Goal: Communication & Community: Answer question/provide support

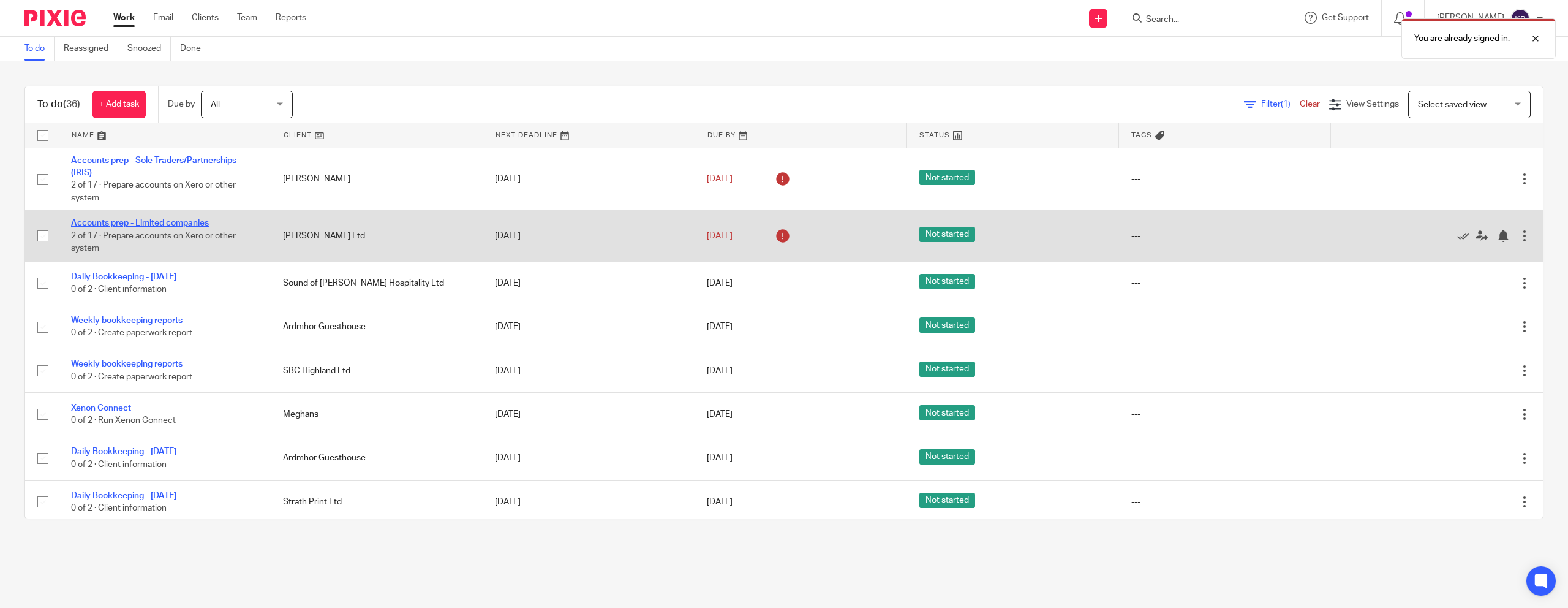
click at [180, 227] on link "Accounts prep - Limited companies" at bounding box center [140, 223] width 138 height 8
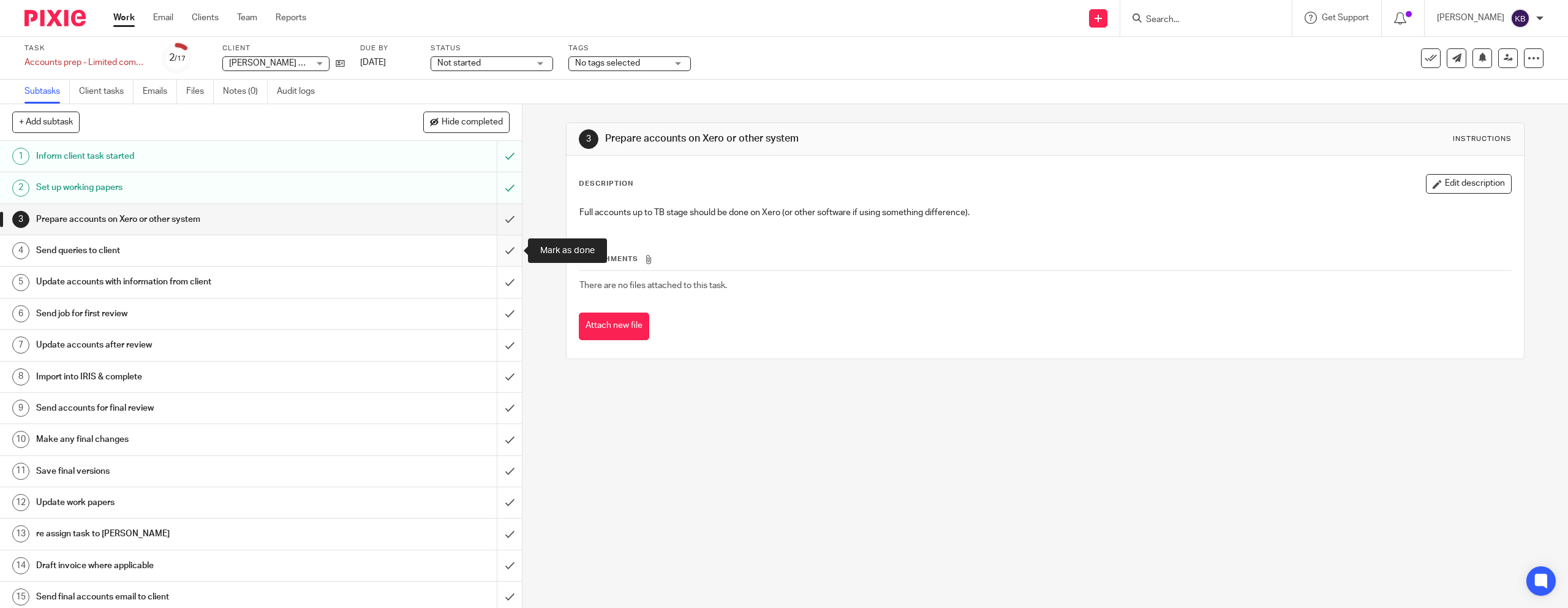
click at [513, 244] on input "submit" at bounding box center [261, 250] width 522 height 31
click at [410, 254] on div "Send queries to client" at bounding box center [260, 250] width 449 height 18
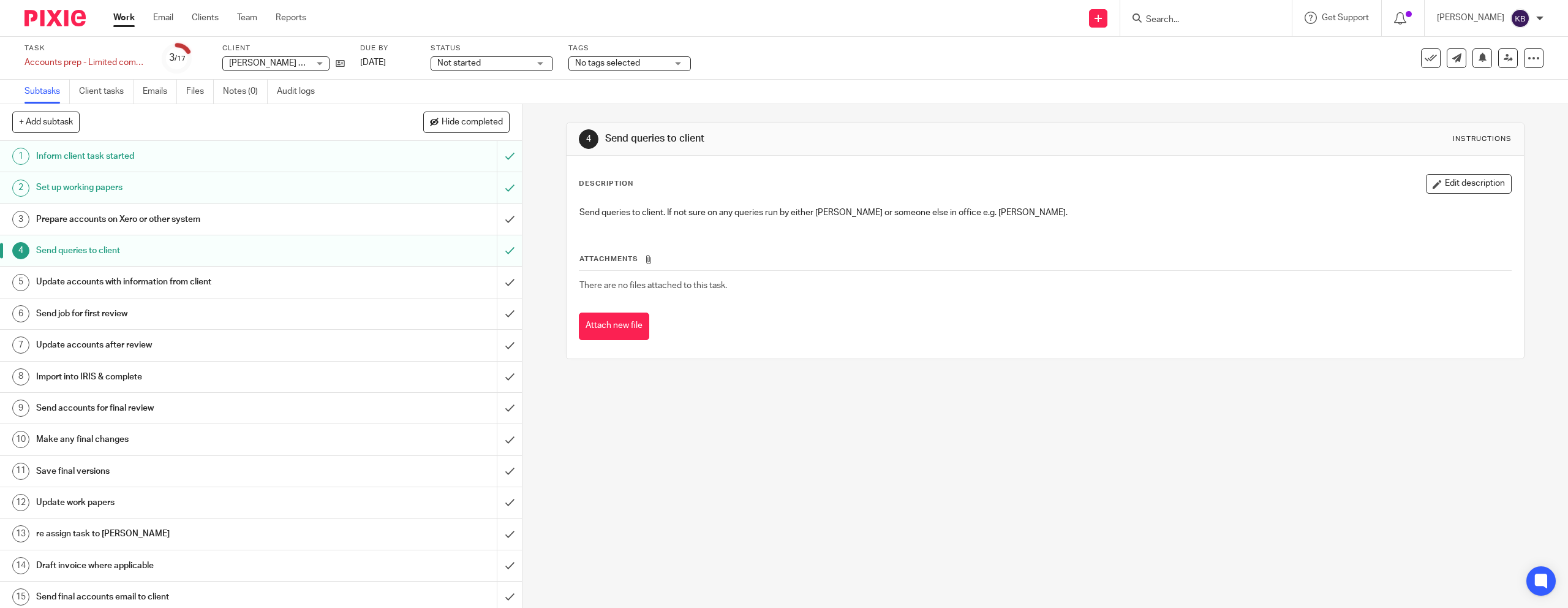
click at [350, 278] on div "Update accounts with information from client" at bounding box center [260, 281] width 449 height 18
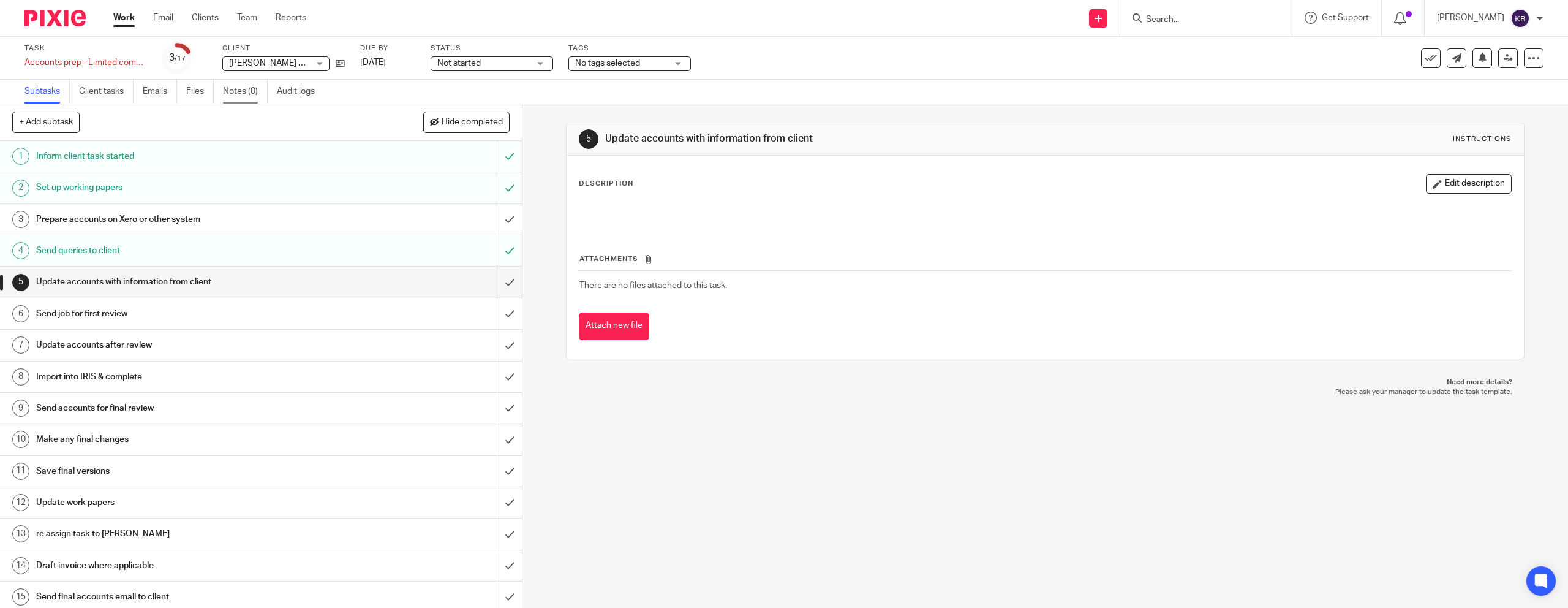
click at [253, 87] on link "Notes (0)" at bounding box center [245, 92] width 44 height 24
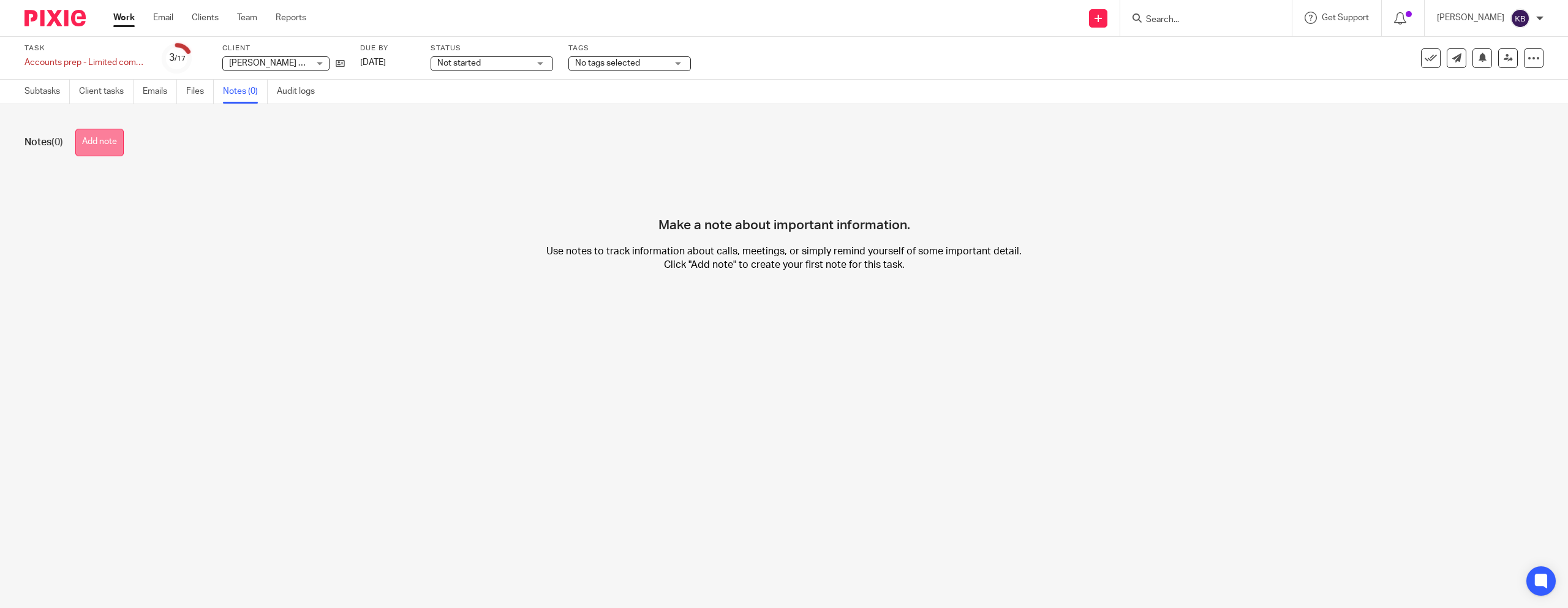
click at [93, 137] on button "Add note" at bounding box center [100, 143] width 48 height 28
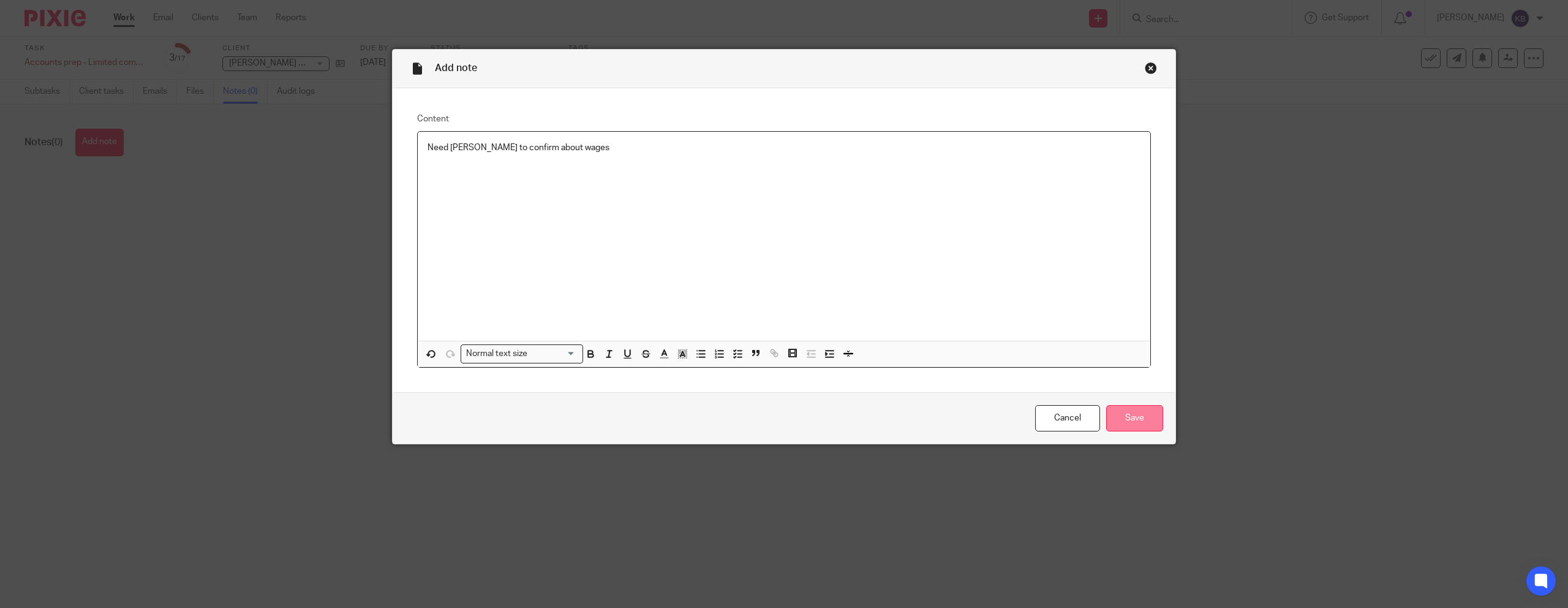
click at [1137, 421] on input "Save" at bounding box center [1135, 418] width 57 height 26
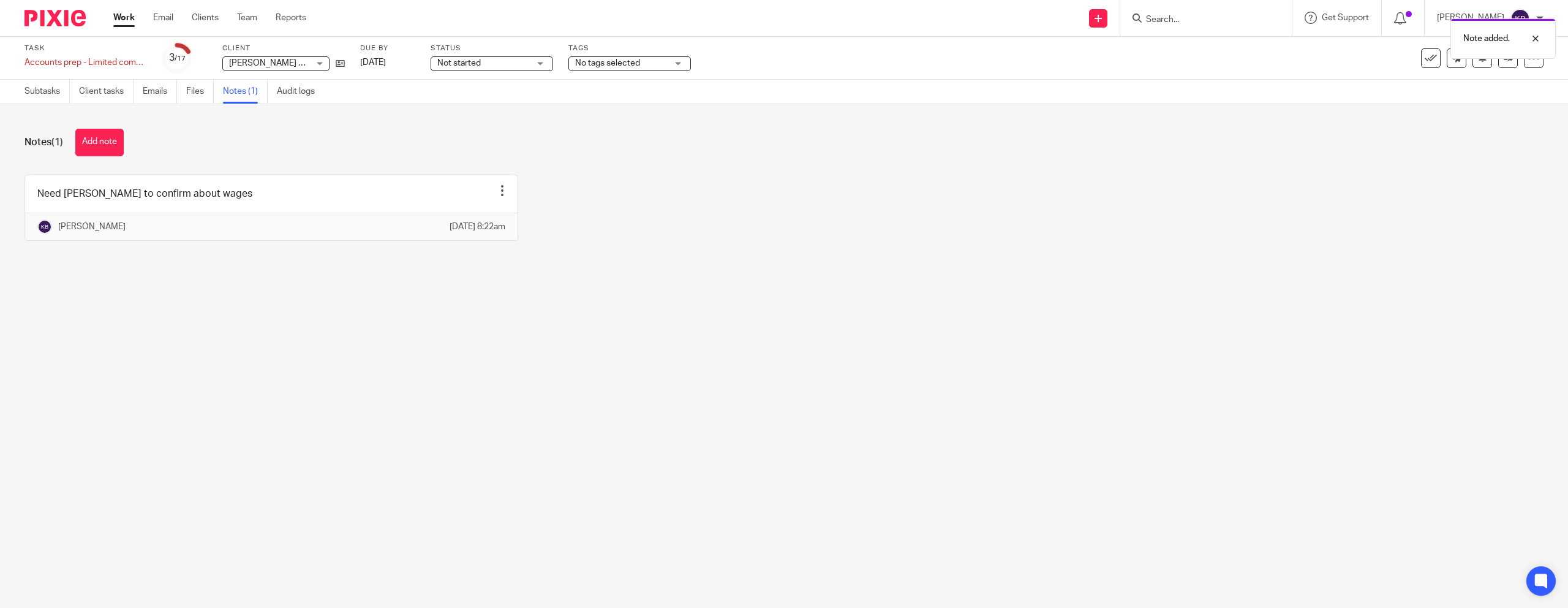
click at [44, 29] on div at bounding box center [51, 18] width 101 height 36
click at [42, 24] on img at bounding box center [54, 18] width 61 height 17
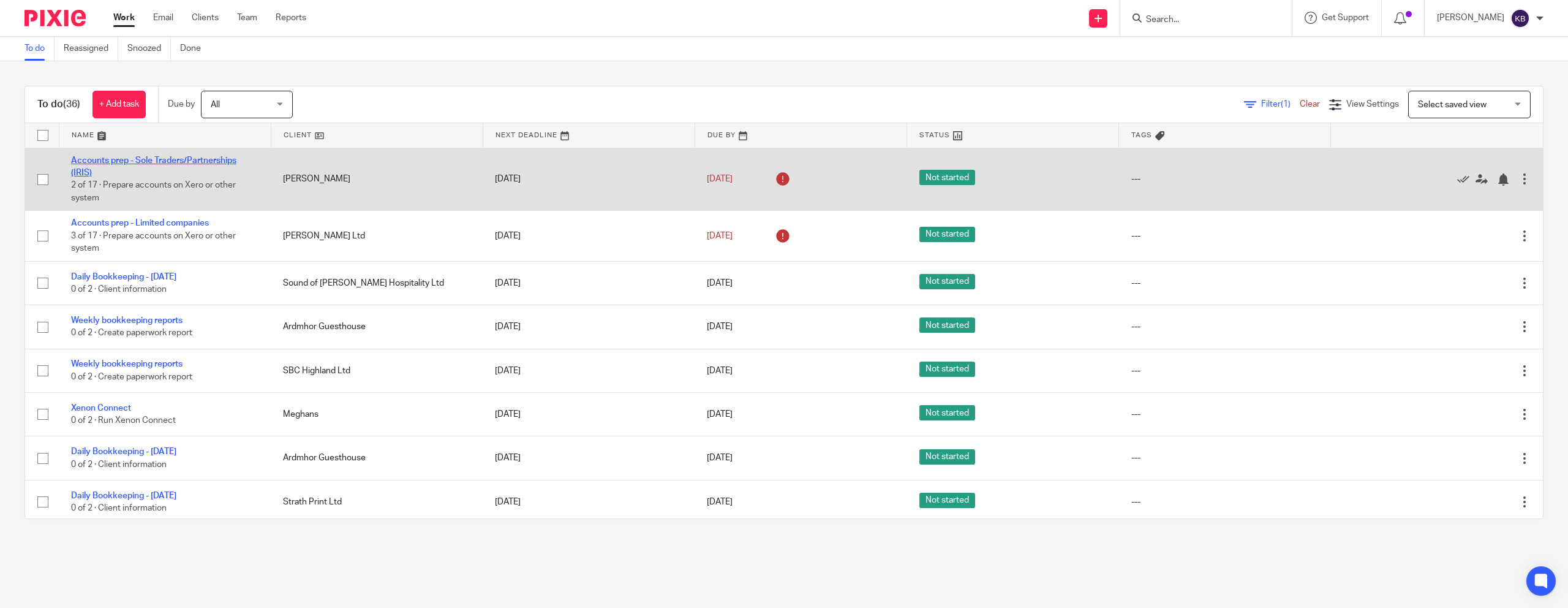
click at [122, 162] on link "Accounts prep - Sole Traders/Partnerships (IRIS)" at bounding box center [153, 167] width 165 height 21
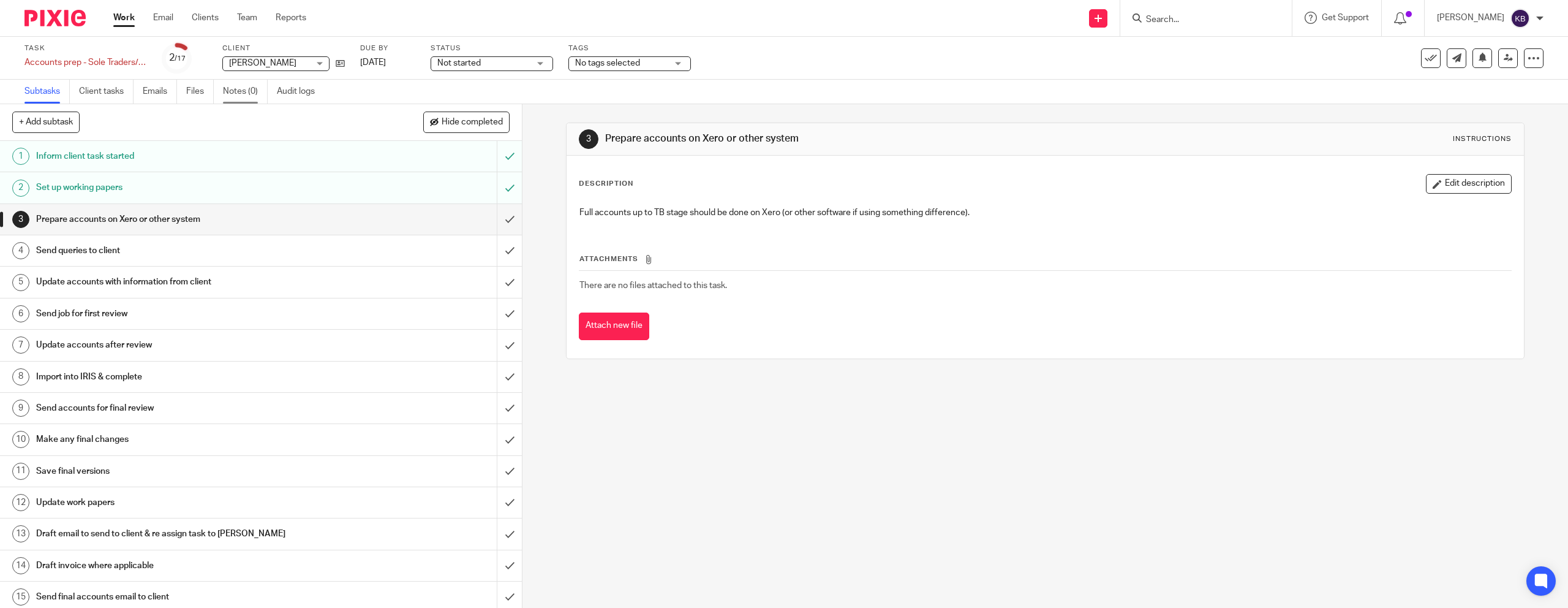
click at [237, 91] on link "Notes (0)" at bounding box center [245, 92] width 44 height 24
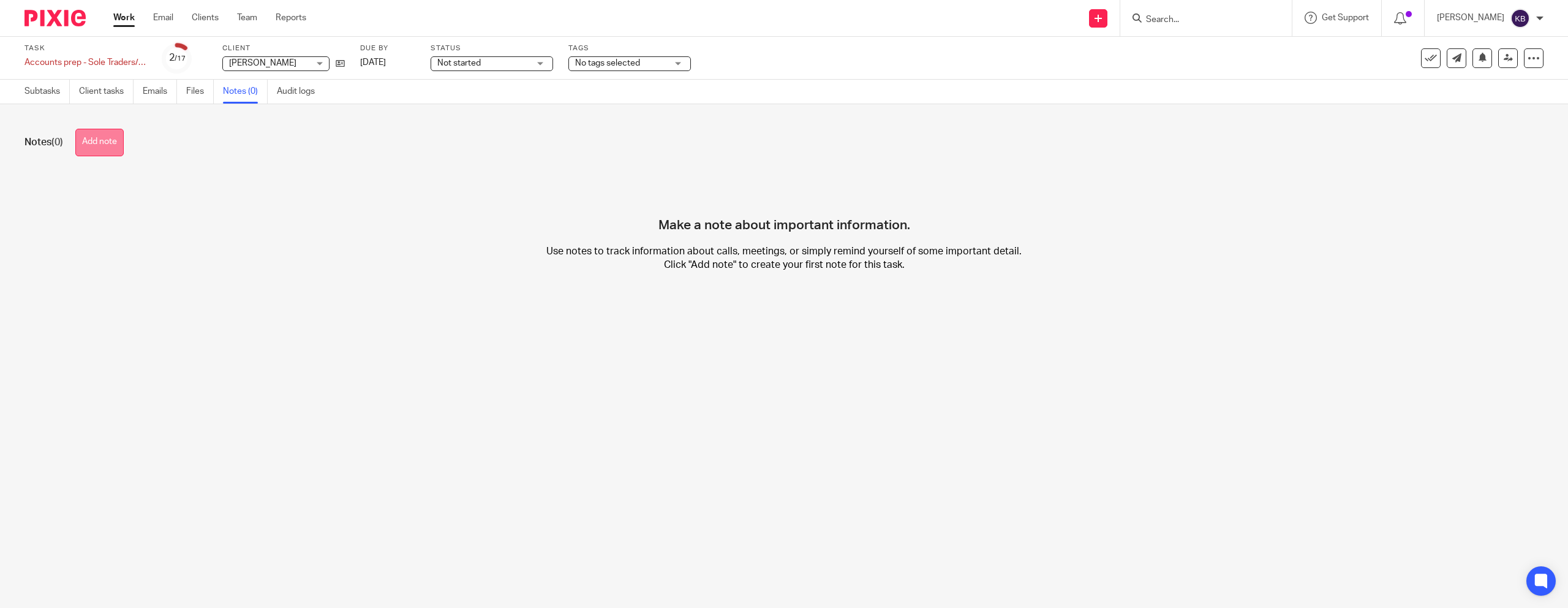
click at [106, 144] on button "Add note" at bounding box center [100, 143] width 48 height 28
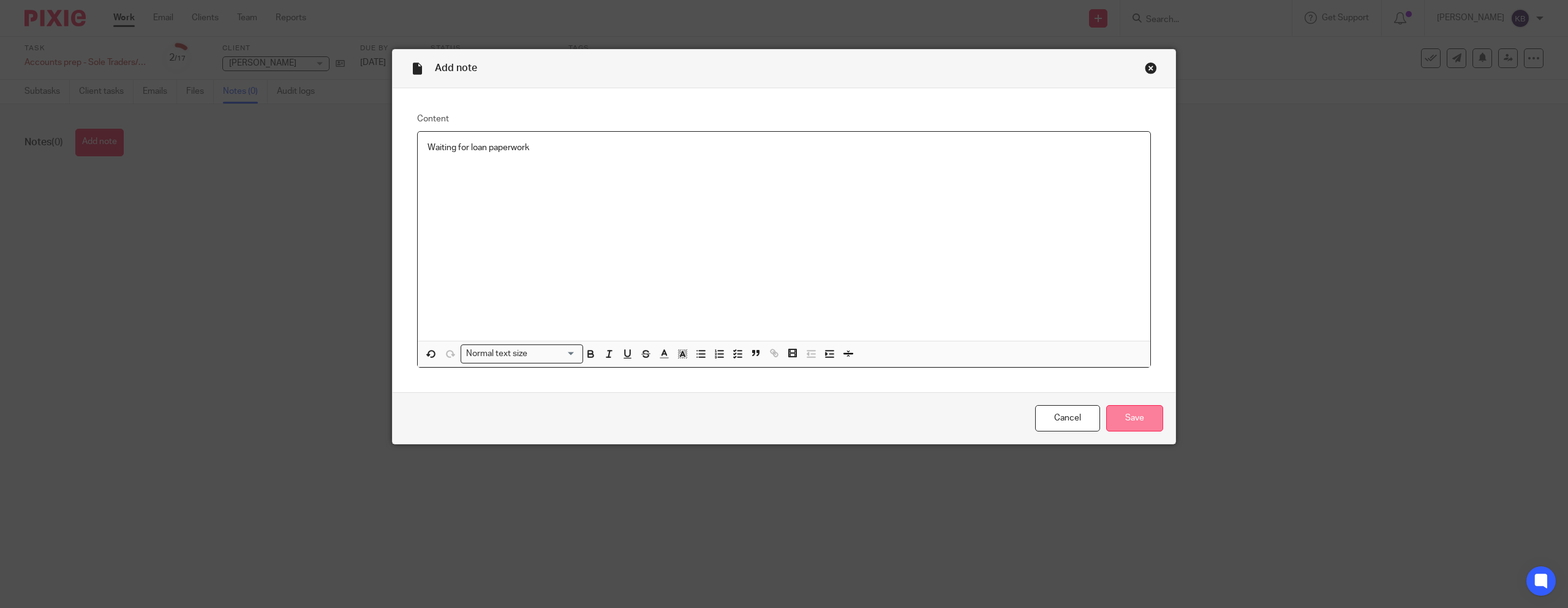
click at [1130, 423] on input "Save" at bounding box center [1135, 418] width 57 height 26
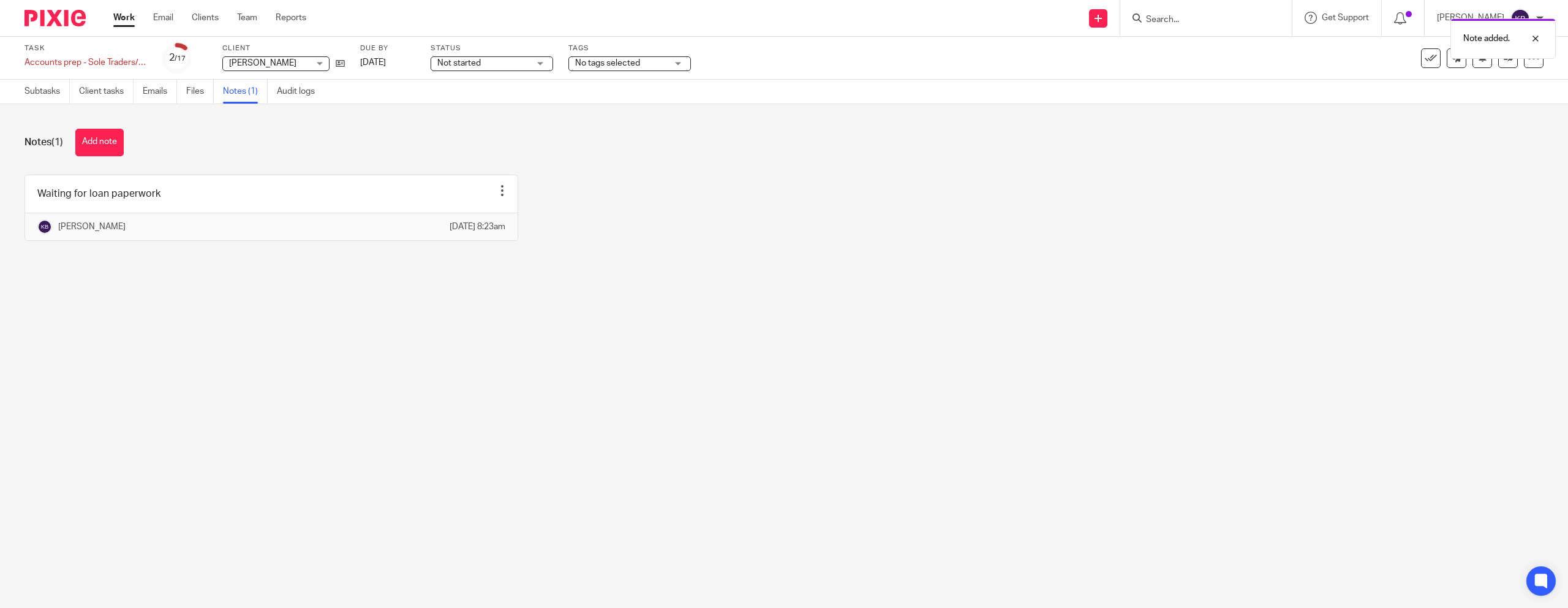
click at [52, 24] on img at bounding box center [54, 18] width 61 height 17
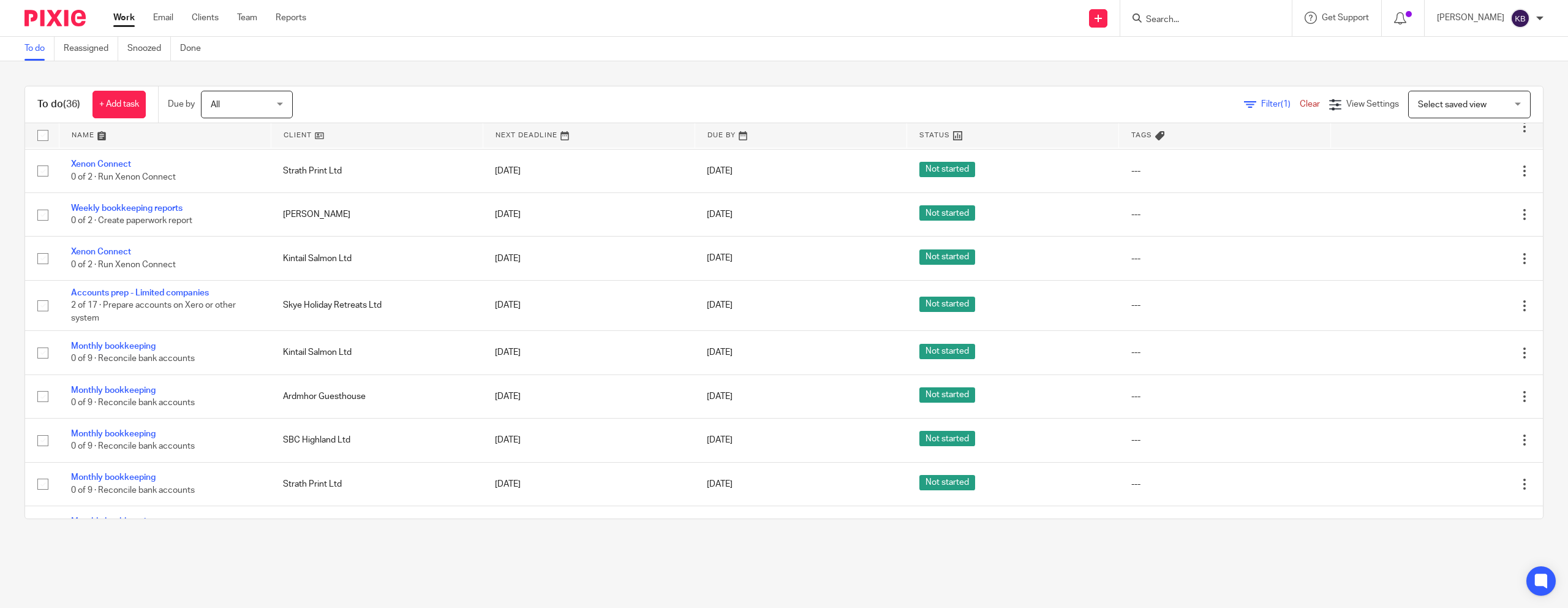
scroll to position [1019, 0]
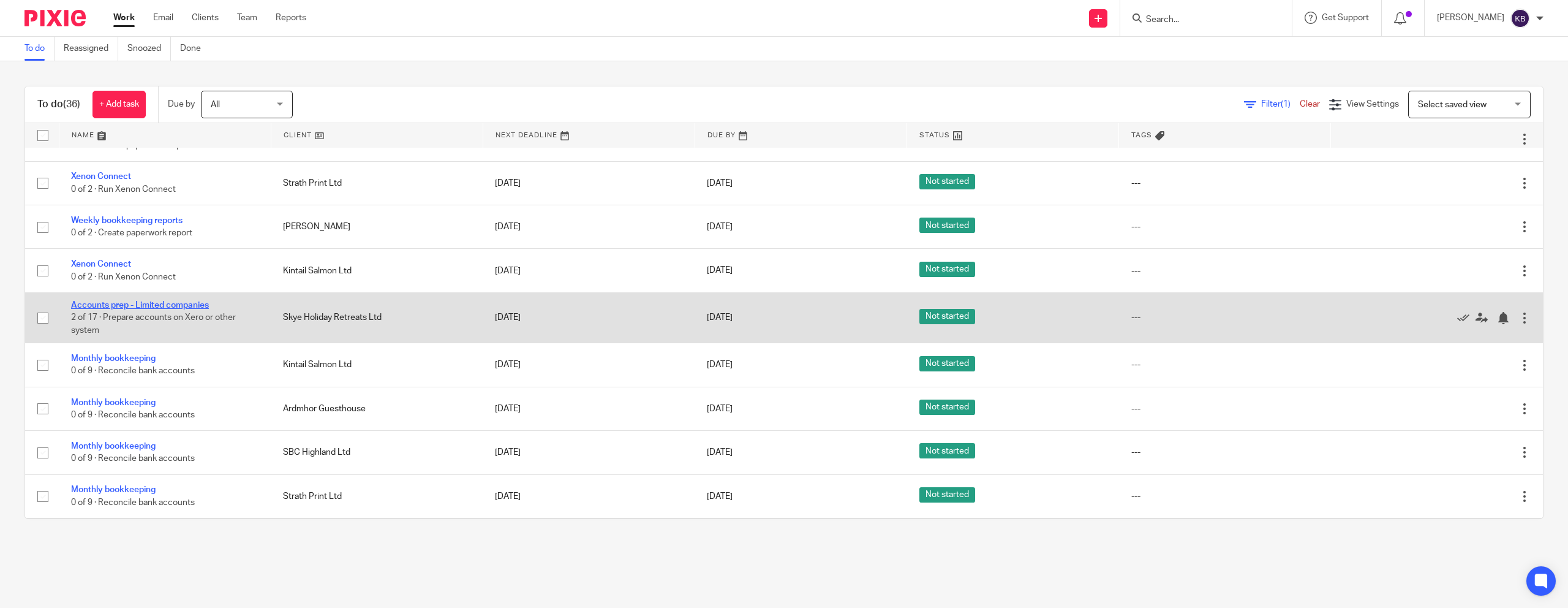
click at [191, 309] on link "Accounts prep - Limited companies" at bounding box center [140, 305] width 138 height 8
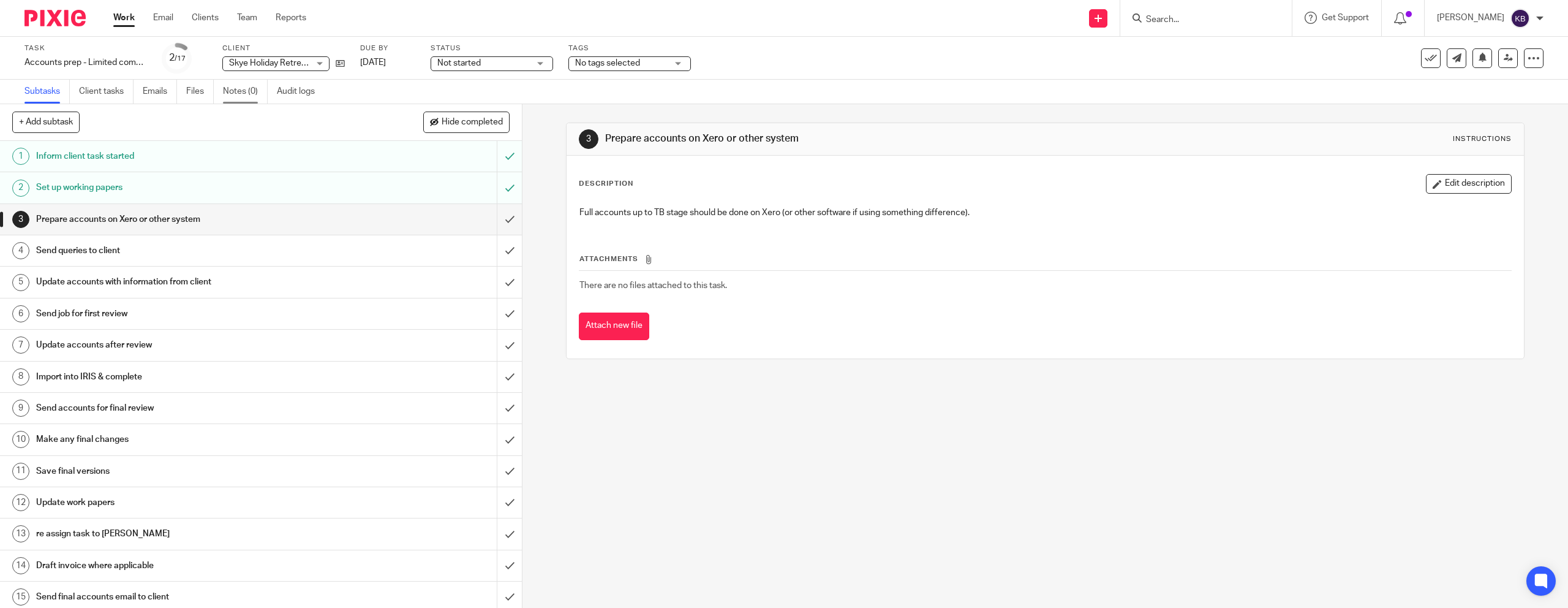
click at [241, 98] on link "Notes (0)" at bounding box center [245, 92] width 44 height 24
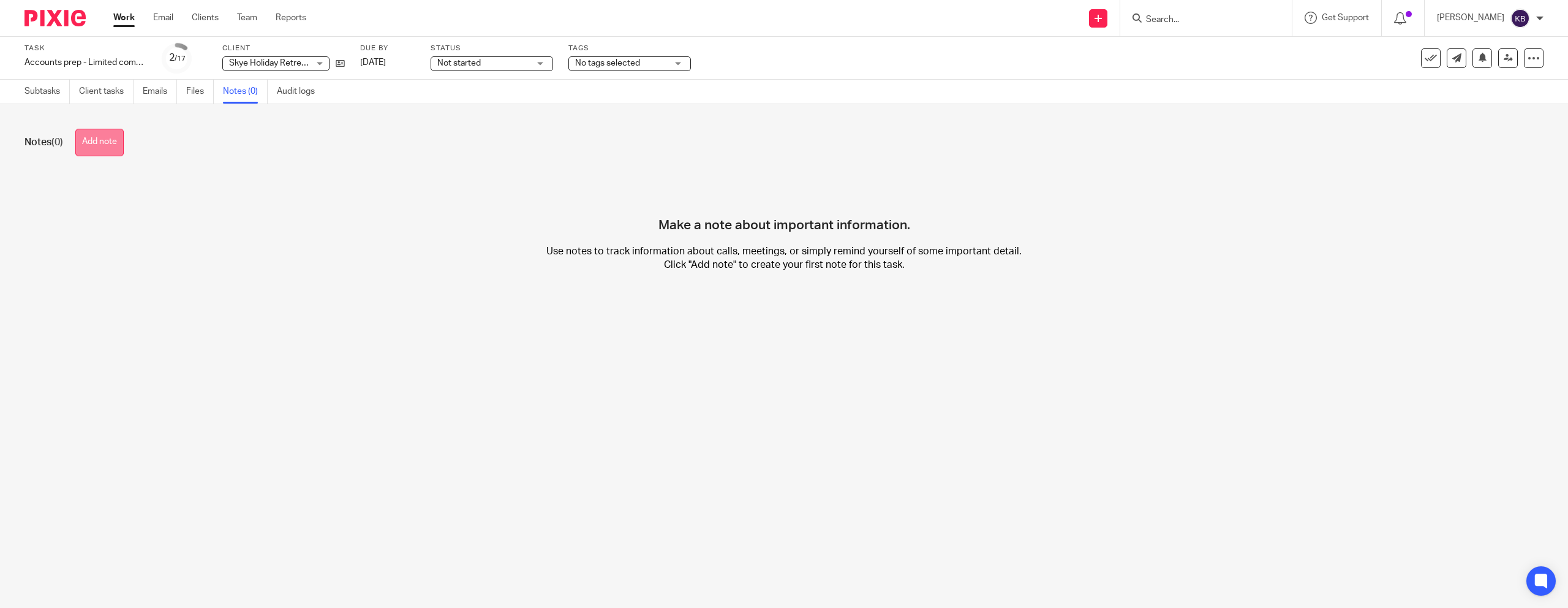
click at [116, 132] on button "Add note" at bounding box center [100, 143] width 48 height 28
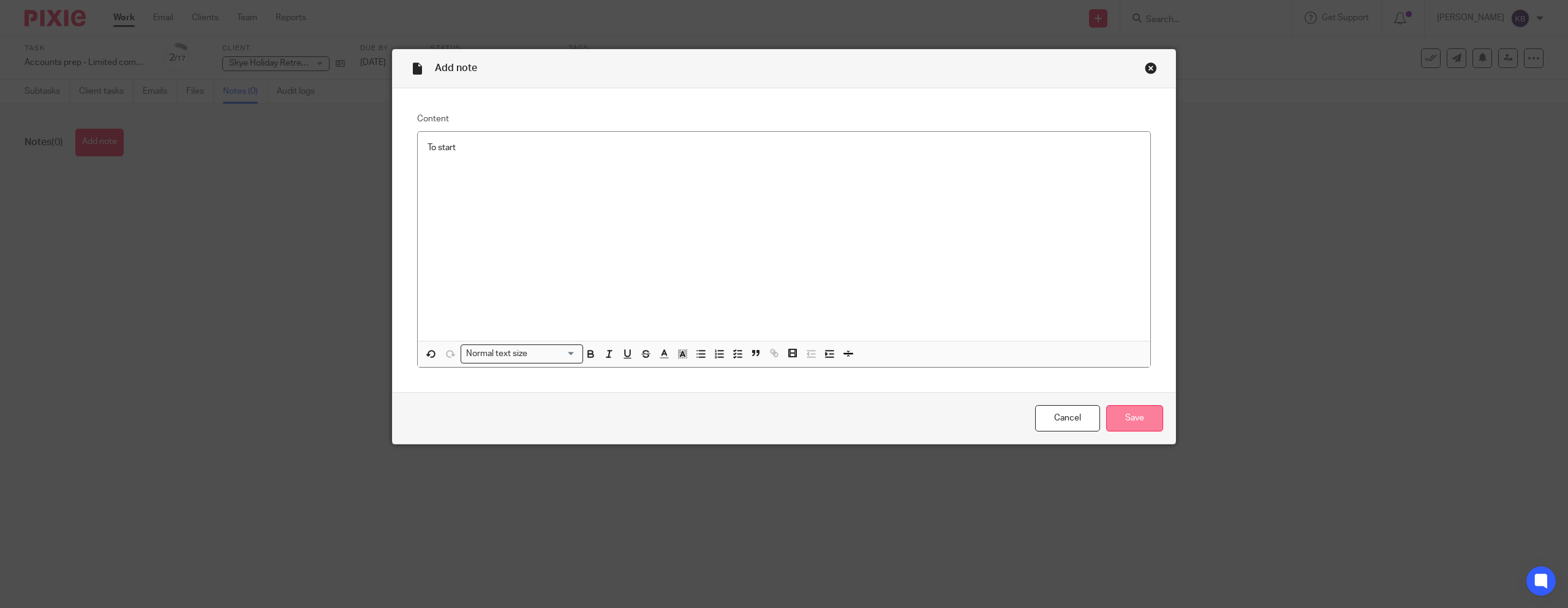
click at [1137, 413] on input "Save" at bounding box center [1135, 418] width 57 height 26
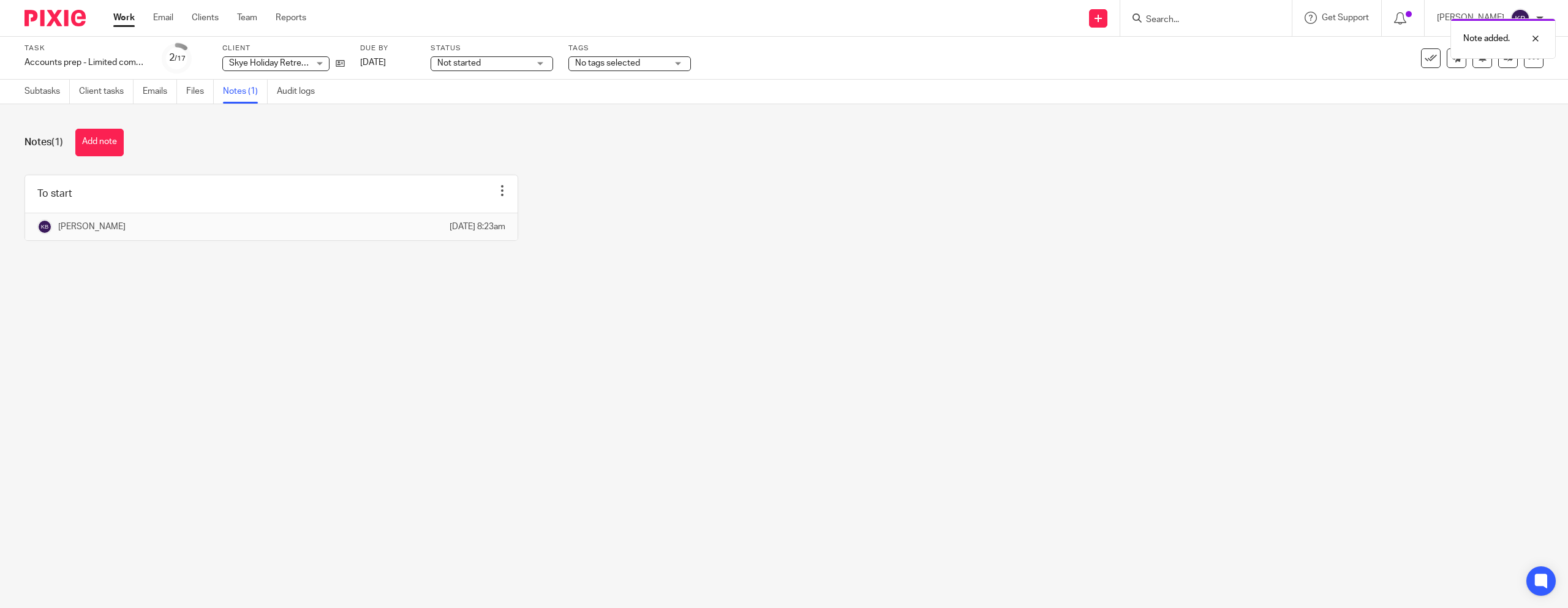
click at [82, 21] on img at bounding box center [54, 18] width 61 height 17
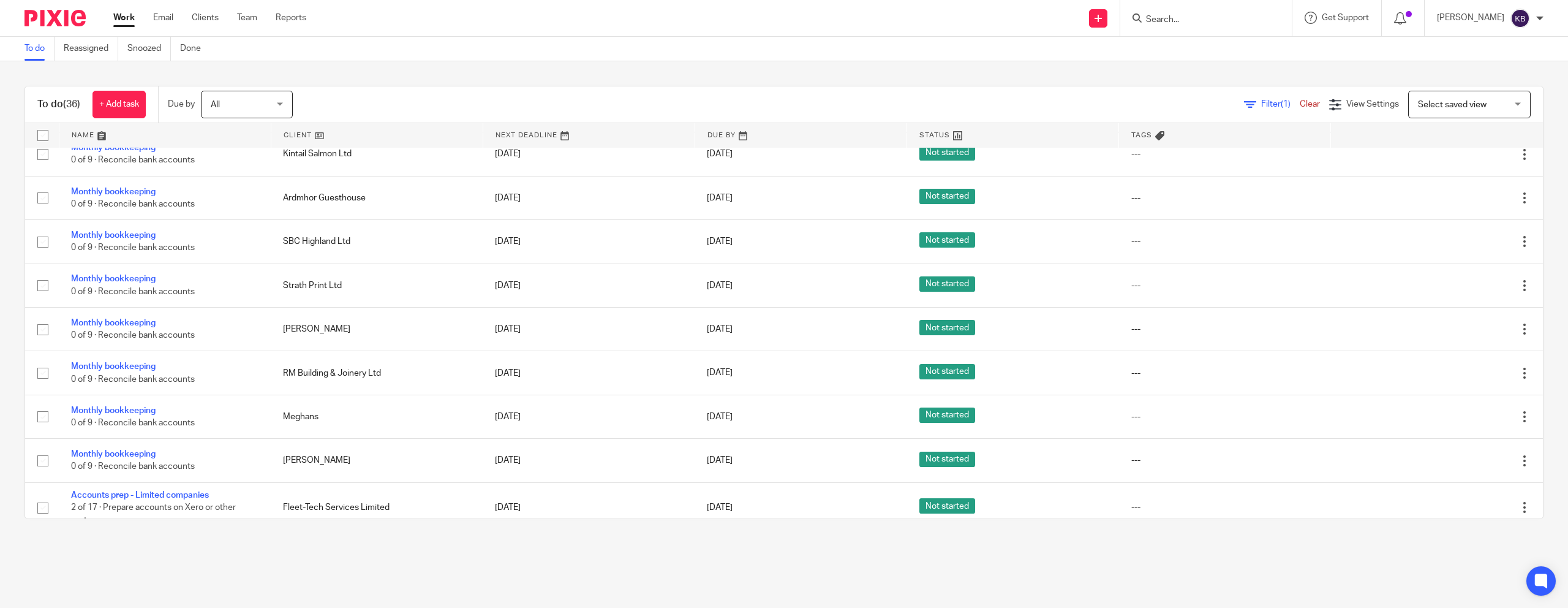
scroll to position [1268, 0]
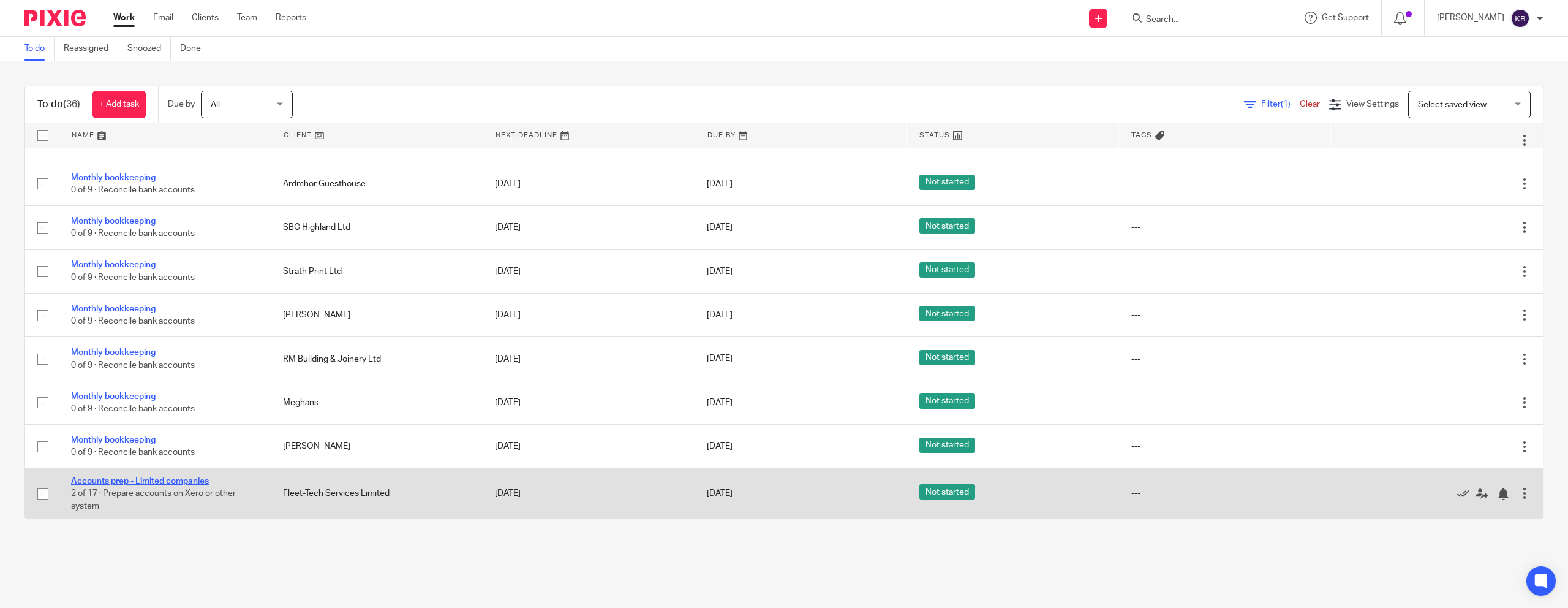
click at [191, 481] on link "Accounts prep - Limited companies" at bounding box center [140, 481] width 138 height 8
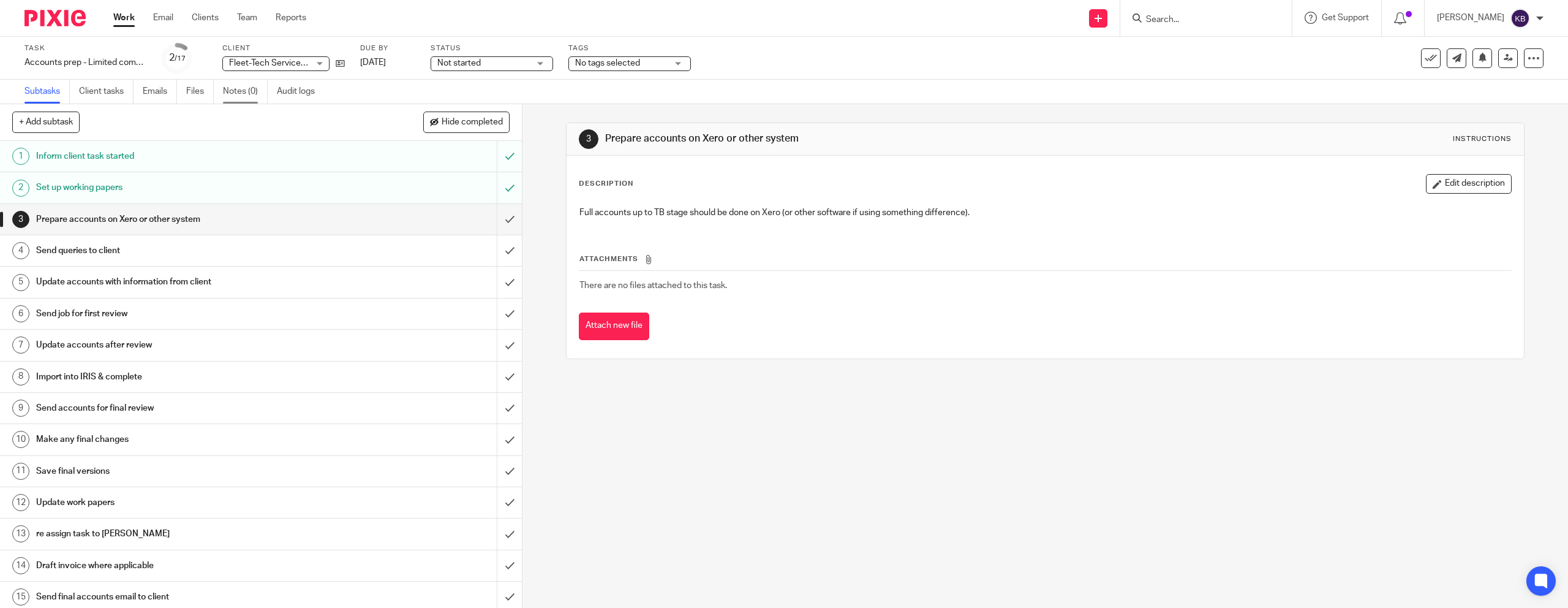
click at [247, 84] on link "Notes (0)" at bounding box center [245, 92] width 44 height 24
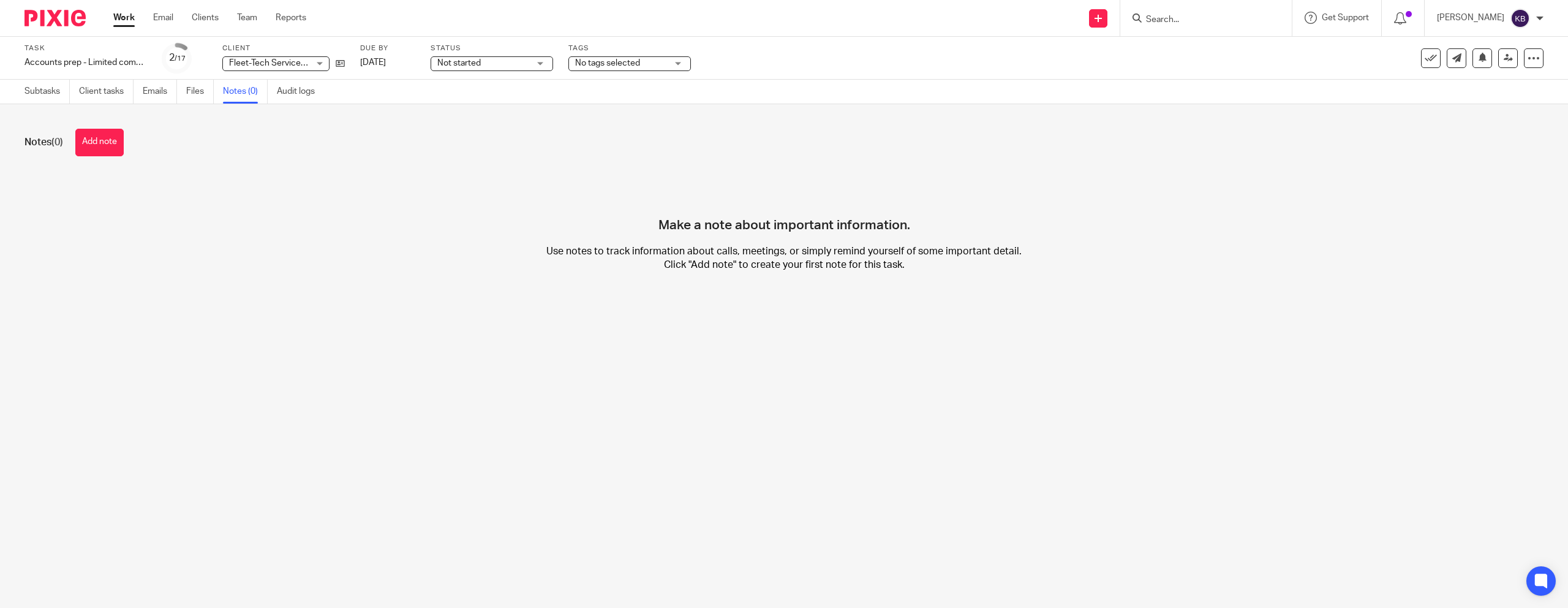
drag, startPoint x: 98, startPoint y: 139, endPoint x: 115, endPoint y: 138, distance: 17.0
click at [98, 139] on button "Add note" at bounding box center [100, 143] width 48 height 28
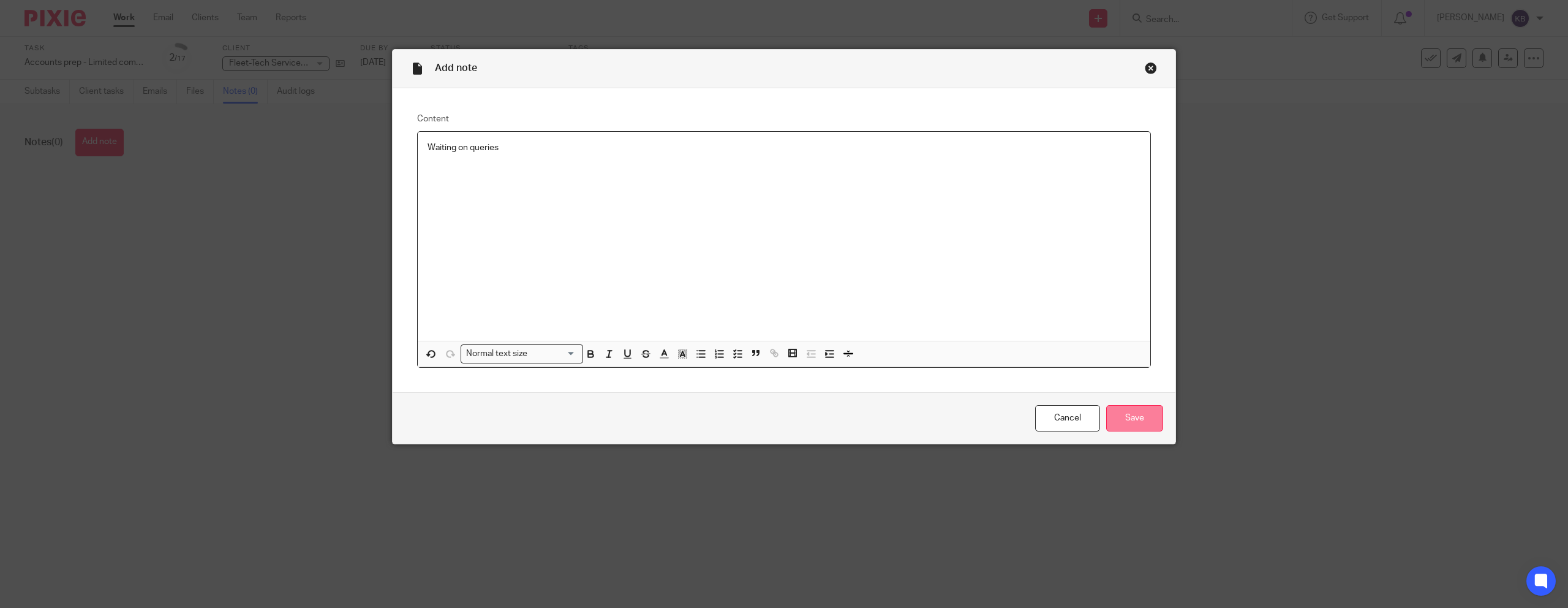
click at [1125, 425] on input "Save" at bounding box center [1135, 418] width 57 height 26
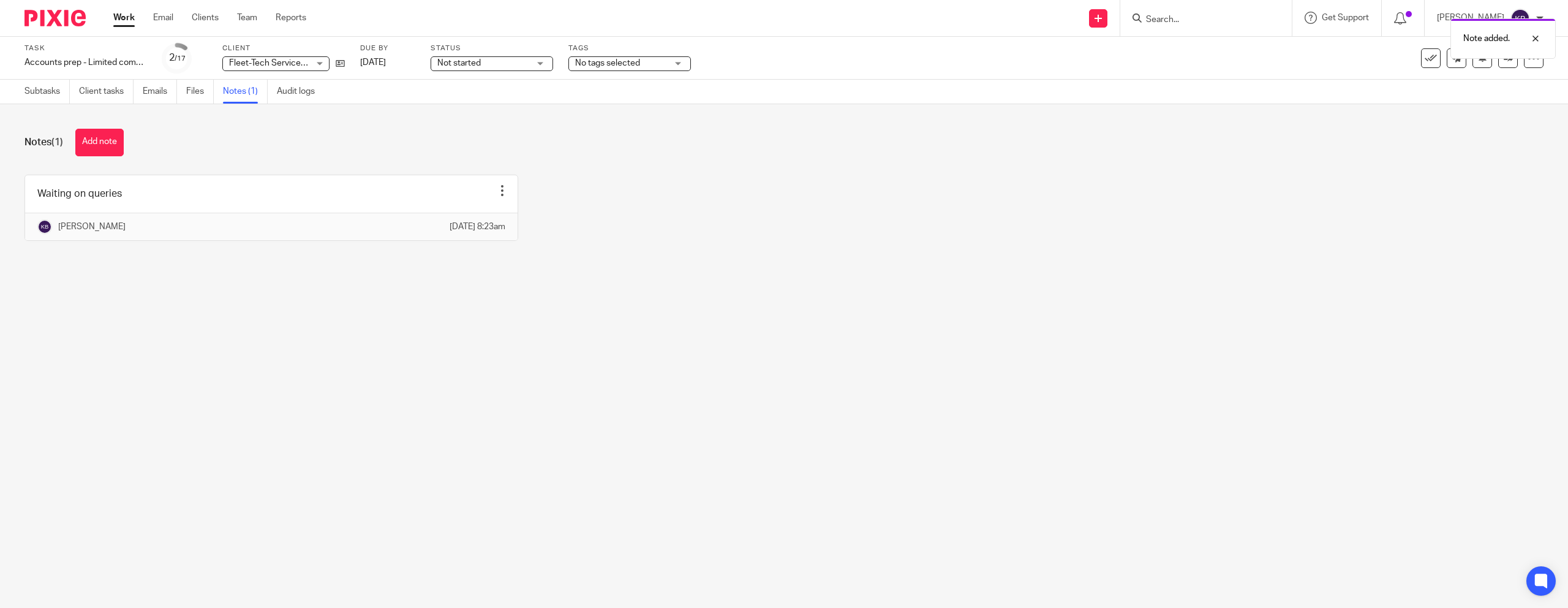
click at [49, 24] on img at bounding box center [54, 18] width 61 height 17
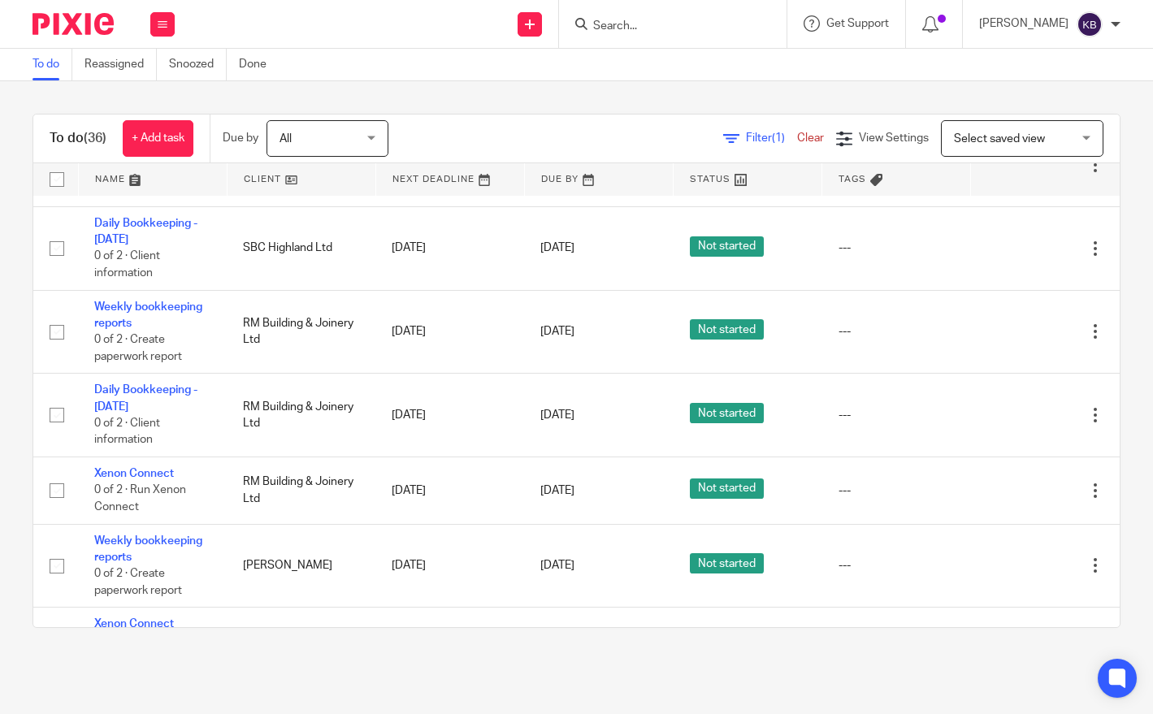
scroll to position [901, 0]
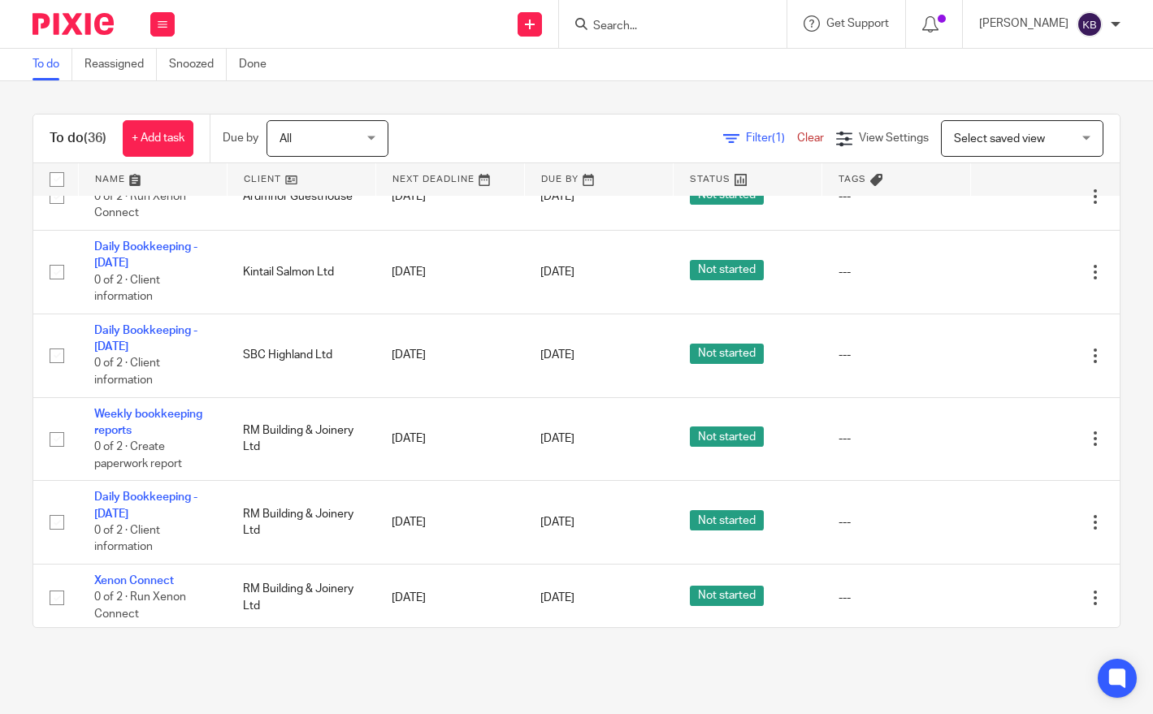
click at [313, 181] on link at bounding box center [301, 179] width 148 height 32
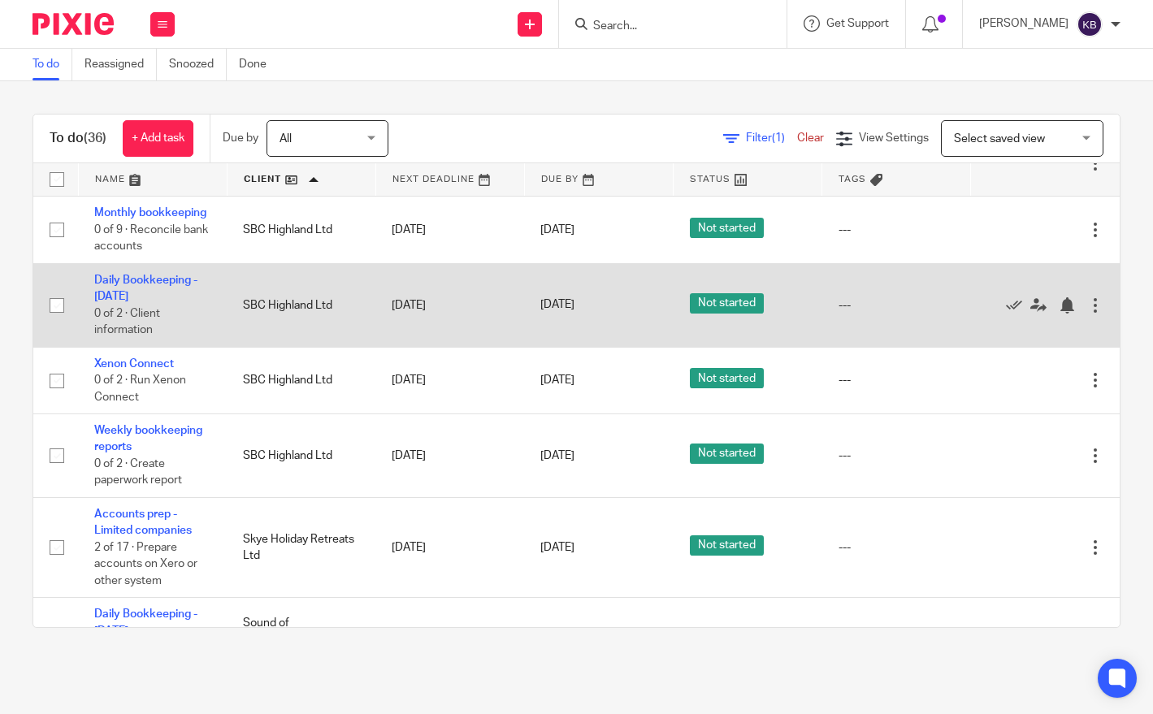
scroll to position [2057, 0]
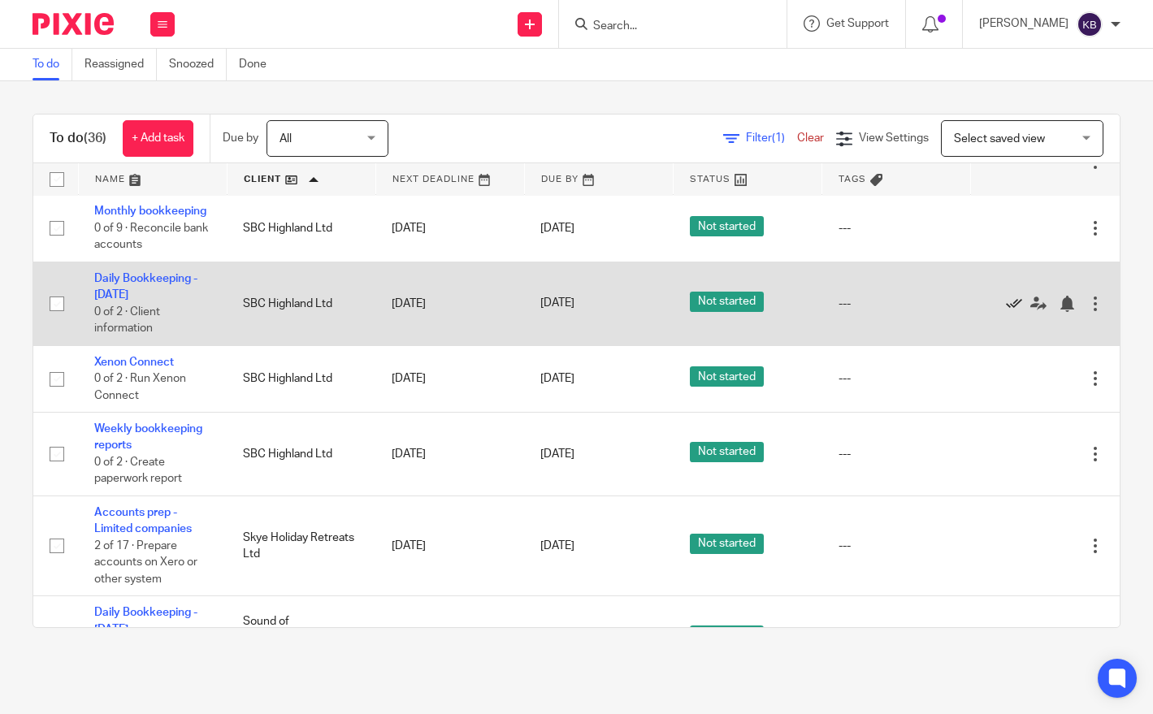
click at [1016, 312] on icon at bounding box center [1014, 304] width 16 height 16
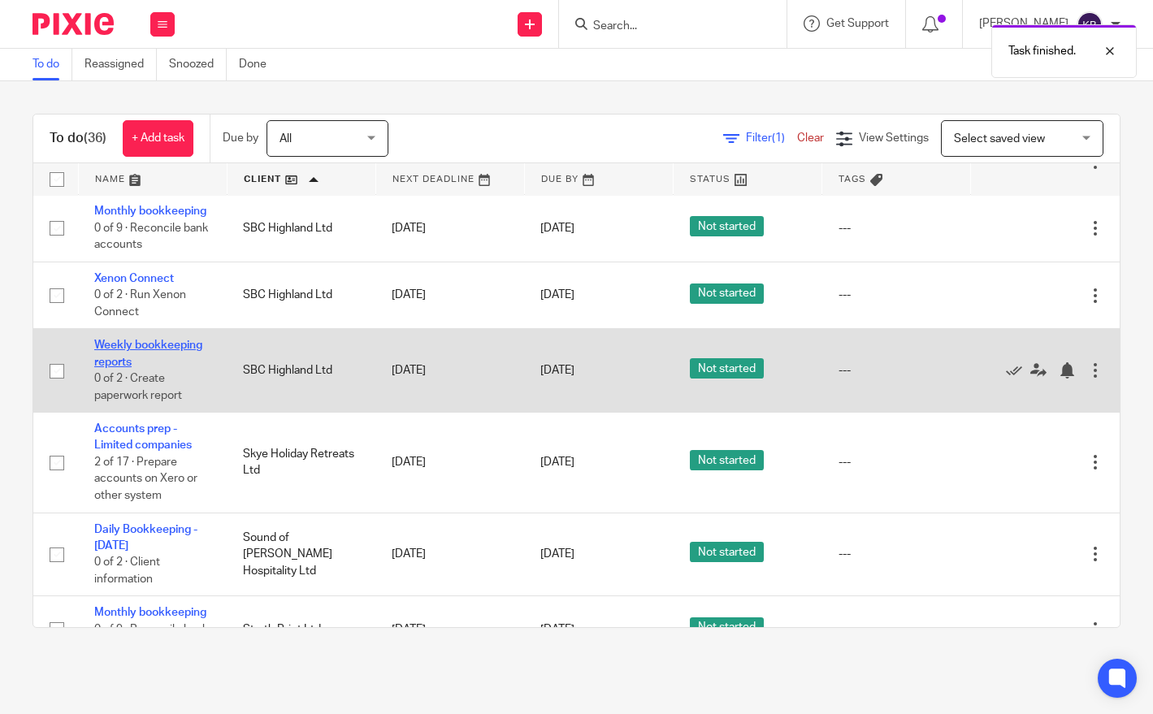
click at [156, 367] on link "Weekly bookkeeping reports" at bounding box center [148, 354] width 108 height 28
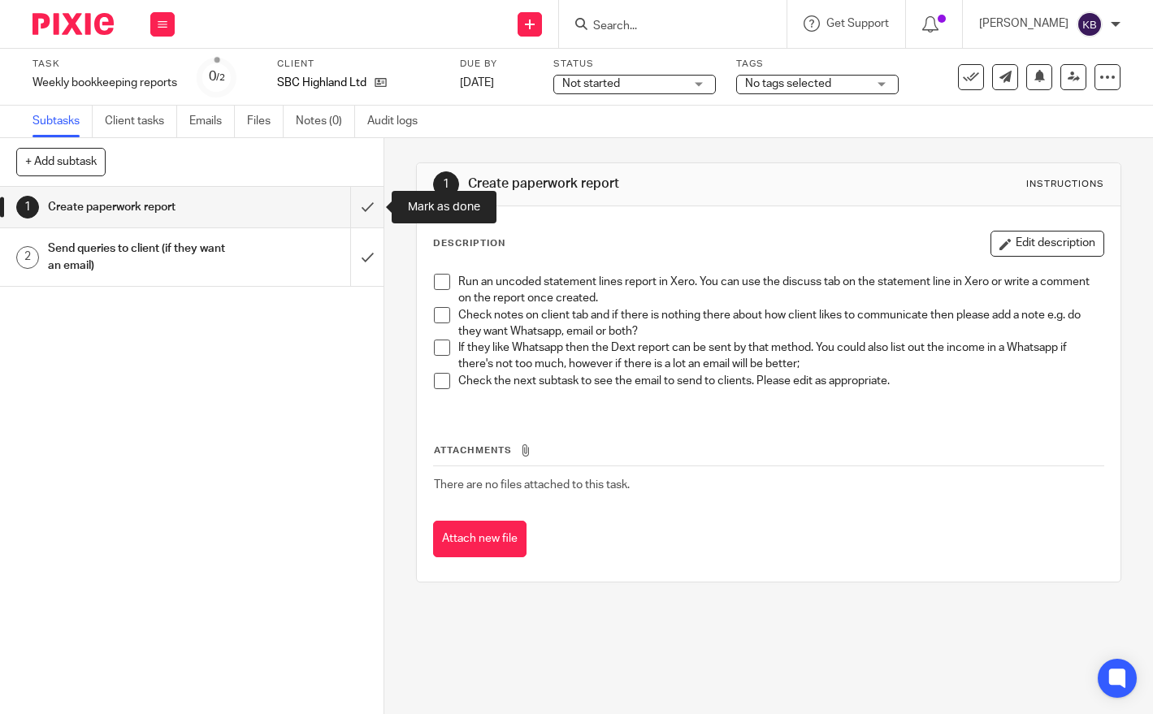
drag, startPoint x: 356, startPoint y: 210, endPoint x: 340, endPoint y: 237, distance: 31.6
click at [356, 210] on input "submit" at bounding box center [191, 207] width 383 height 41
click at [321, 248] on div "Send queries to client (if they want an email)" at bounding box center [191, 256] width 286 height 41
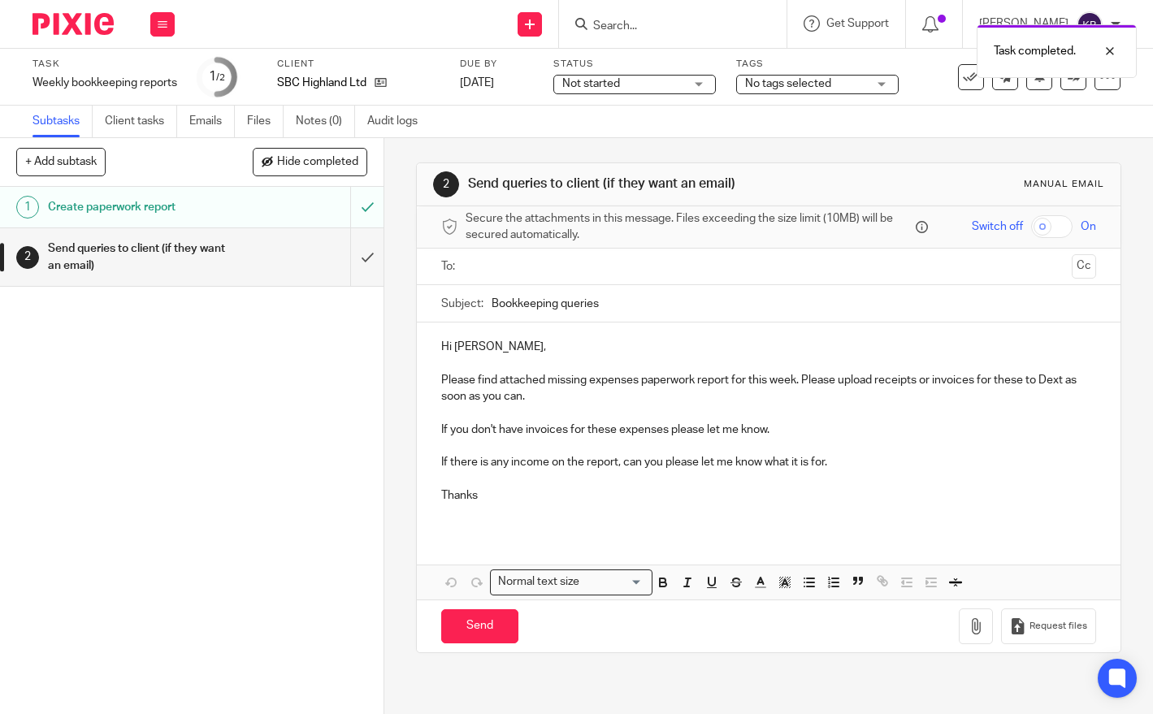
click at [524, 263] on input "text" at bounding box center [767, 266] width 593 height 19
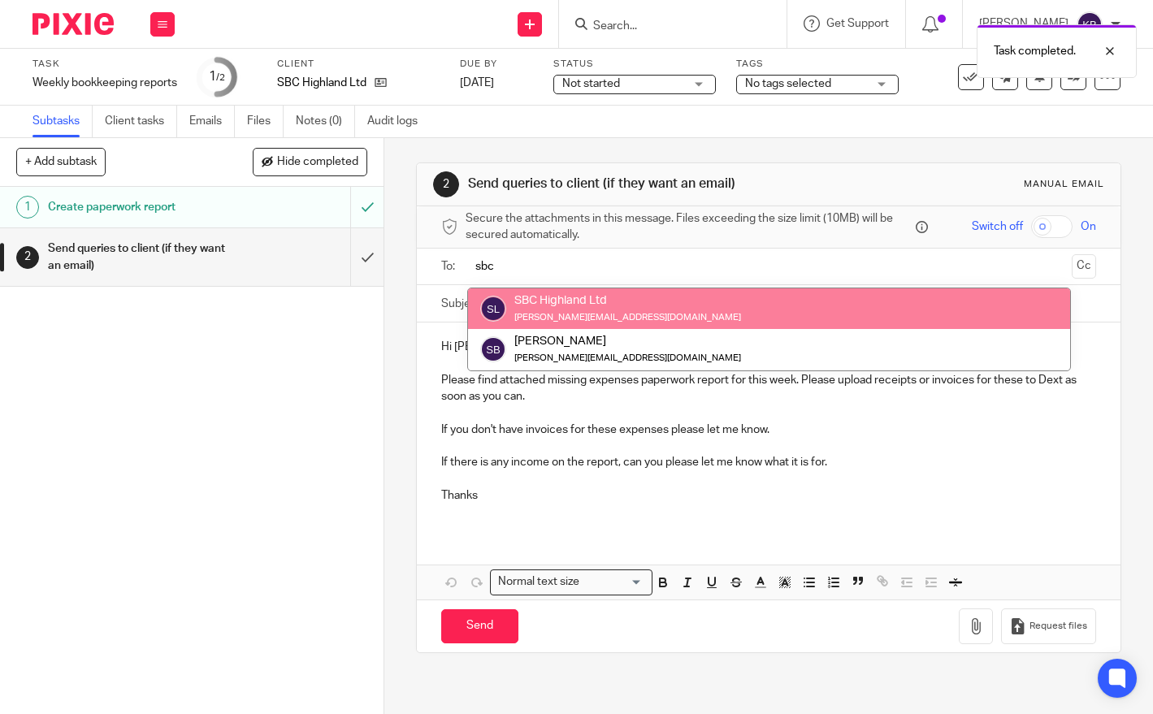
type input "sbc"
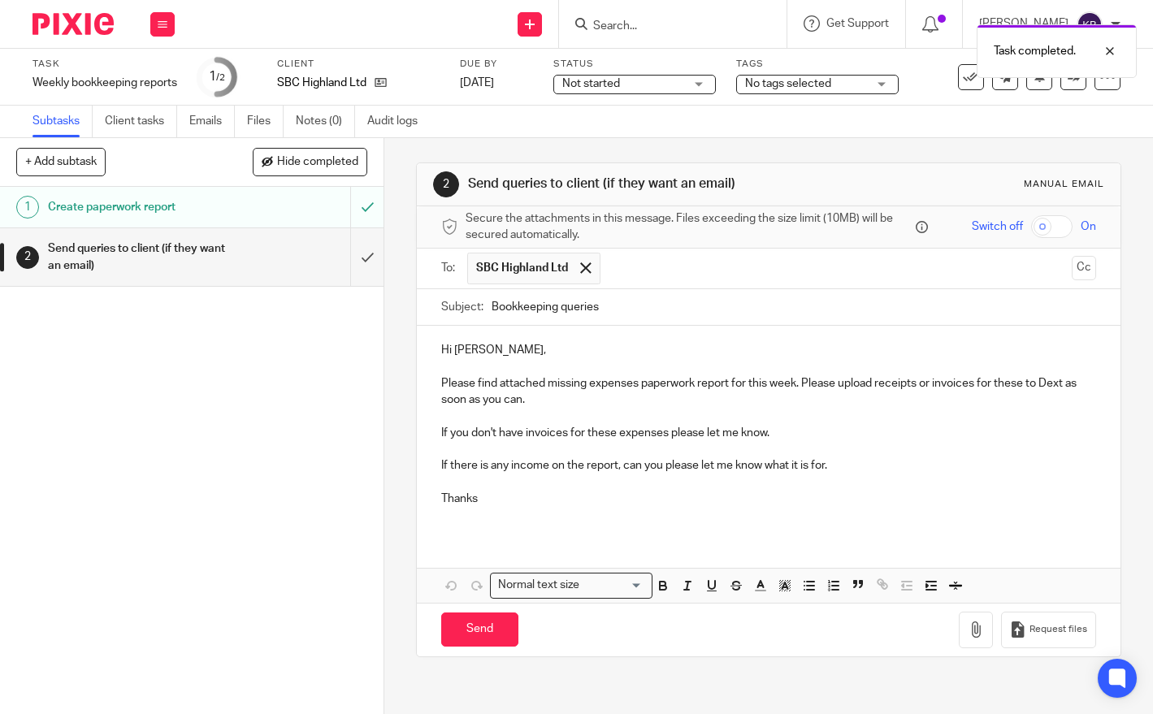
drag, startPoint x: 556, startPoint y: 350, endPoint x: 547, endPoint y: 353, distance: 10.0
click at [556, 350] on p "Hi Steven," at bounding box center [768, 350] width 654 height 16
click at [560, 396] on p "Please find attached missing expenses paperwork report for this week. Please up…" at bounding box center [768, 391] width 654 height 33
click at [833, 482] on p at bounding box center [768, 482] width 654 height 16
drag, startPoint x: 527, startPoint y: 409, endPoint x: 511, endPoint y: 397, distance: 19.8
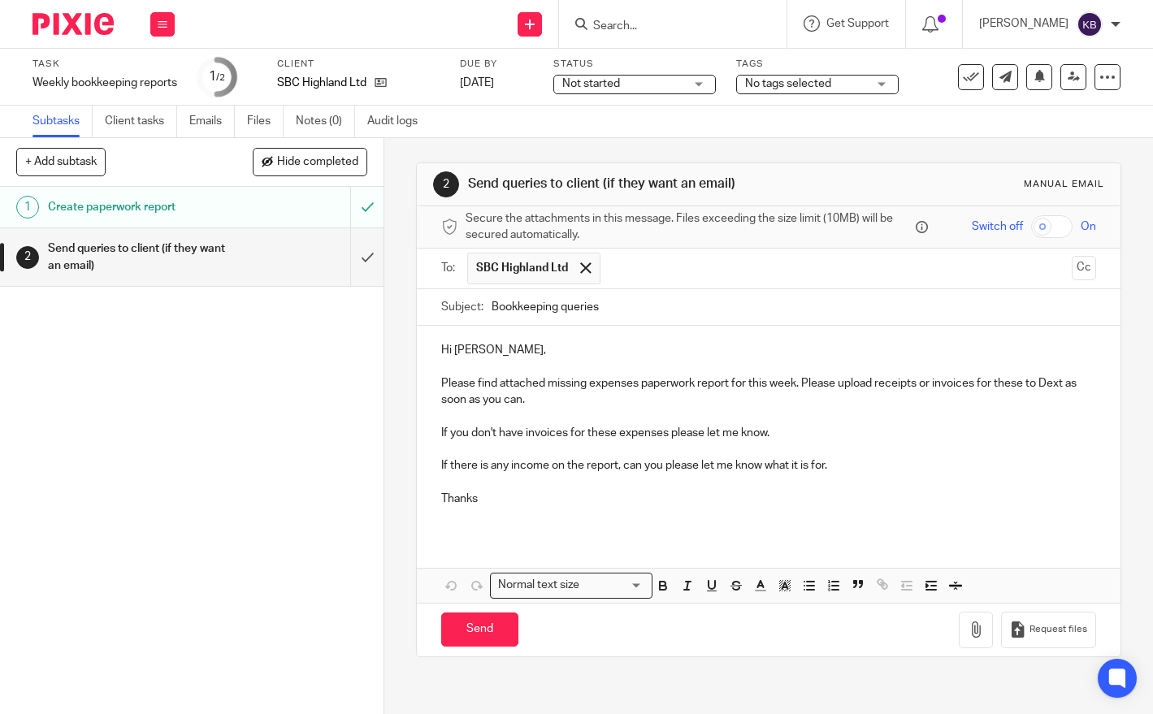
click at [526, 409] on p at bounding box center [768, 416] width 654 height 16
drag, startPoint x: 516, startPoint y: 349, endPoint x: 502, endPoint y: 351, distance: 13.9
click at [514, 349] on p "Hi Steven," at bounding box center [768, 350] width 654 height 16
click at [489, 352] on p "Hi Steven," at bounding box center [768, 350] width 654 height 16
click at [532, 352] on p "Hi Eilidh," at bounding box center [768, 350] width 654 height 16
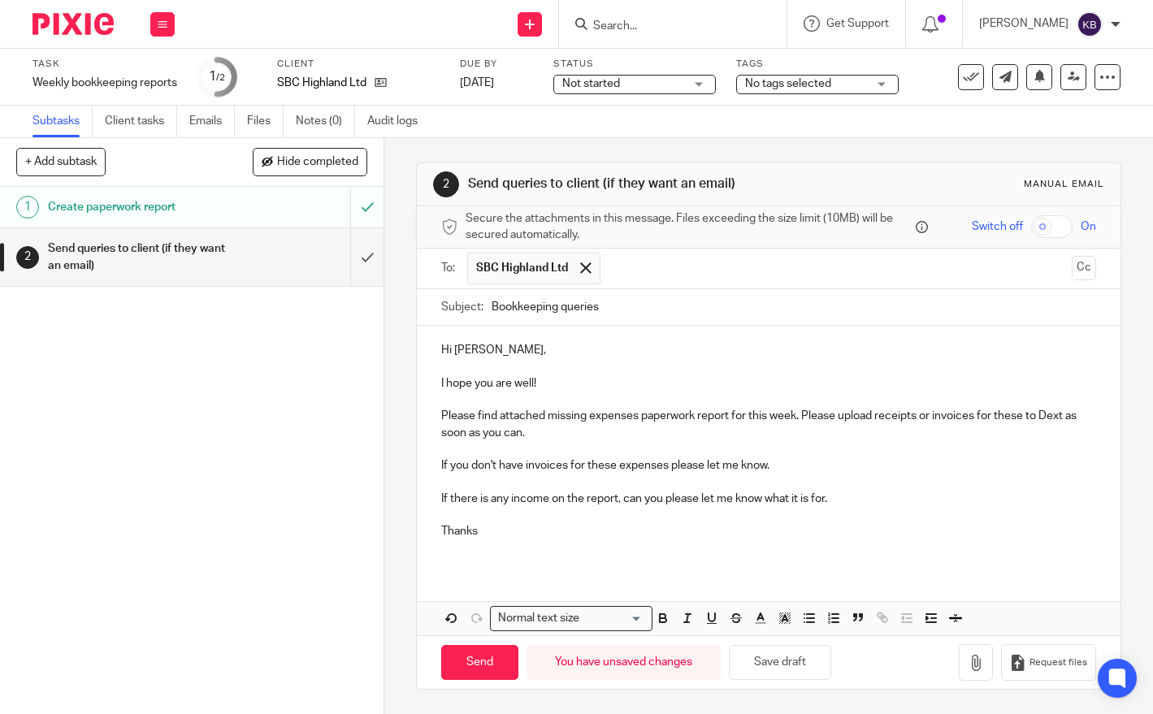
click at [752, 526] on p "Thanks" at bounding box center [768, 531] width 654 height 16
drag, startPoint x: 835, startPoint y: 505, endPoint x: 428, endPoint y: 494, distance: 407.1
click at [428, 494] on div "Hi Eilidh, I hope you are well! Please find attached missing expenses paperwork…" at bounding box center [768, 447] width 703 height 242
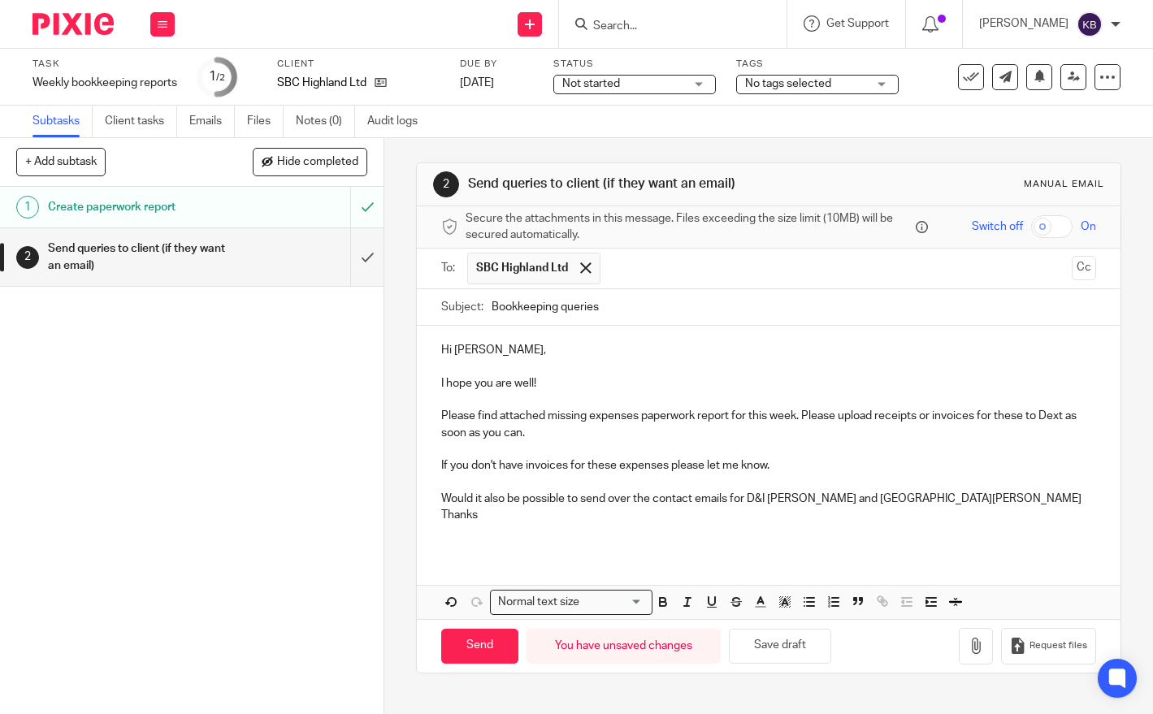
click at [838, 500] on p "Would it also be possible to send over the contact emails for D&I Bain and G Mo…" at bounding box center [768, 499] width 654 height 16
click at [945, 495] on p "Would it also be possible to send over the contact emails for D&I Bain and G Mo…" at bounding box center [768, 499] width 654 height 16
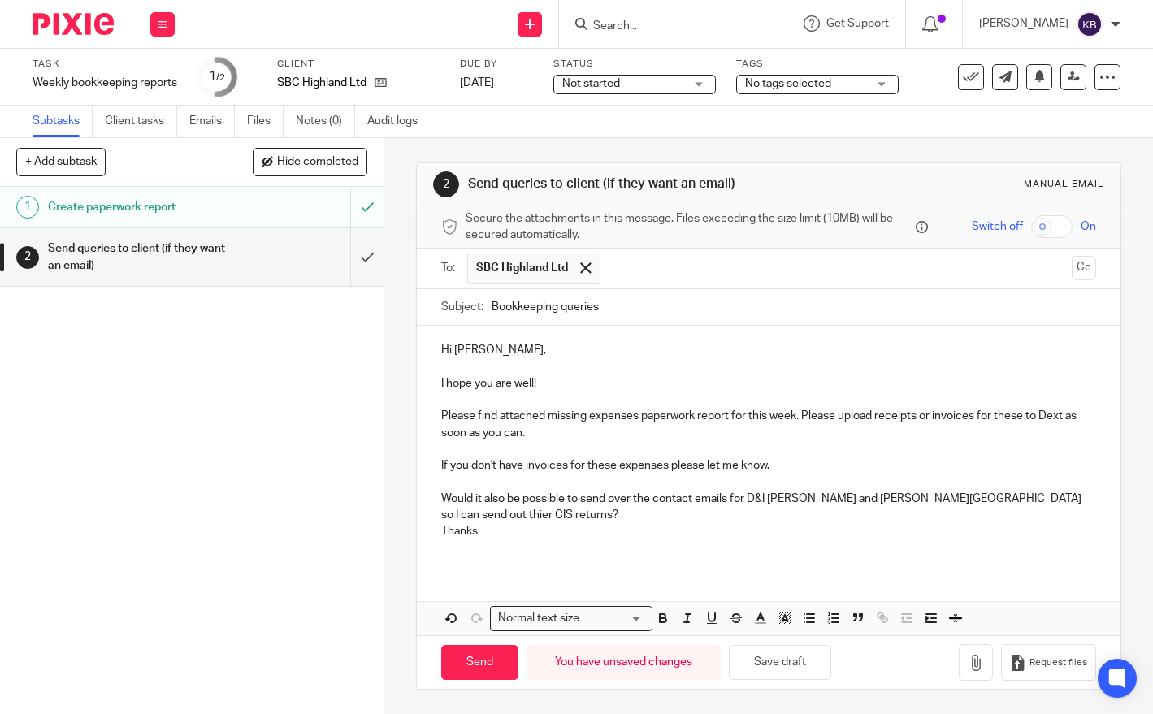
click at [1010, 498] on p "Would it also be possible to send over the contact emails for D&I Bain and G Mo…" at bounding box center [768, 507] width 654 height 33
click at [1018, 498] on p "Would it also be possible to send over the contact emails for D&I Bain and G Mo…" at bounding box center [768, 507] width 654 height 33
click at [546, 508] on p "Would it also be possible to send over the contact emails for D&I Bain and G Mo…" at bounding box center [768, 507] width 654 height 33
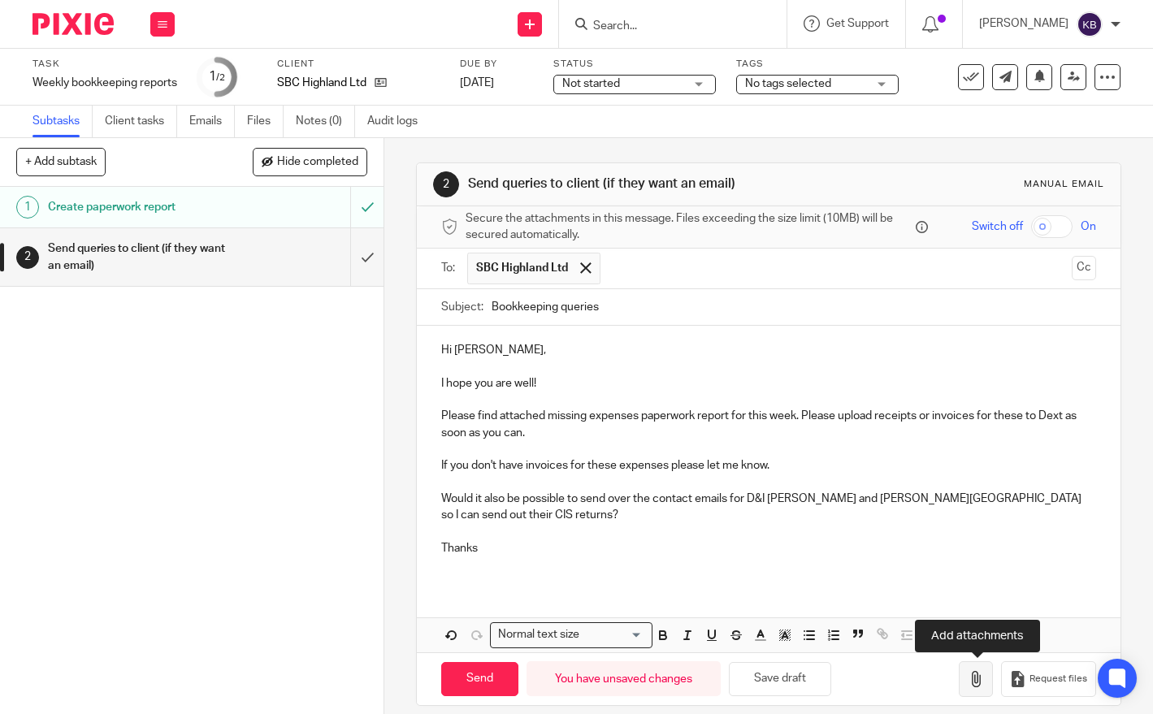
click at [975, 681] on icon "button" at bounding box center [975, 679] width 16 height 16
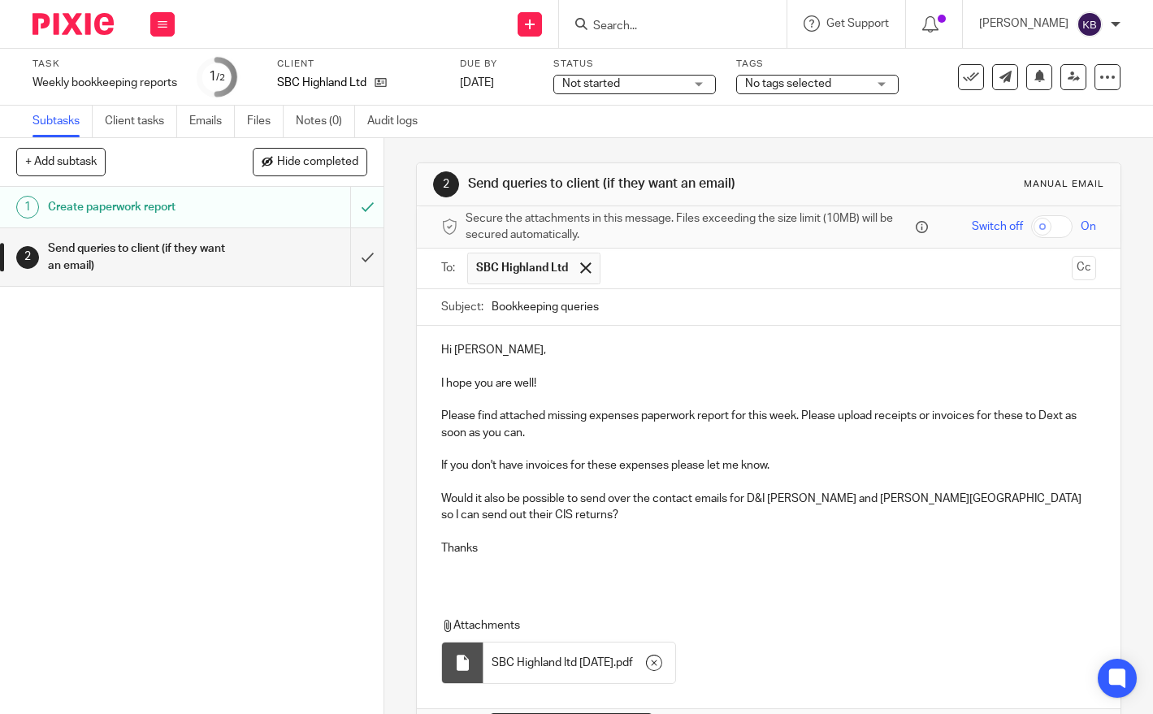
drag, startPoint x: 1006, startPoint y: 534, endPoint x: 923, endPoint y: 537, distance: 82.9
click at [996, 533] on p at bounding box center [768, 531] width 654 height 16
click at [498, 516] on p "Would it also be possible to send over the contact emails for D&I Bain and G Mo…" at bounding box center [768, 507] width 654 height 33
drag, startPoint x: 918, startPoint y: 498, endPoint x: 794, endPoint y: 502, distance: 123.5
click at [794, 502] on p "Would it also be possible to send over the contact emails for D&I Bain and G Mo…" at bounding box center [768, 507] width 654 height 33
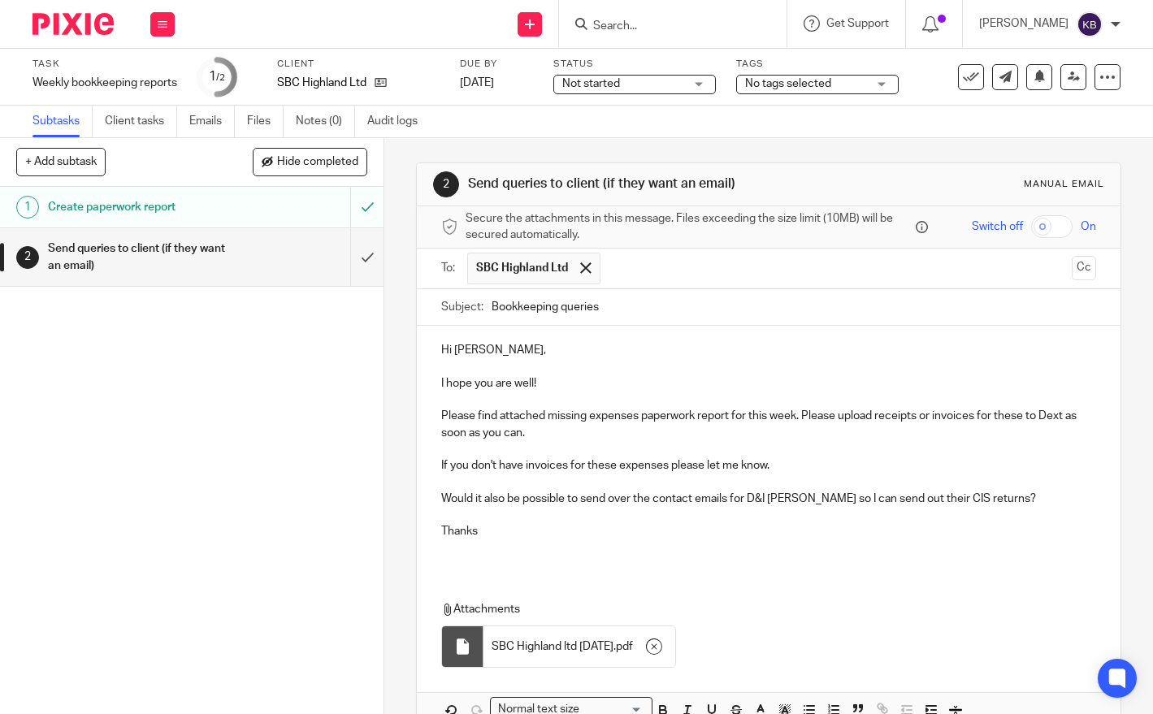
click at [733, 500] on p "Would it also be possible to send over the contact emails for D&I Bain so I can…" at bounding box center [768, 499] width 654 height 16
click at [712, 509] on p at bounding box center [768, 515] width 654 height 16
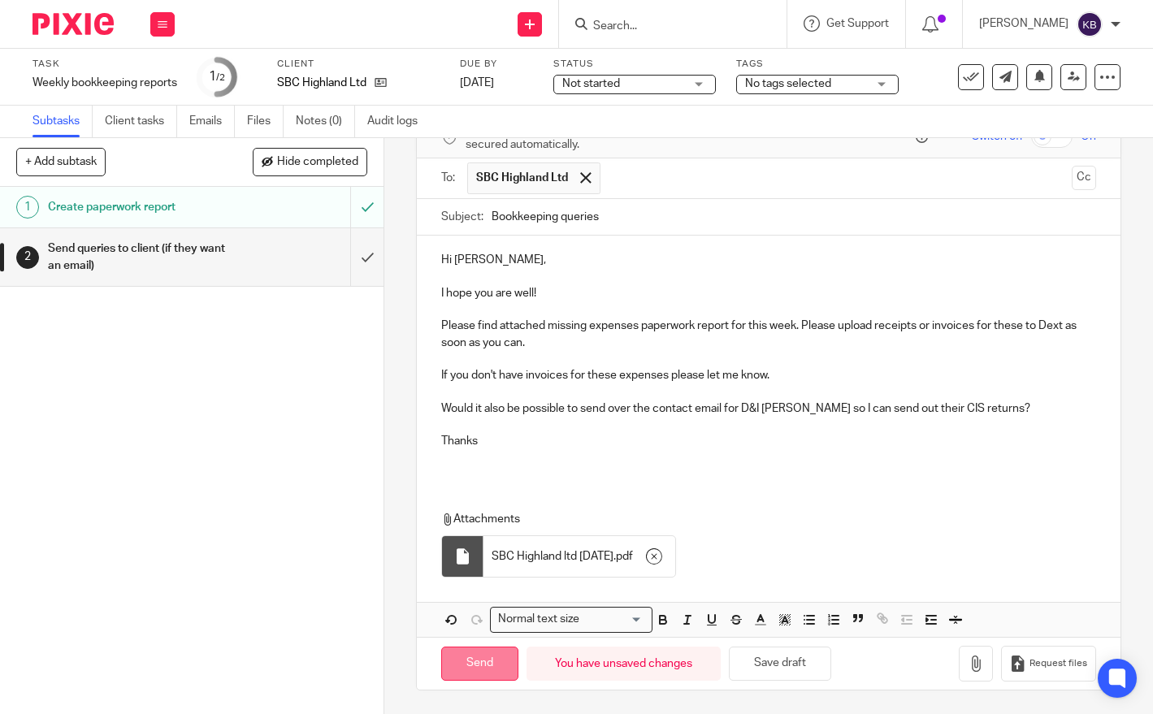
click at [465, 671] on input "Send" at bounding box center [479, 664] width 77 height 35
type input "Sent"
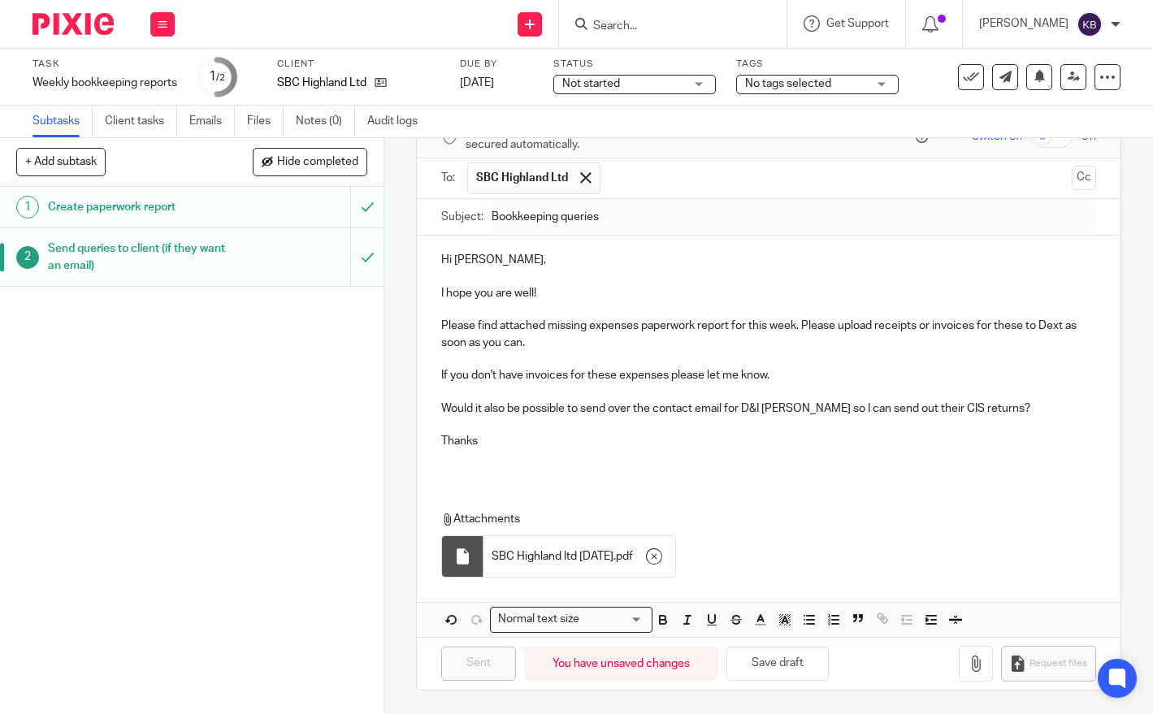
click at [71, 21] on img at bounding box center [72, 24] width 81 height 22
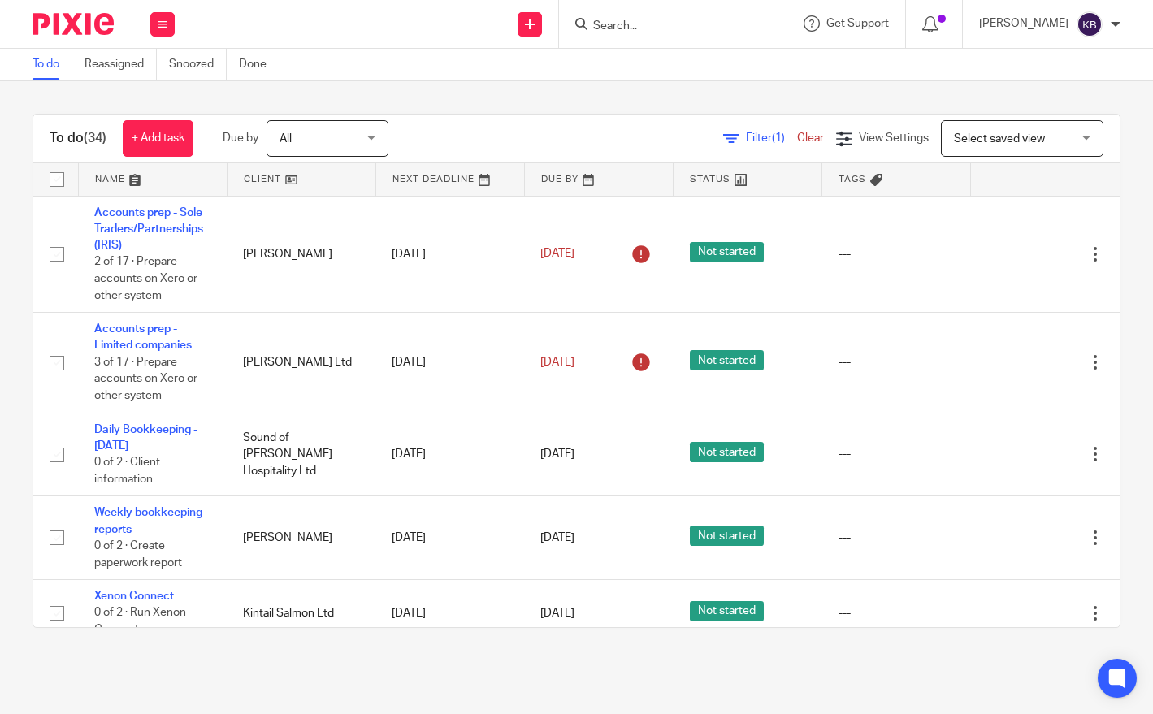
click at [291, 175] on link at bounding box center [301, 179] width 148 height 32
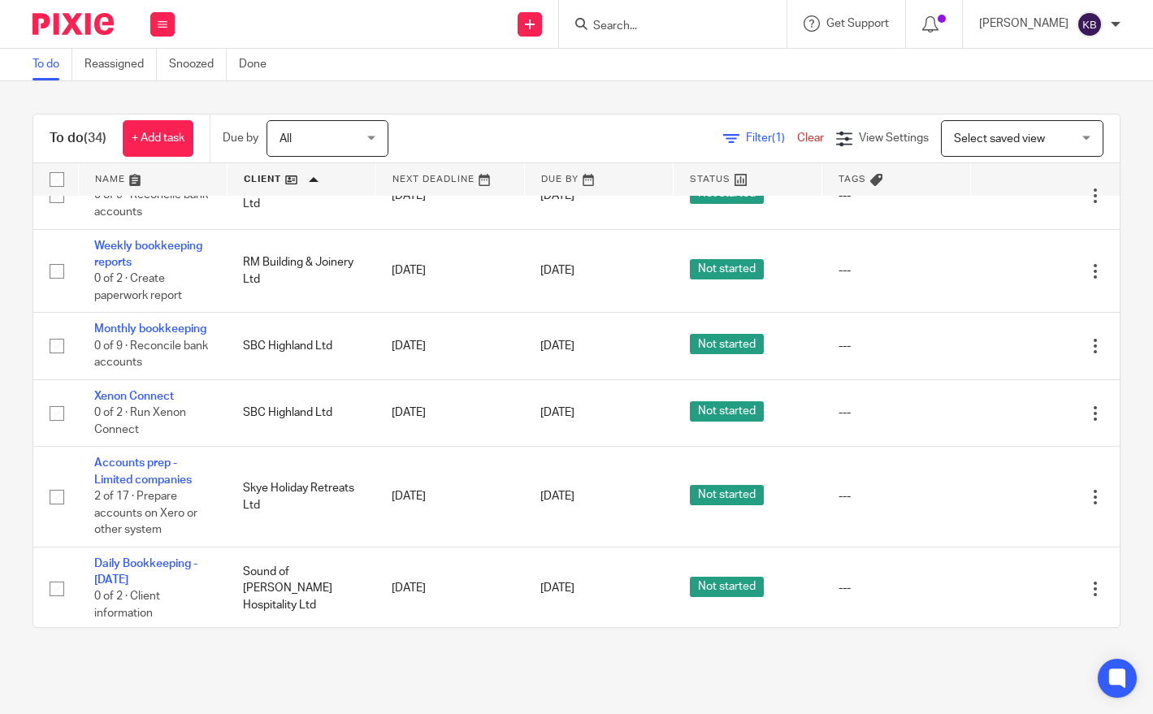
scroll to position [1946, 0]
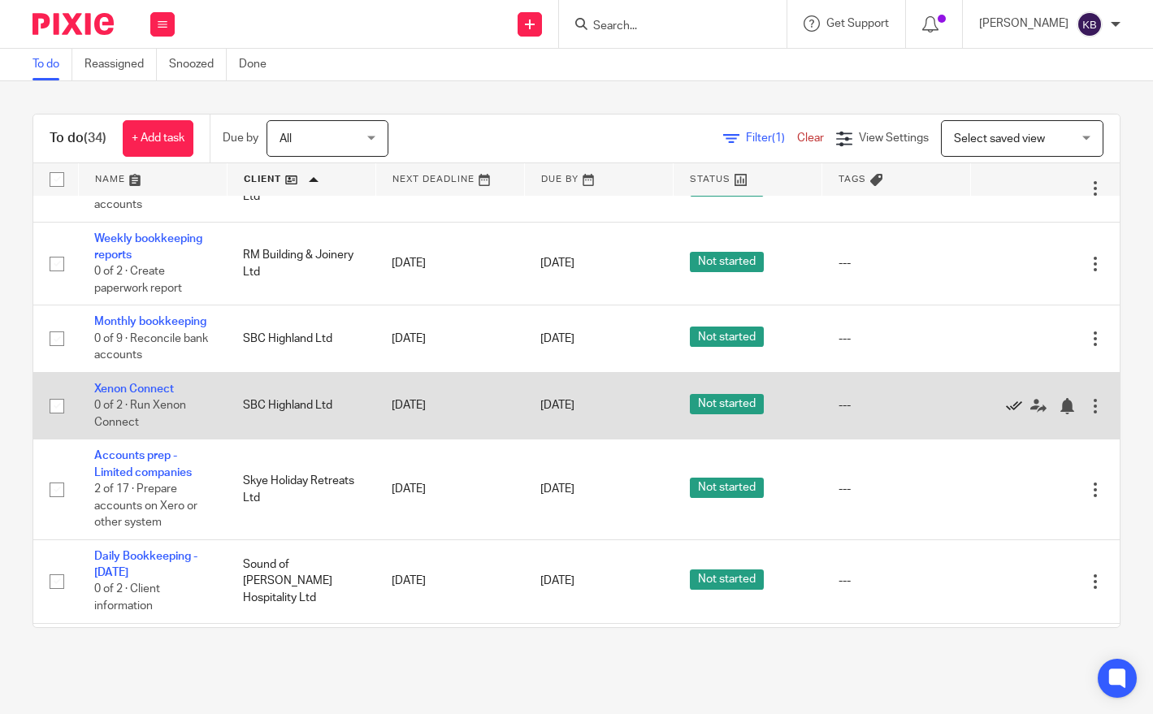
click at [1013, 414] on icon at bounding box center [1014, 406] width 16 height 16
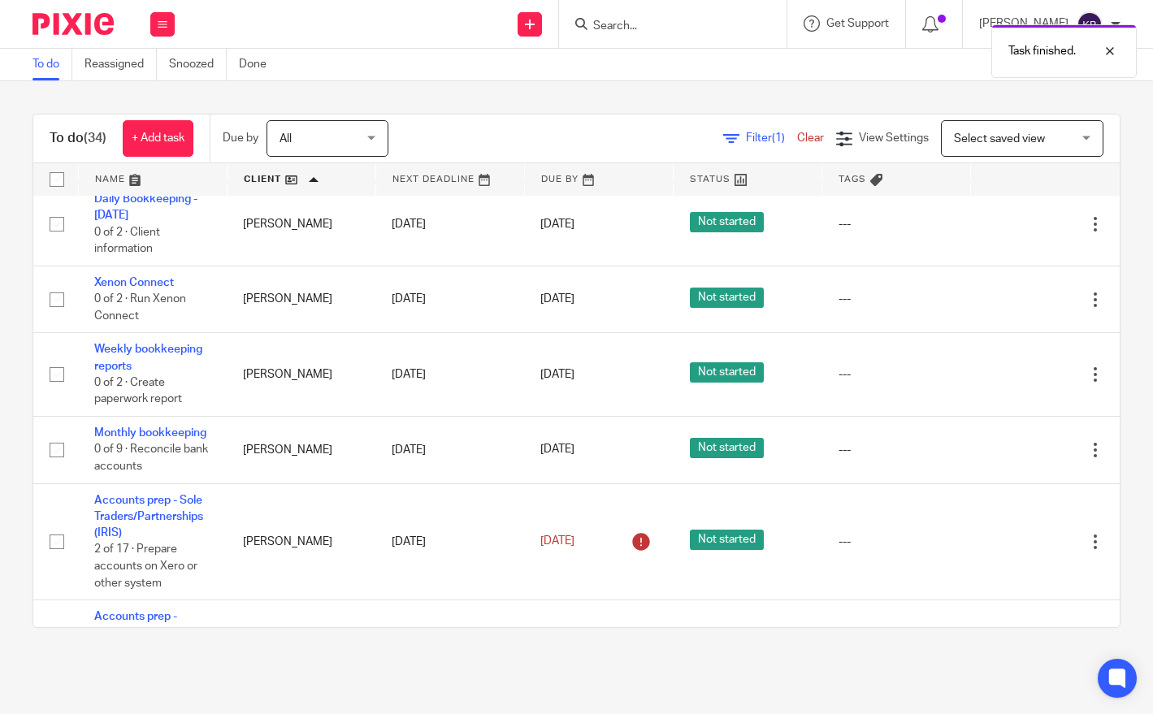
scroll to position [0, 0]
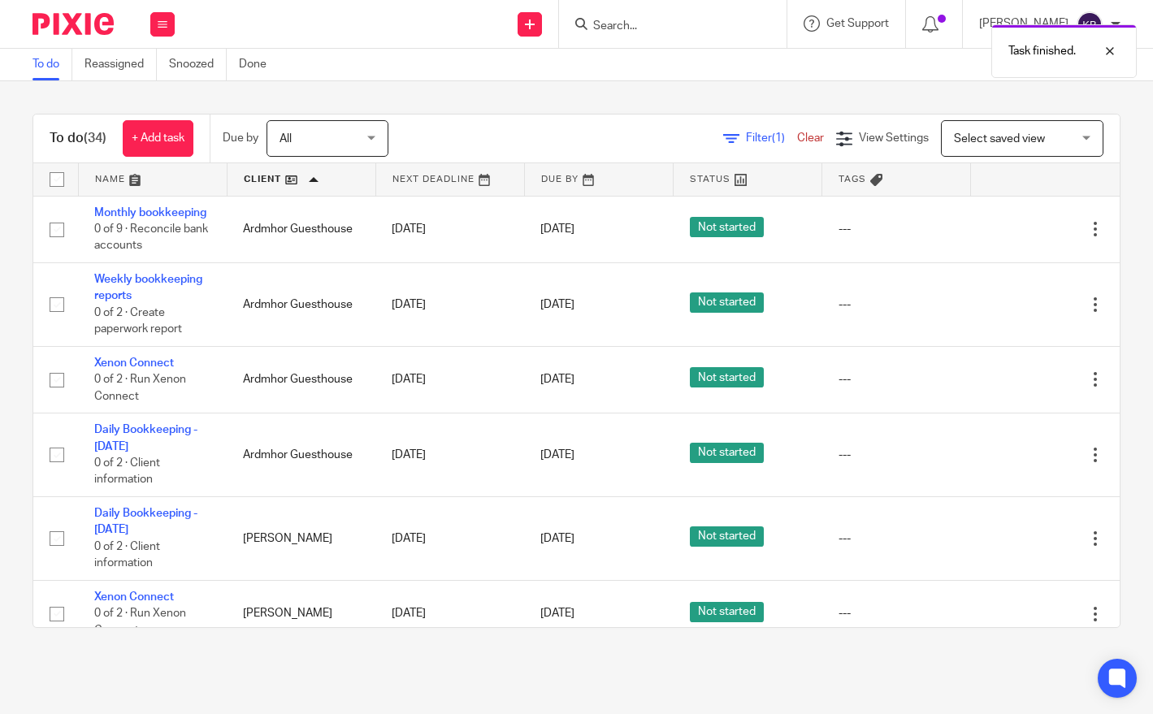
click at [154, 182] on link at bounding box center [153, 179] width 148 height 32
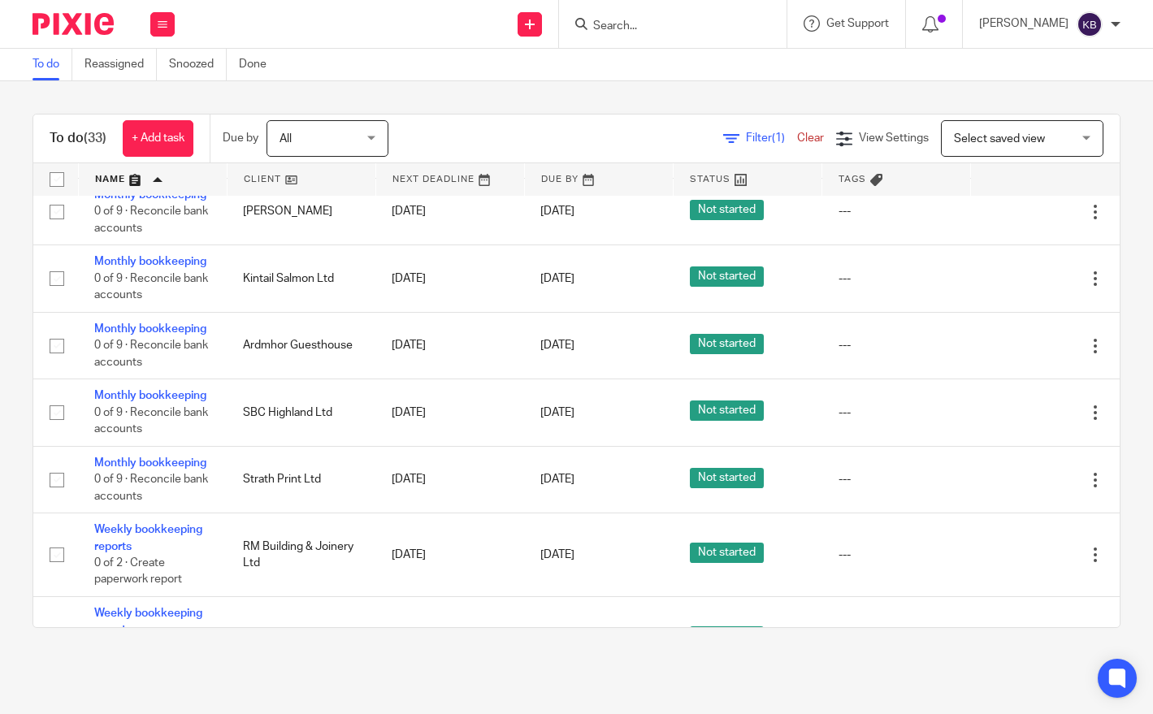
scroll to position [1306, 0]
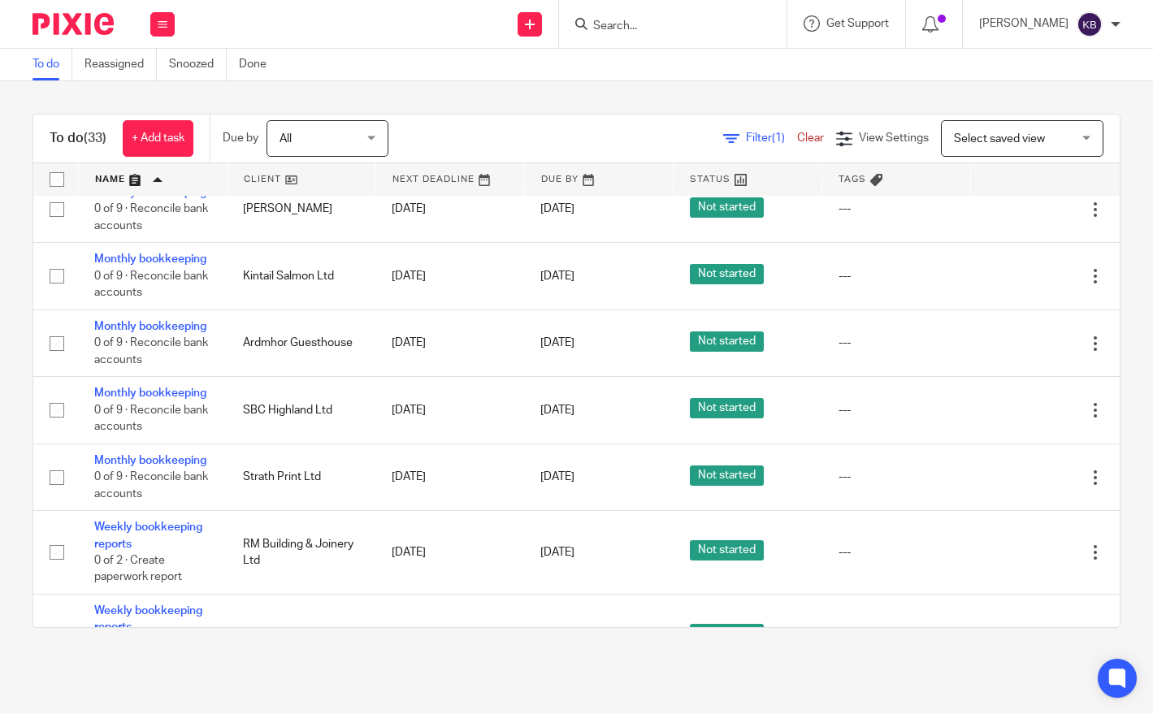
click at [276, 182] on link at bounding box center [301, 179] width 148 height 32
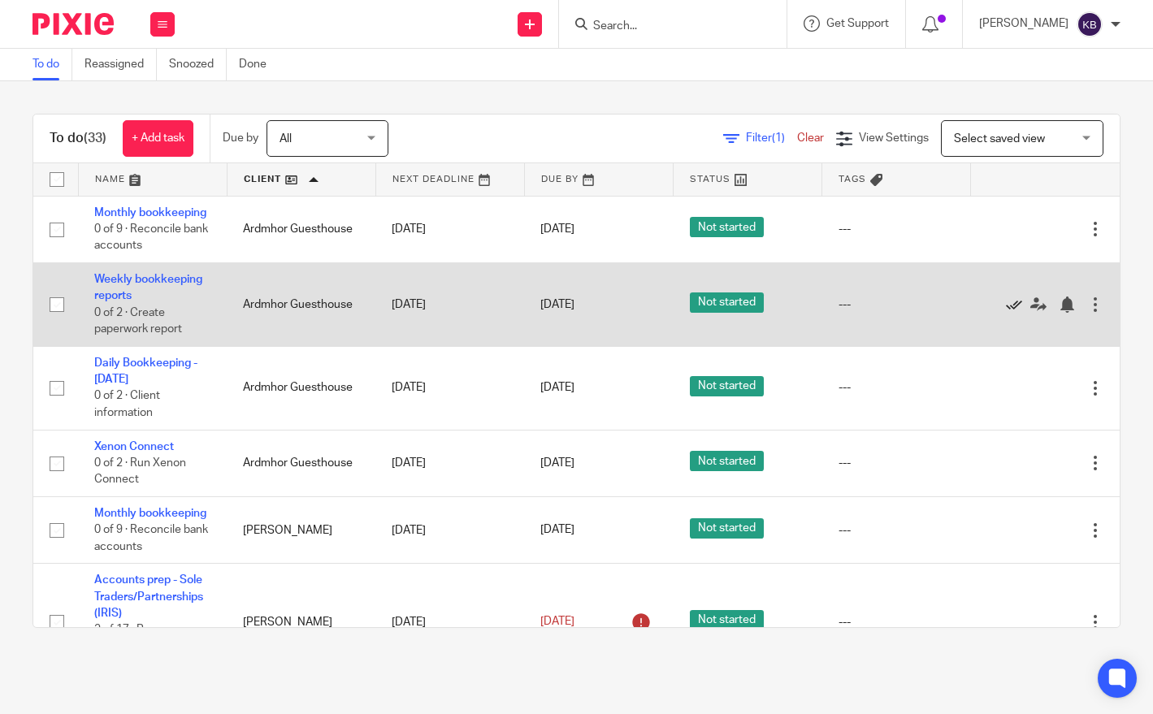
click at [1008, 304] on icon at bounding box center [1014, 304] width 16 height 16
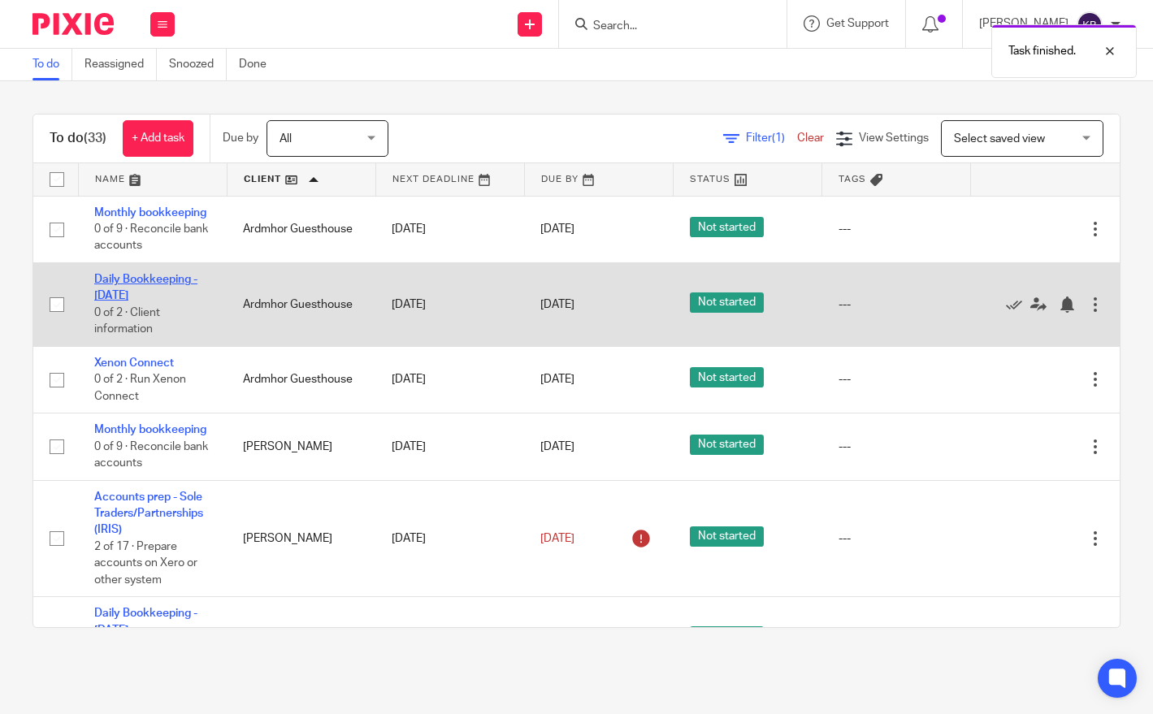
click at [121, 296] on link "Daily Bookkeeping - [DATE]" at bounding box center [145, 288] width 103 height 28
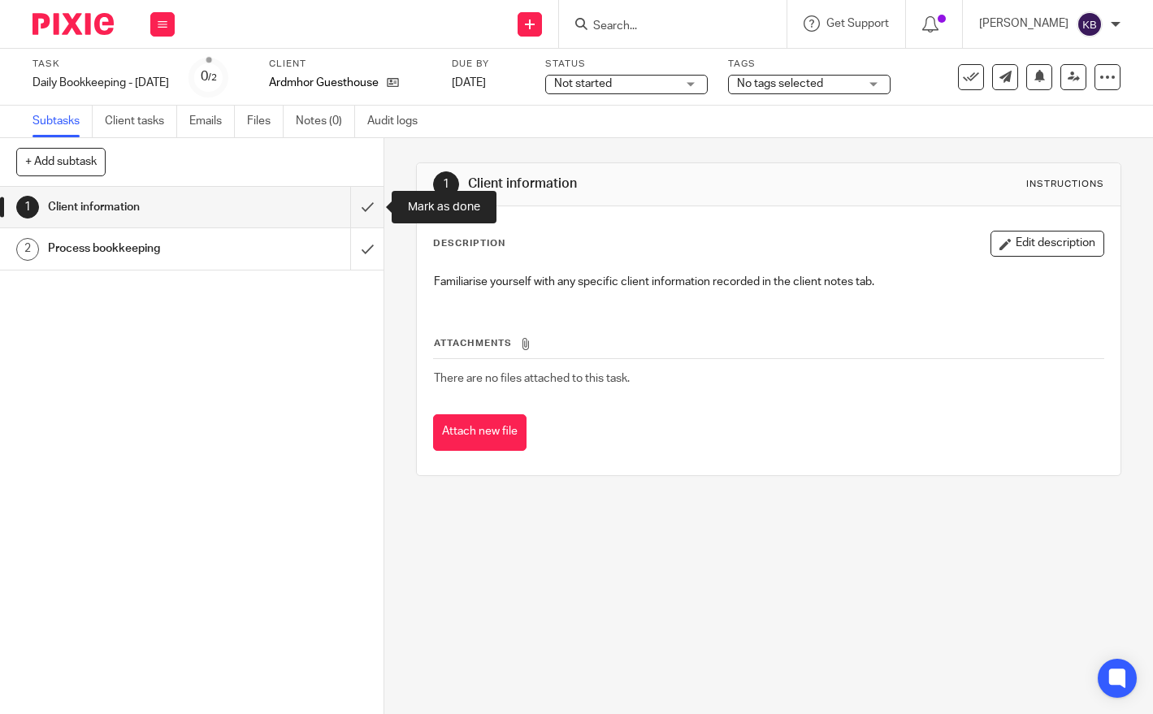
drag, startPoint x: 370, startPoint y: 202, endPoint x: 340, endPoint y: 233, distance: 43.1
click at [368, 203] on input "submit" at bounding box center [191, 207] width 383 height 41
click at [269, 275] on div "1 Client information 2 Process bookkeeping" at bounding box center [191, 450] width 383 height 527
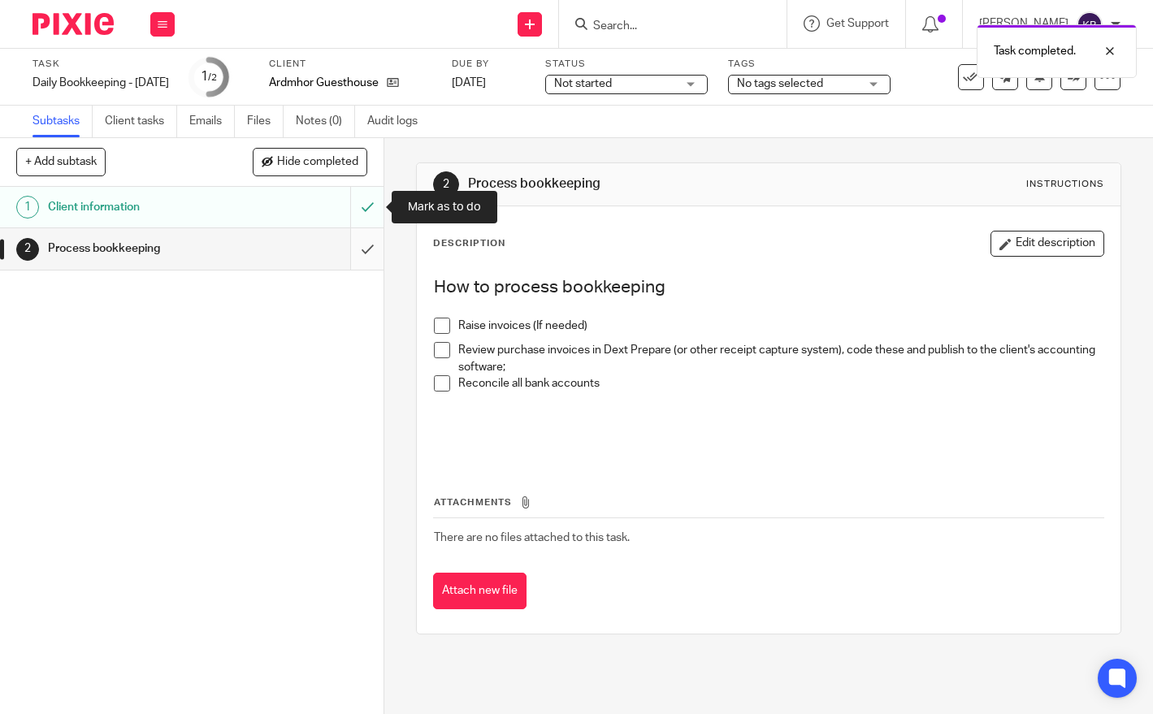
drag, startPoint x: 353, startPoint y: 218, endPoint x: 357, endPoint y: 230, distance: 11.8
click at [353, 222] on input "submit" at bounding box center [191, 207] width 383 height 41
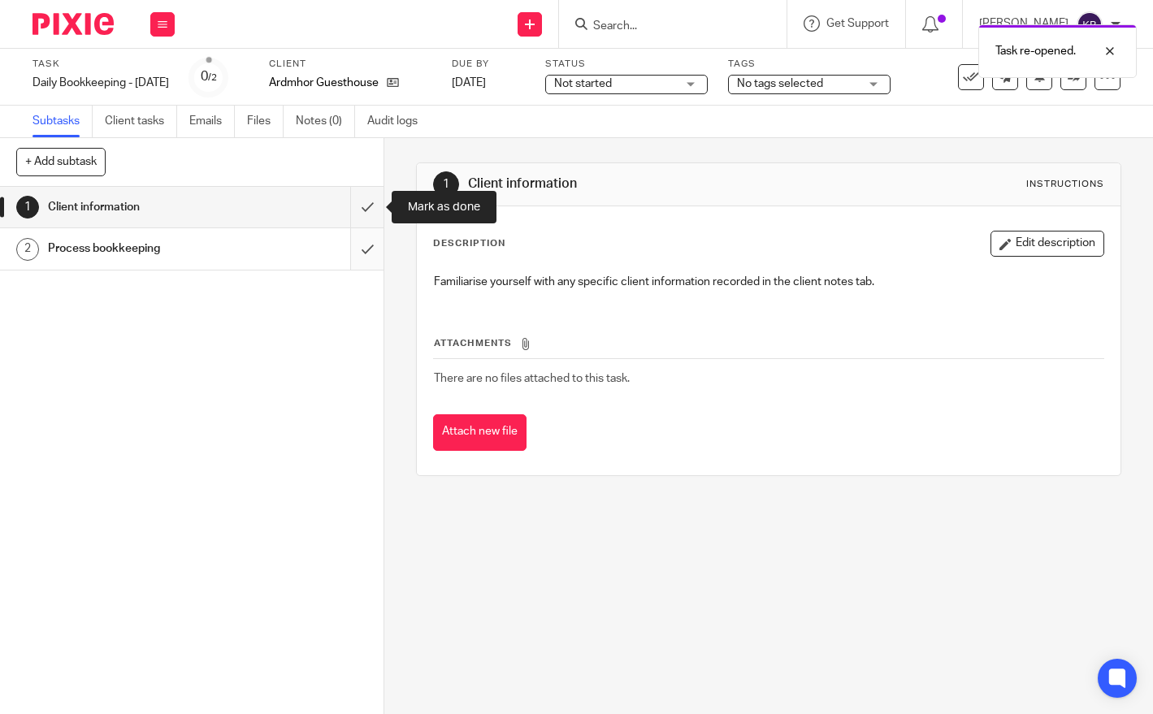
drag, startPoint x: 360, startPoint y: 201, endPoint x: 367, endPoint y: 257, distance: 56.5
click at [360, 203] on input "submit" at bounding box center [191, 207] width 383 height 41
click at [367, 258] on input "submit" at bounding box center [191, 248] width 383 height 41
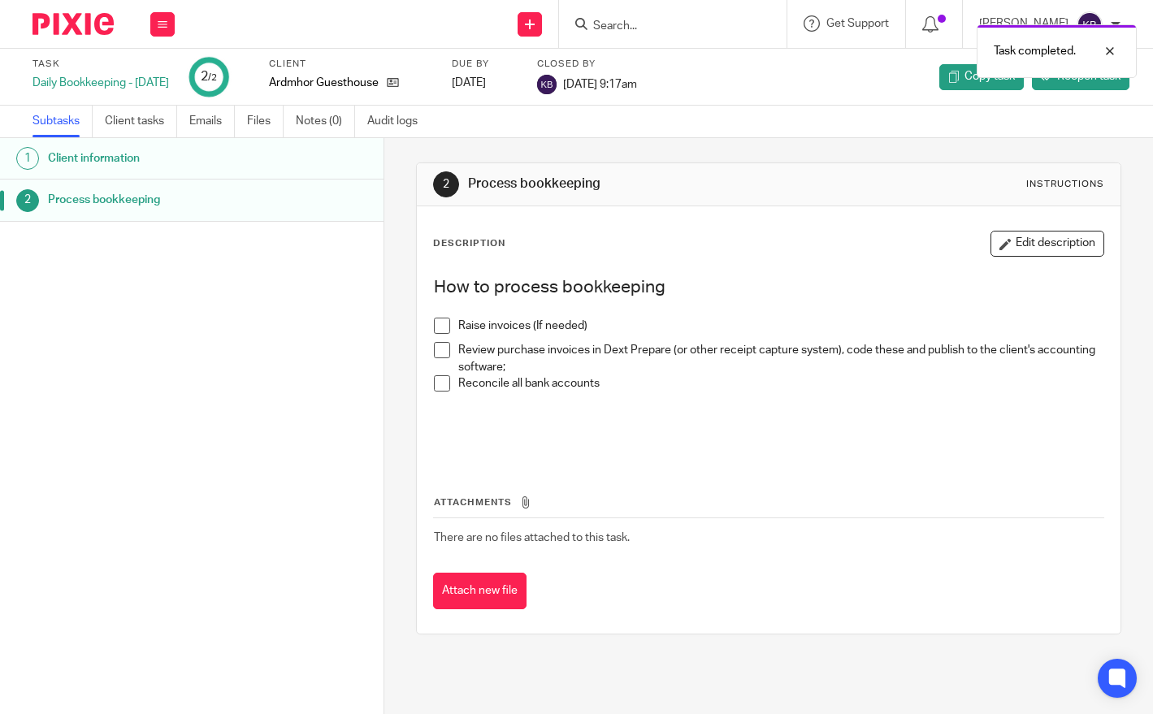
click at [76, 24] on img at bounding box center [72, 24] width 81 height 22
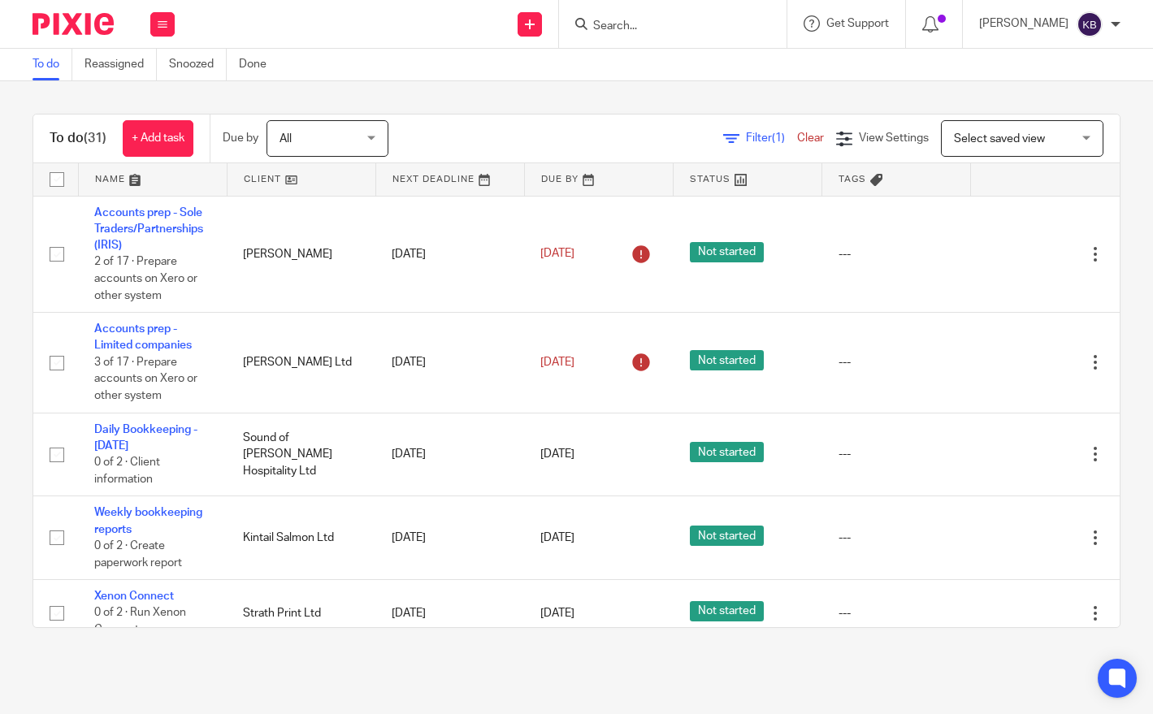
click at [309, 190] on link at bounding box center [301, 179] width 148 height 32
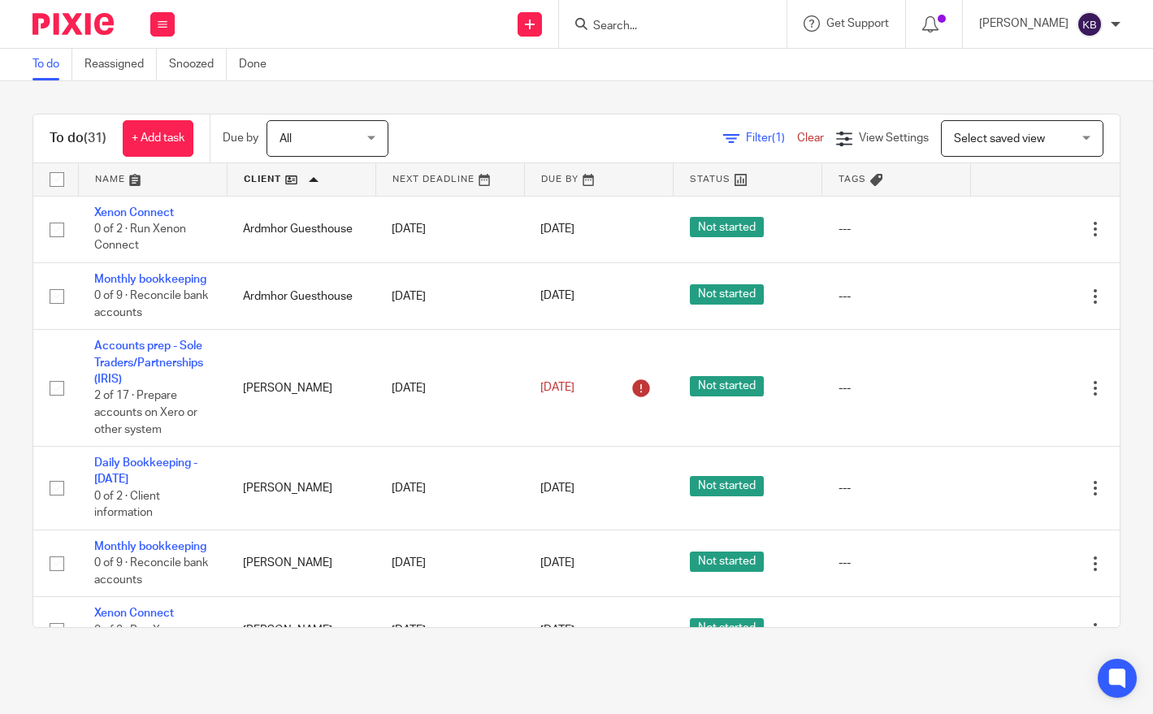
click at [292, 179] on link at bounding box center [301, 179] width 148 height 32
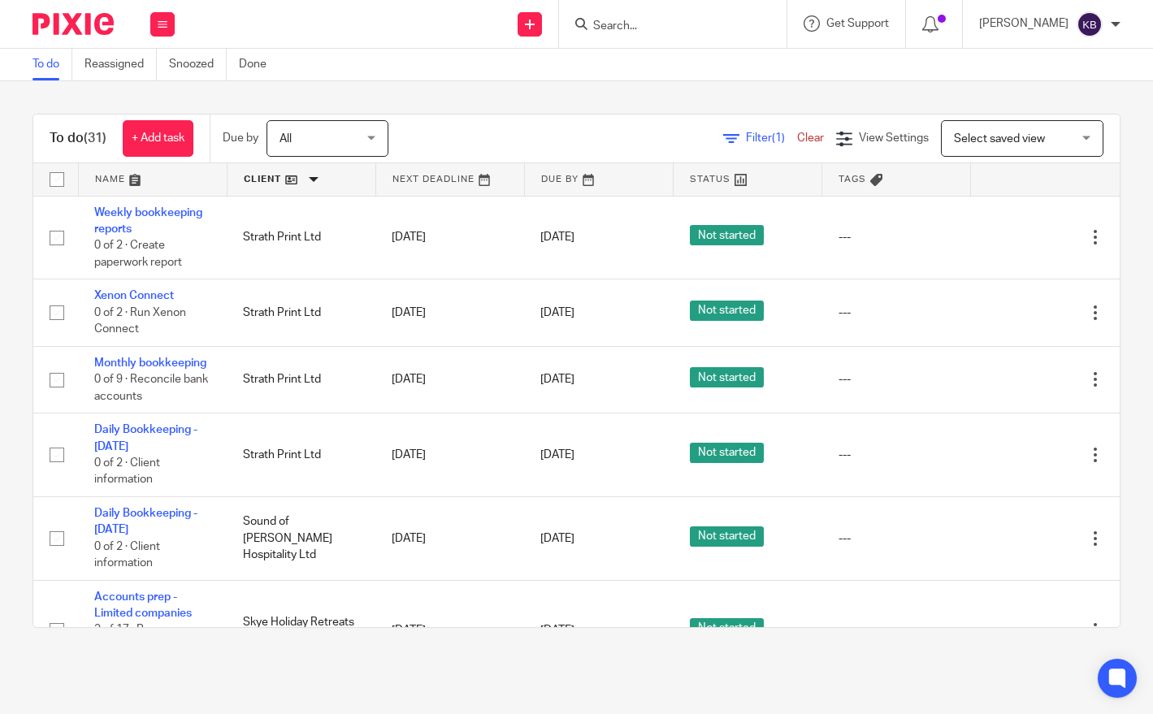
click at [319, 175] on link at bounding box center [301, 179] width 148 height 32
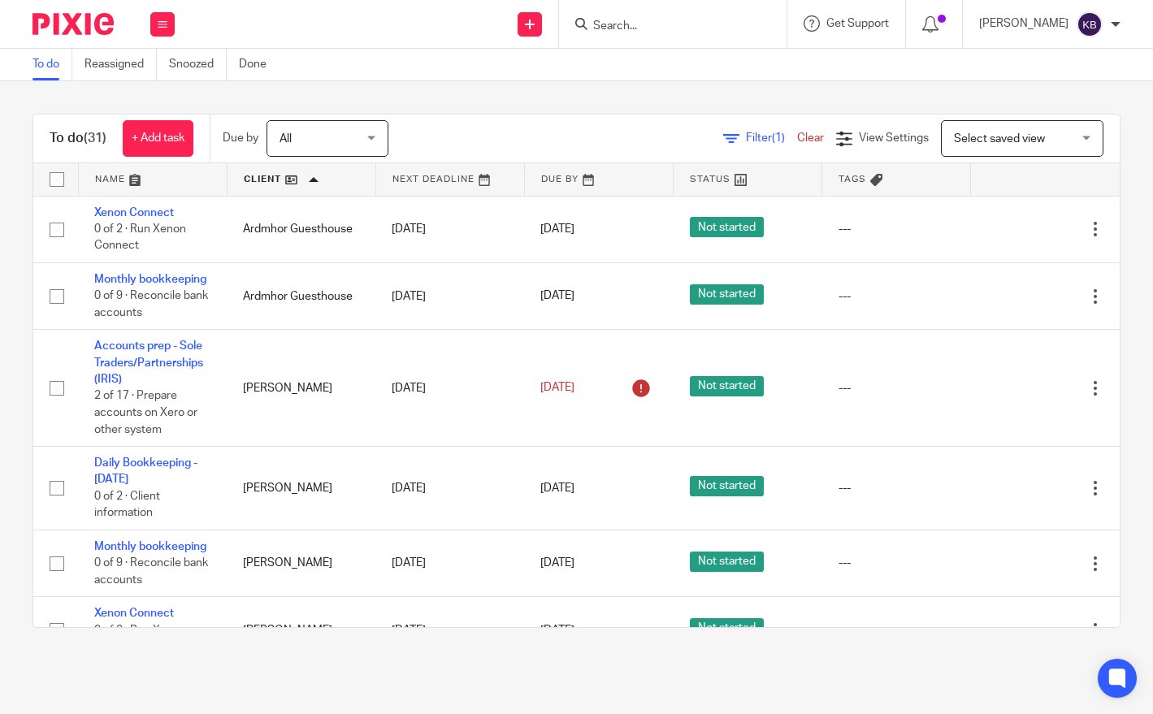
click at [284, 172] on link at bounding box center [301, 179] width 148 height 32
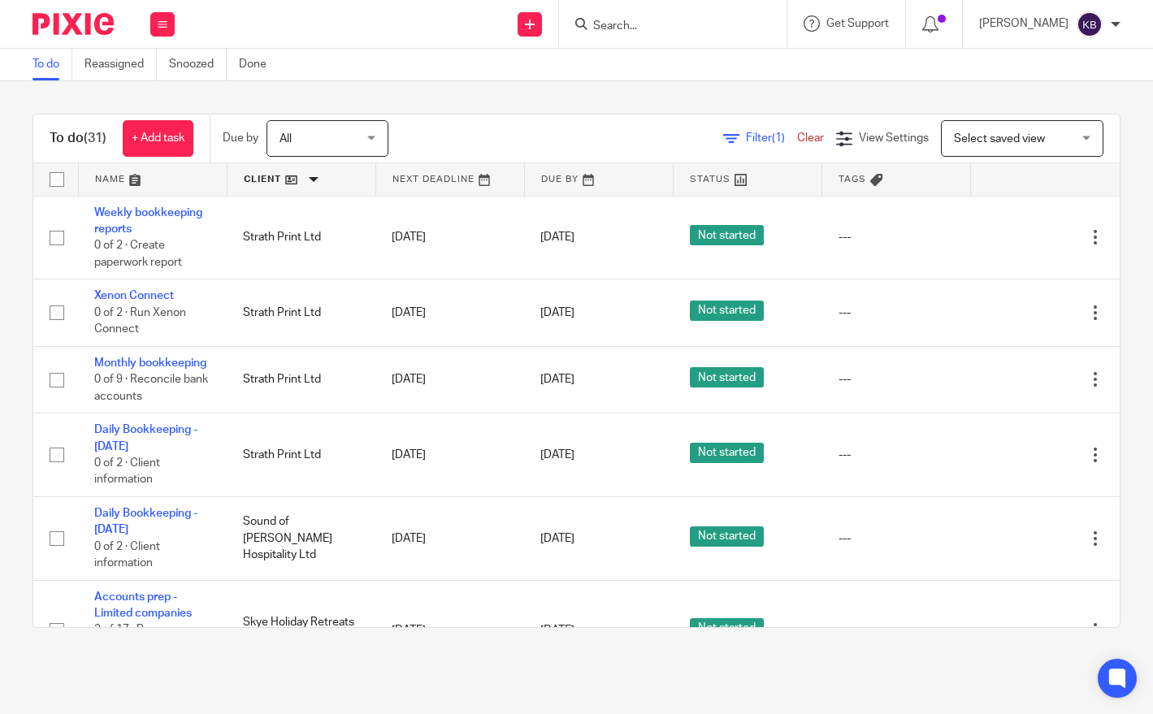
click at [284, 172] on link at bounding box center [301, 179] width 148 height 32
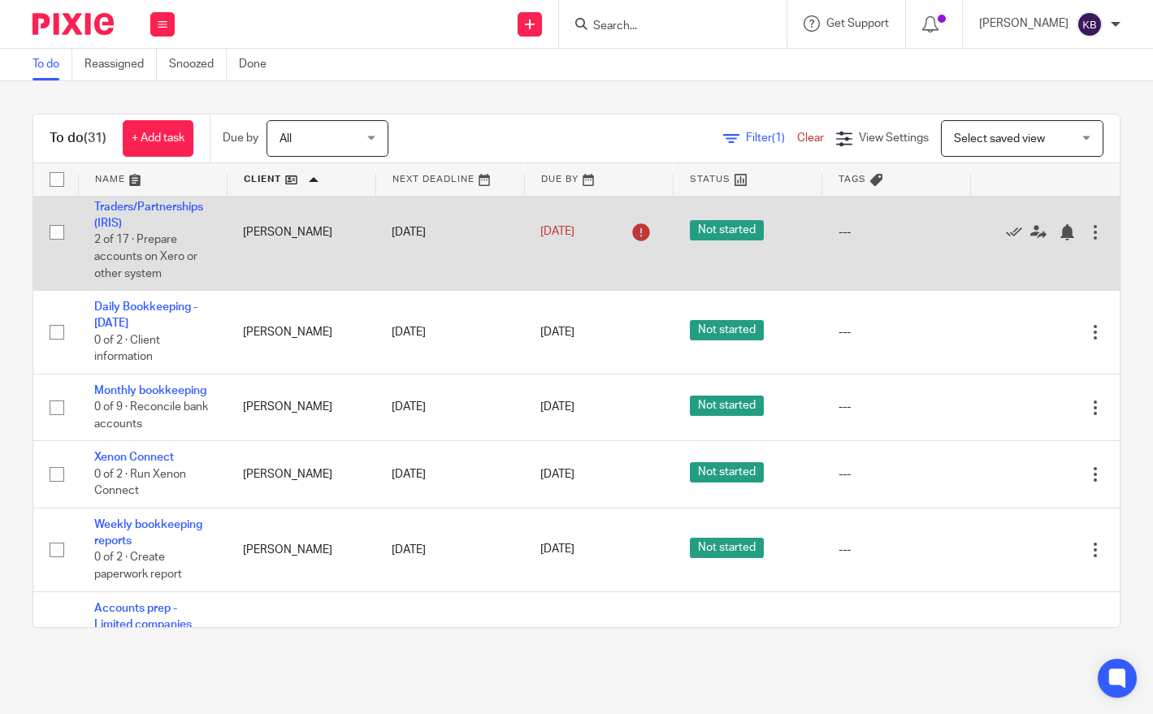
scroll to position [158, 0]
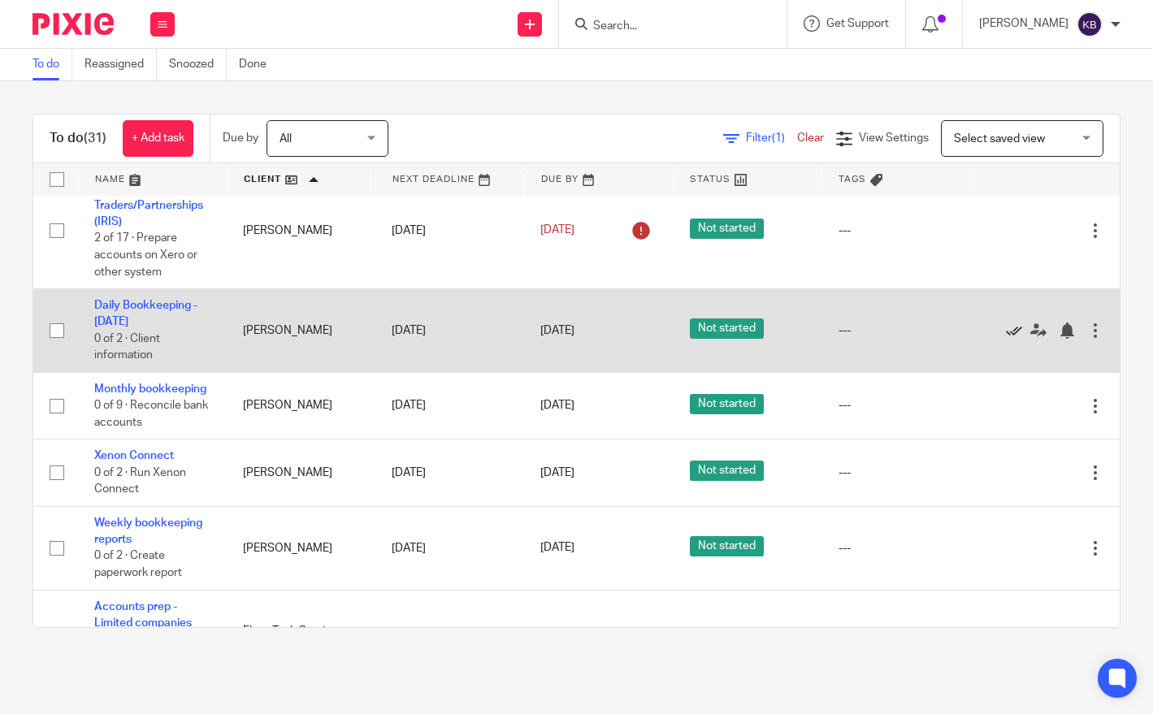
click at [1015, 334] on icon at bounding box center [1014, 330] width 16 height 16
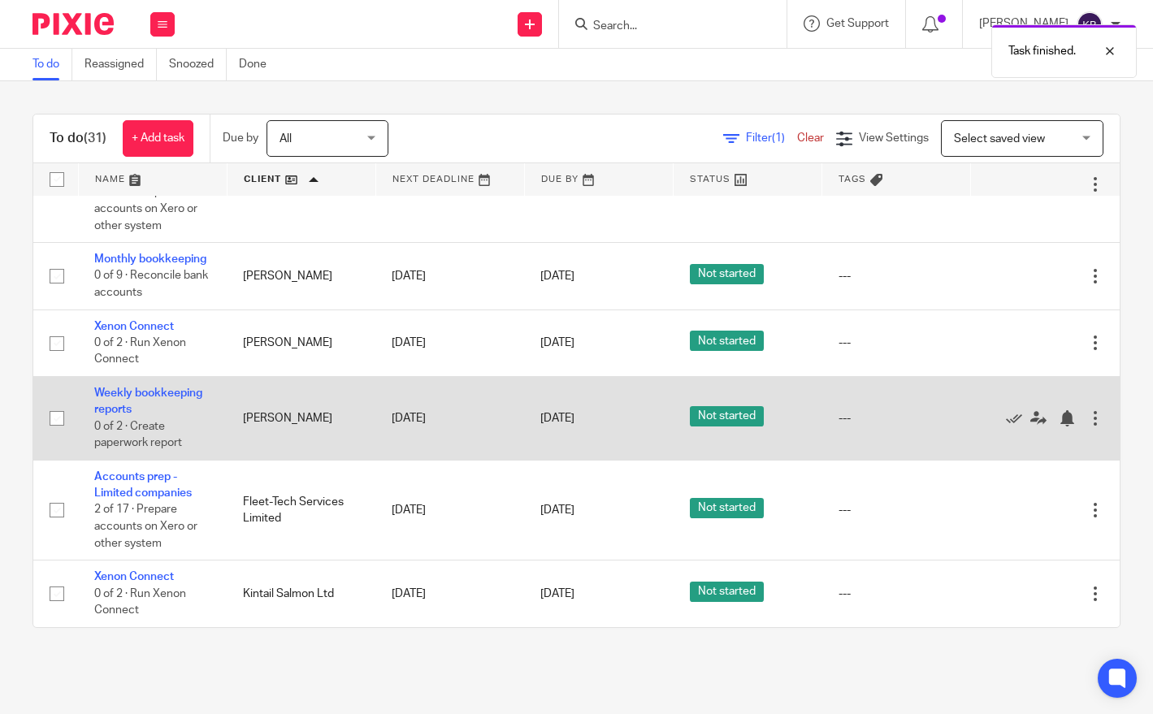
scroll to position [210, 0]
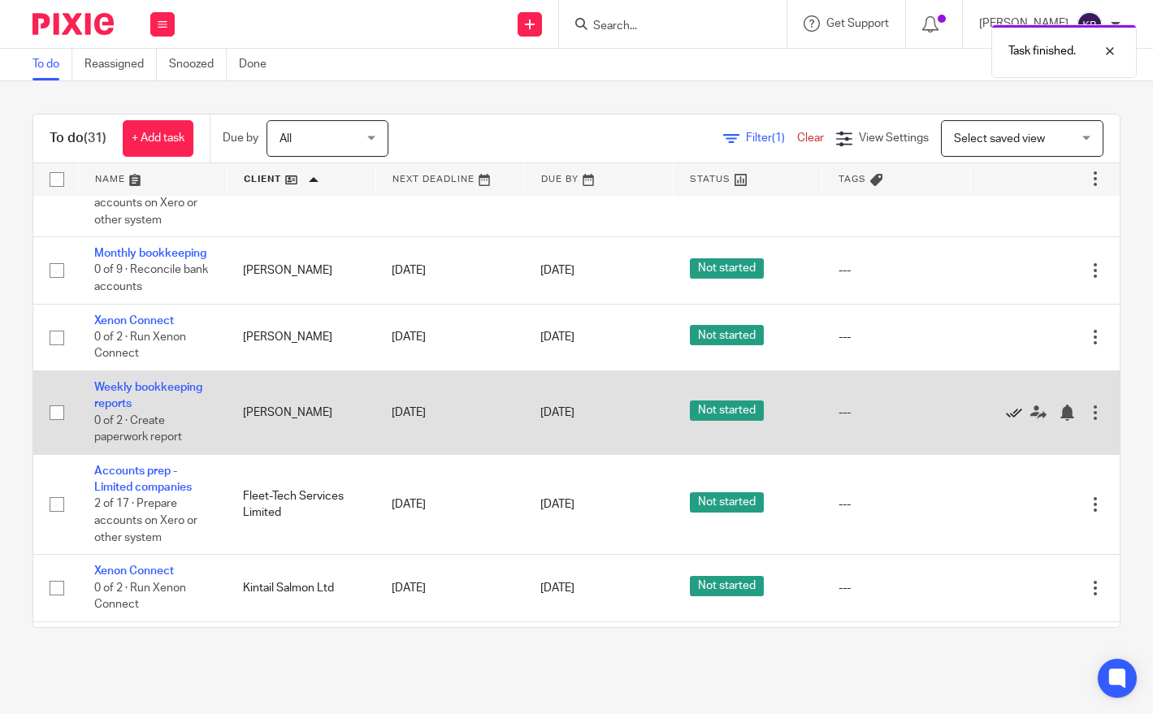
click at [1015, 421] on icon at bounding box center [1014, 412] width 16 height 16
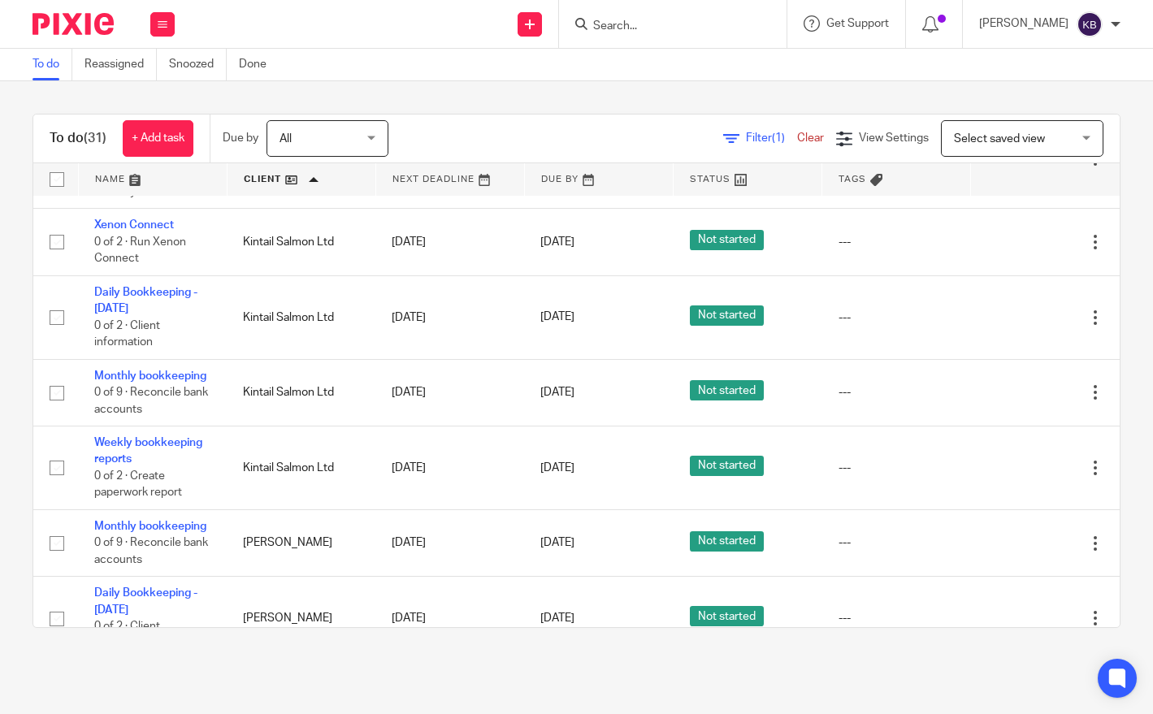
scroll to position [468, 0]
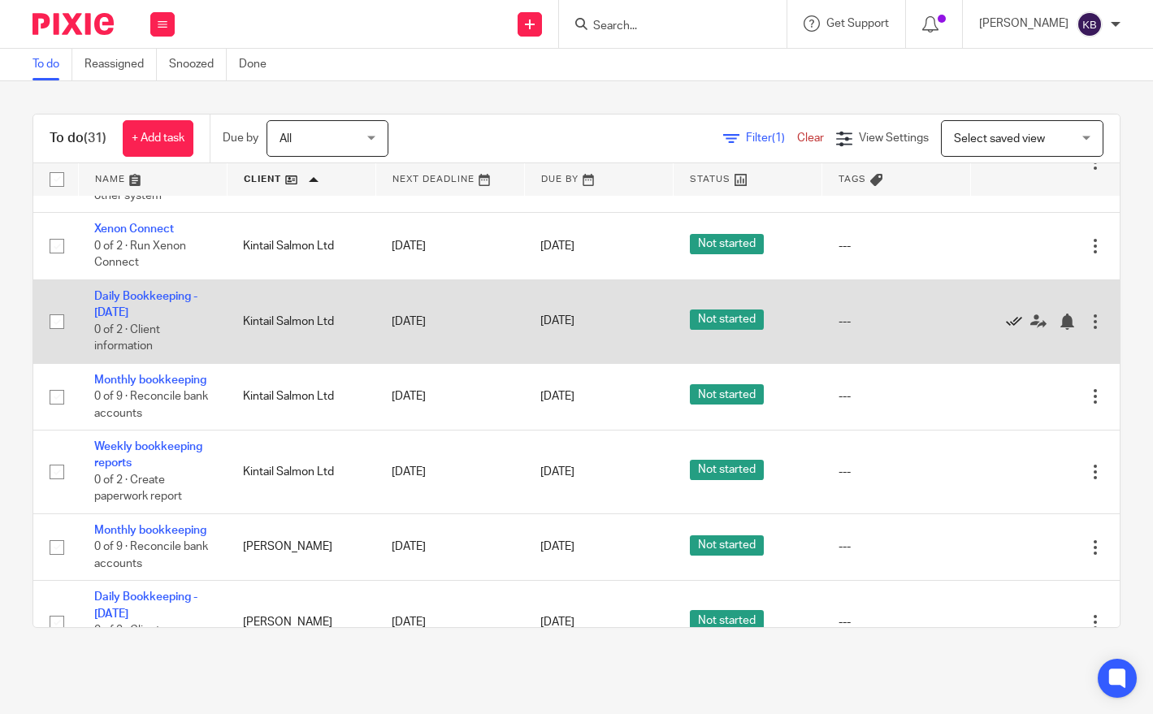
click at [1014, 330] on icon at bounding box center [1014, 322] width 16 height 16
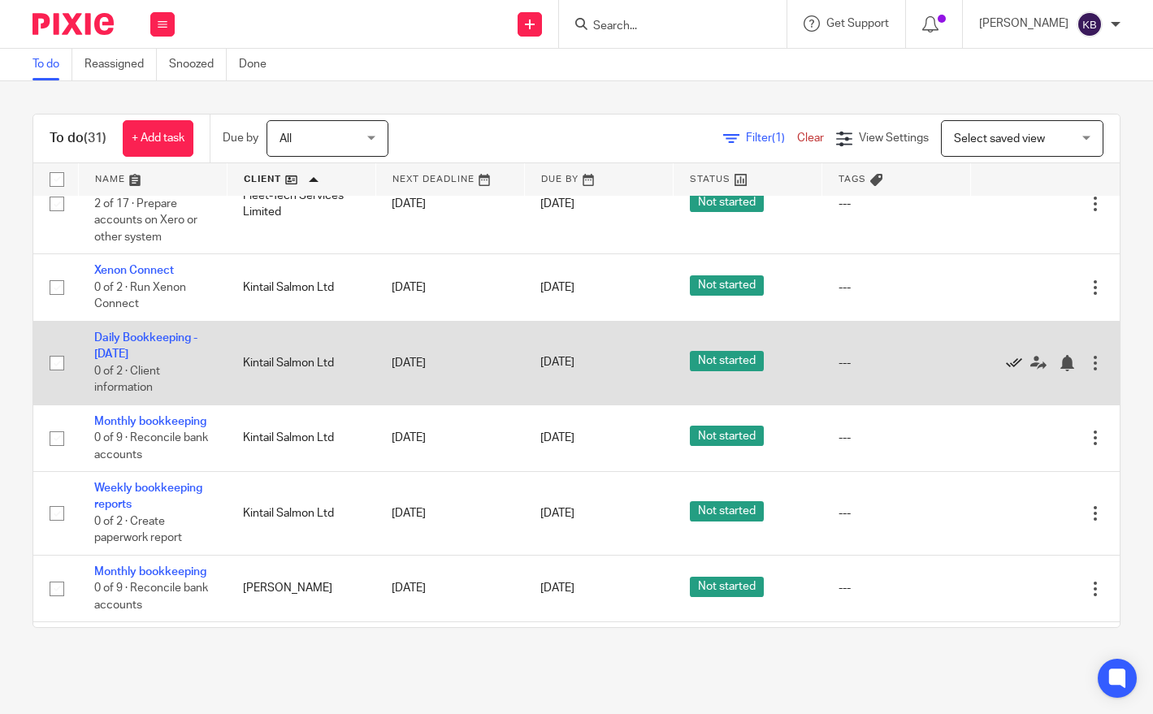
scroll to position [426, 0]
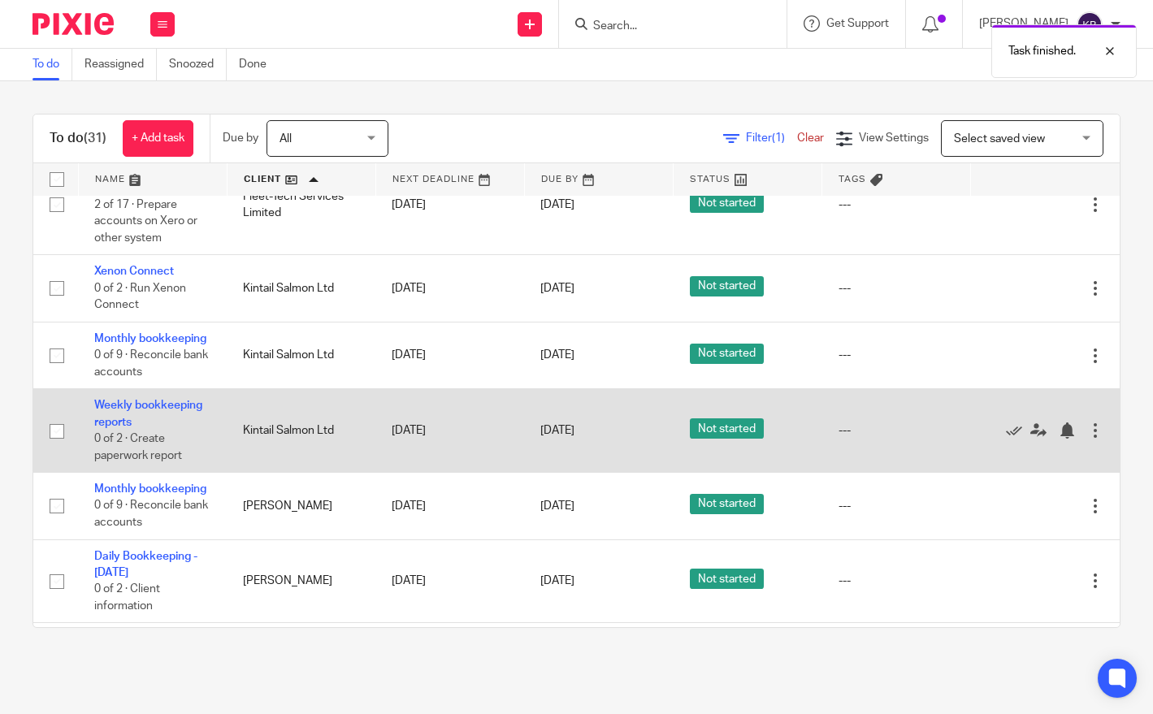
click at [155, 410] on td "Weekly bookkeeping reports 0 of 2 · Create paperwork report" at bounding box center [152, 431] width 149 height 84
click at [155, 415] on link "Weekly bookkeeping reports" at bounding box center [148, 414] width 108 height 28
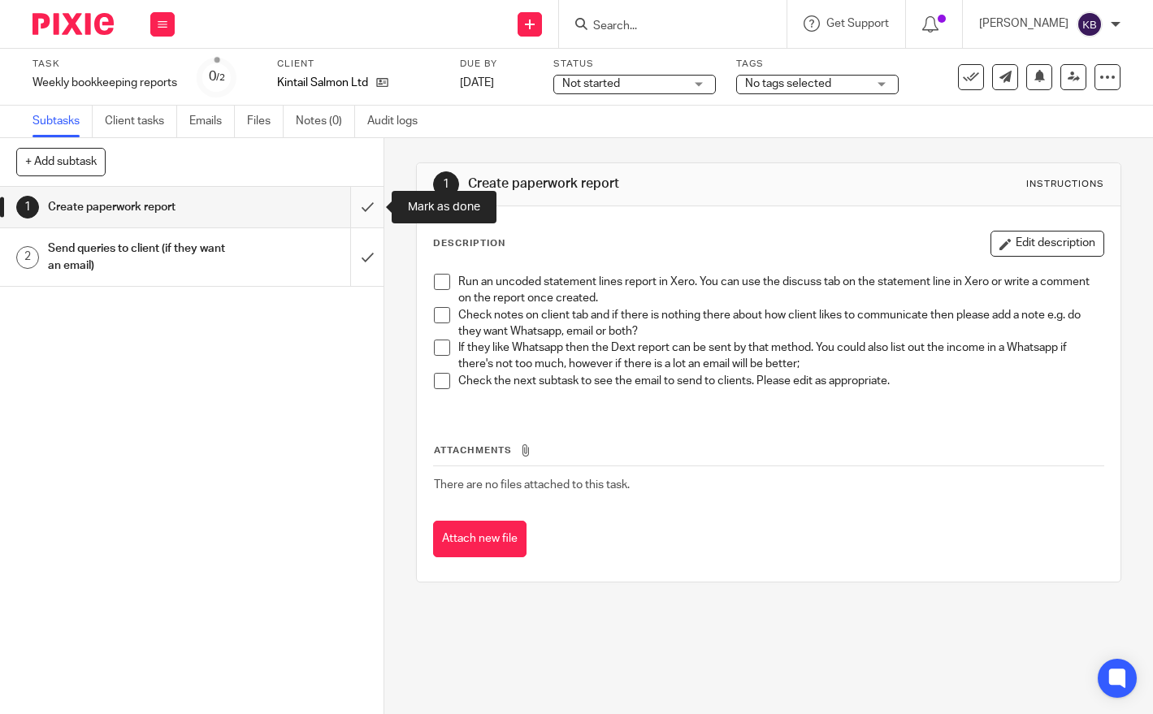
drag, startPoint x: 363, startPoint y: 194, endPoint x: 314, endPoint y: 250, distance: 74.3
click at [363, 194] on input "submit" at bounding box center [191, 207] width 383 height 41
click at [313, 251] on div "Send queries to client (if they want an email)" at bounding box center [191, 256] width 286 height 41
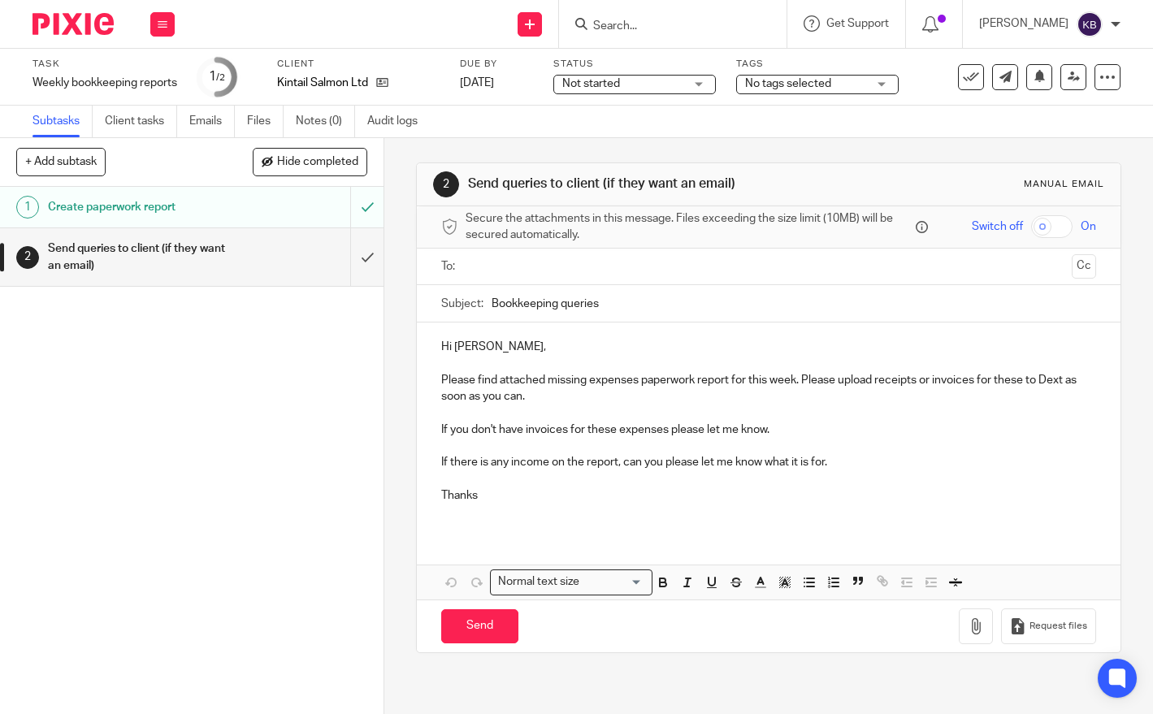
click at [490, 273] on input "text" at bounding box center [767, 266] width 593 height 19
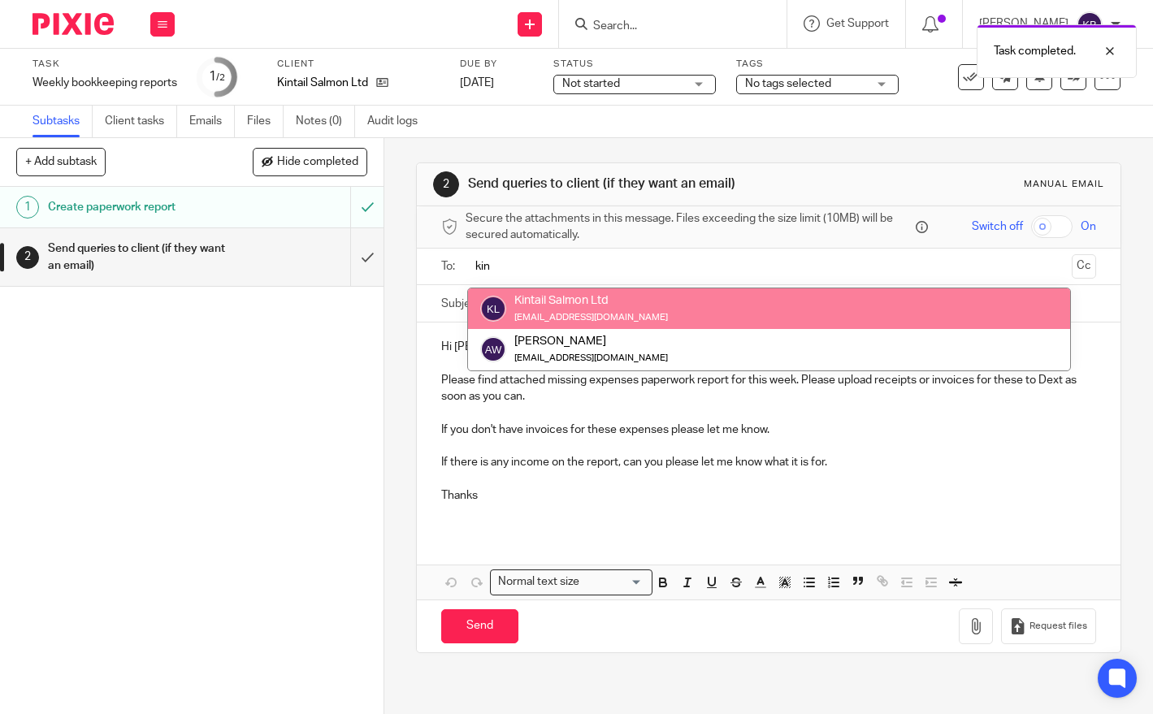
type input "kin"
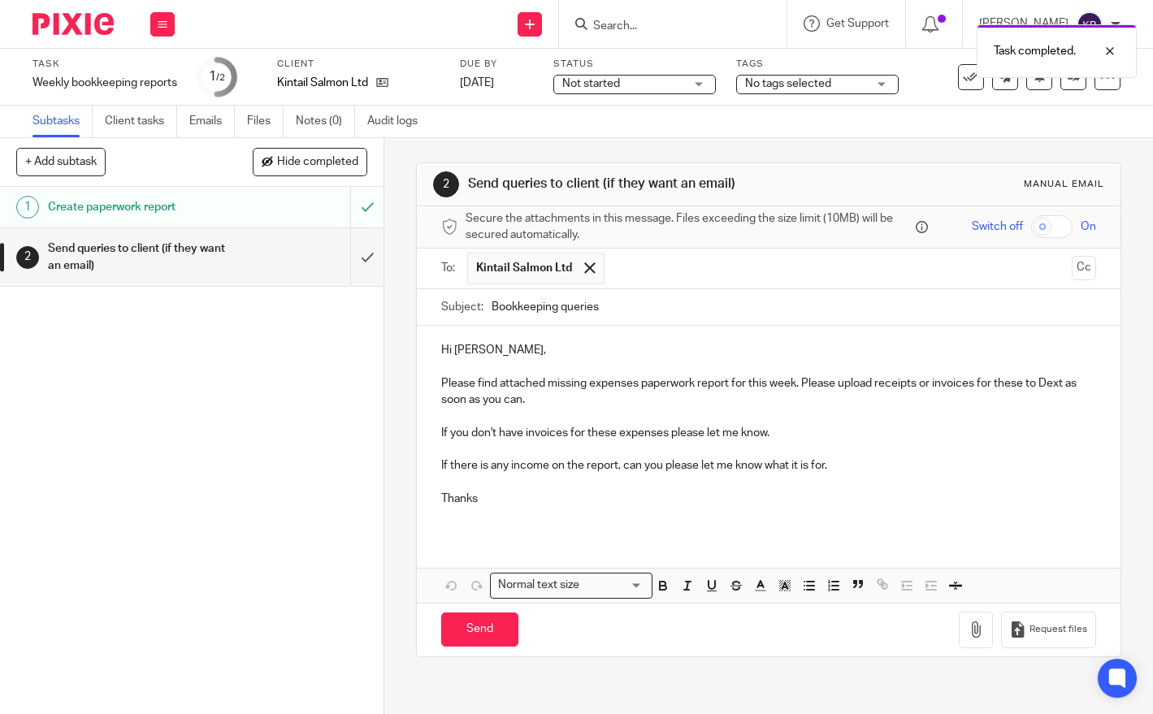
click at [909, 448] on p at bounding box center [768, 449] width 654 height 16
click at [985, 629] on button "button" at bounding box center [975, 630] width 34 height 37
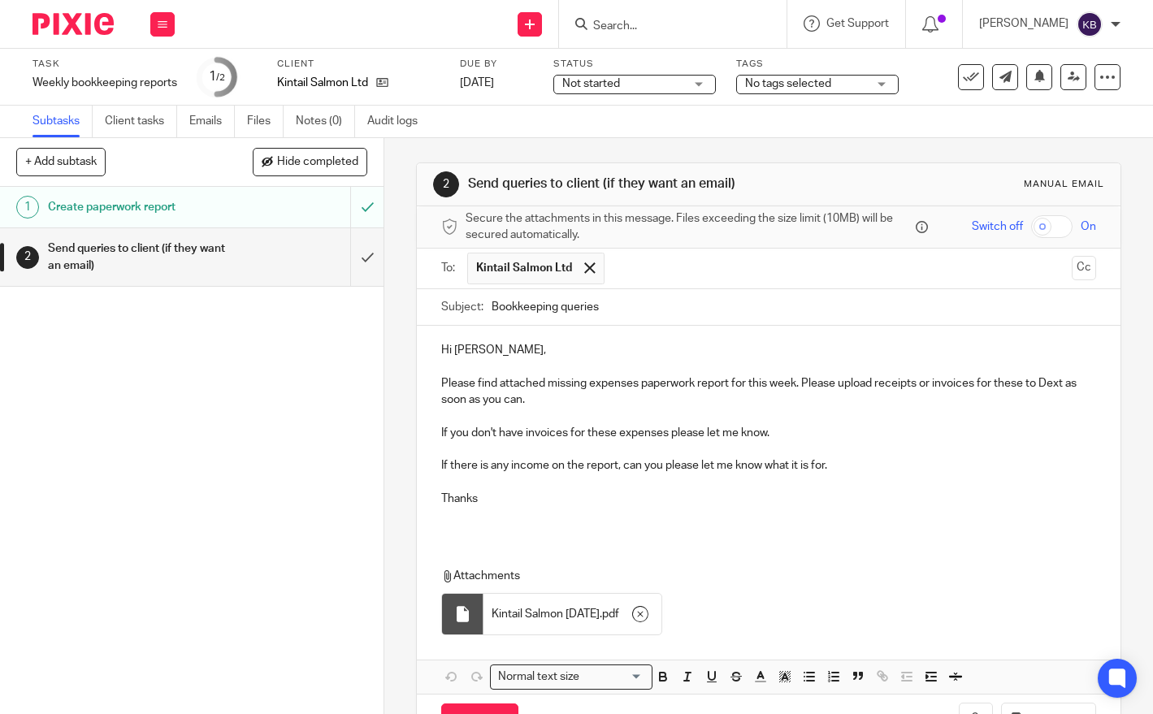
drag, startPoint x: 861, startPoint y: 481, endPoint x: 864, endPoint y: 472, distance: 9.5
click at [861, 481] on p at bounding box center [768, 482] width 654 height 16
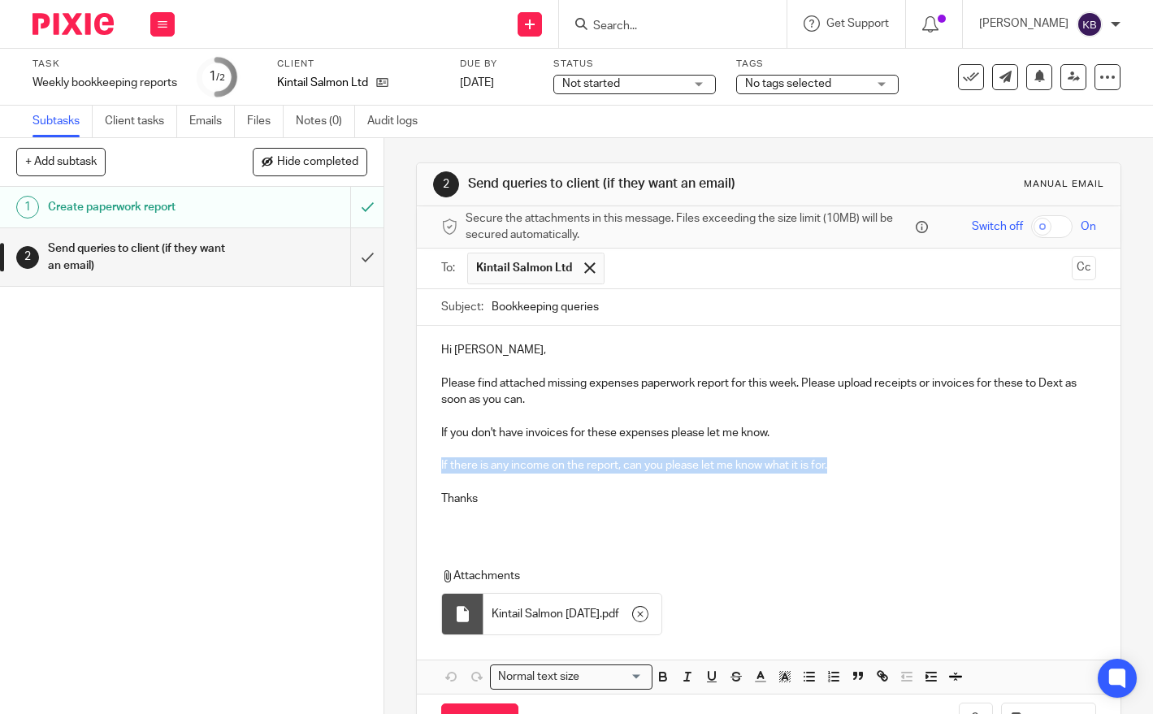
drag, startPoint x: 848, startPoint y: 467, endPoint x: 399, endPoint y: 461, distance: 449.2
click at [400, 461] on div "2 Send queries to client (if they want an email) Manual email Secure the attach…" at bounding box center [768, 426] width 768 height 576
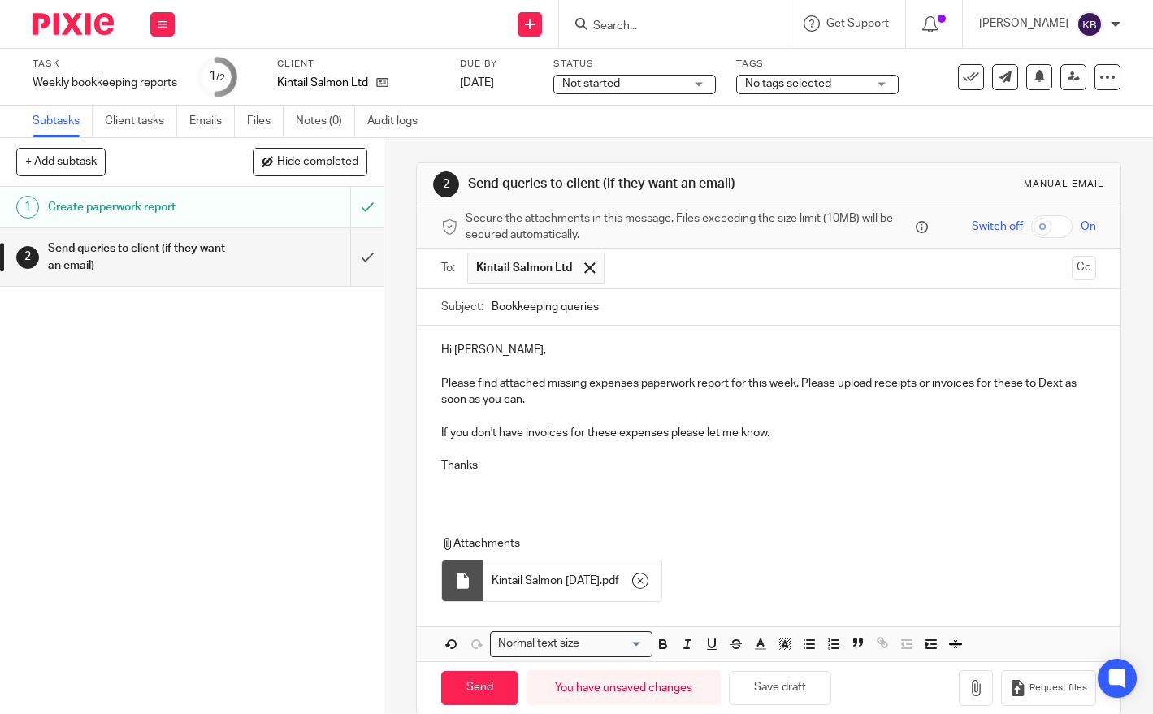
click at [563, 359] on p at bounding box center [768, 367] width 654 height 16
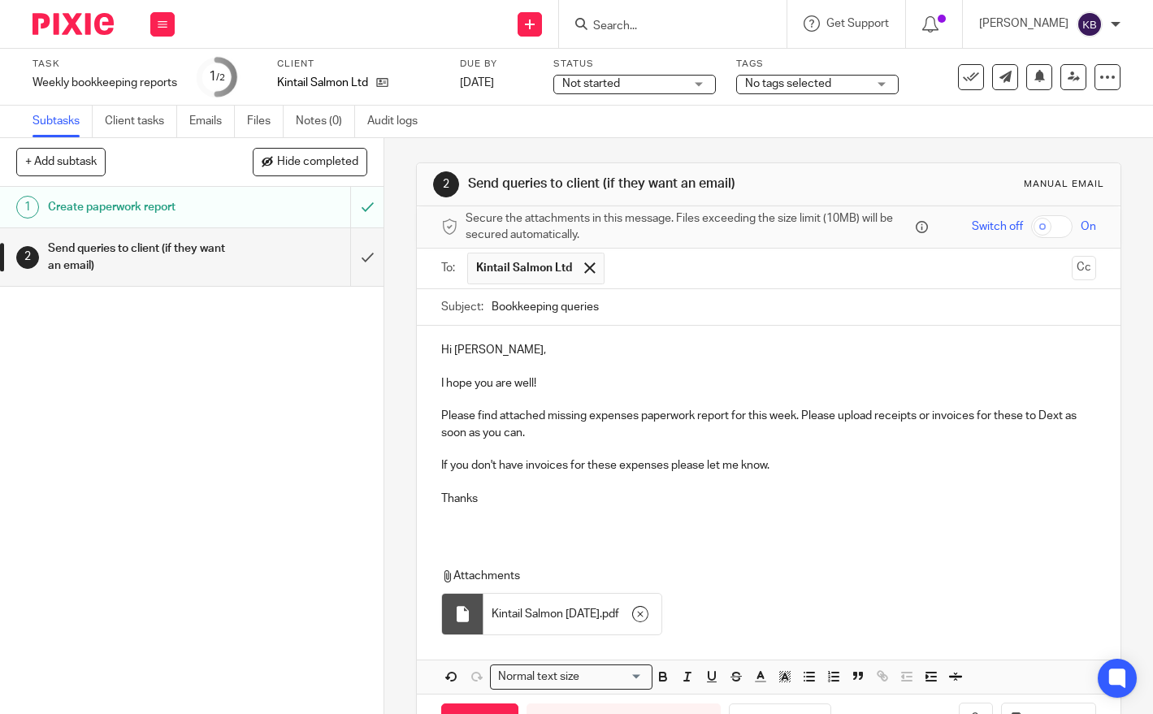
click at [694, 496] on p "Thanks" at bounding box center [768, 499] width 654 height 16
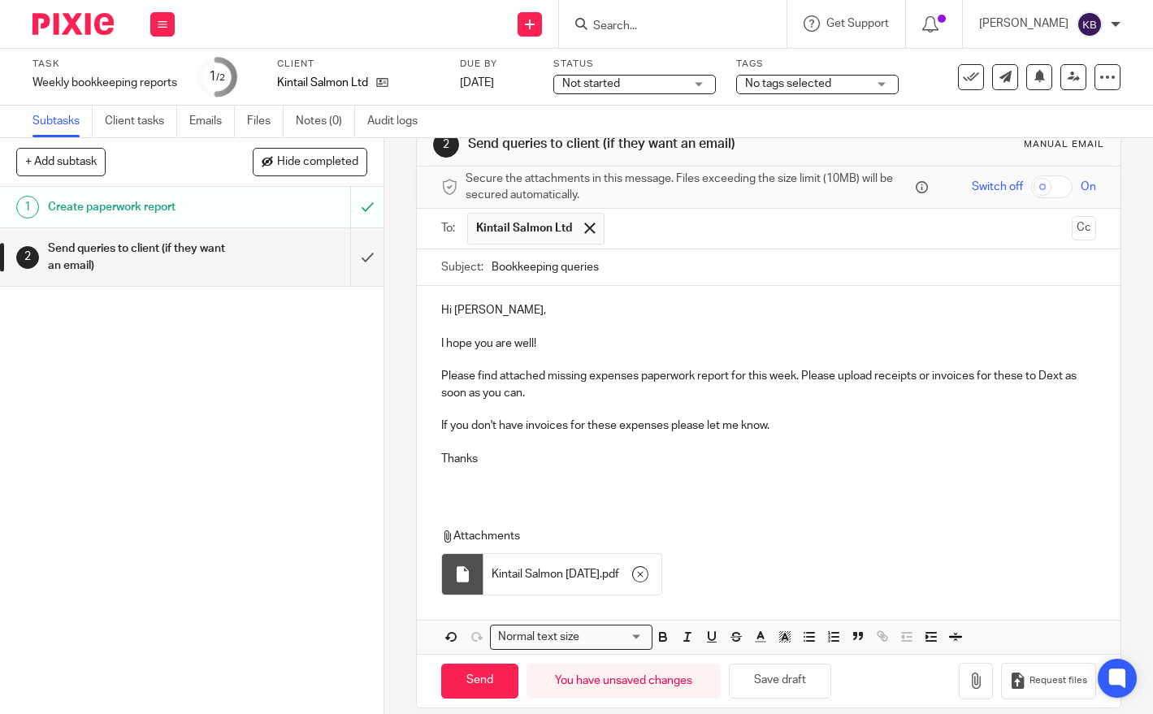
scroll to position [46, 0]
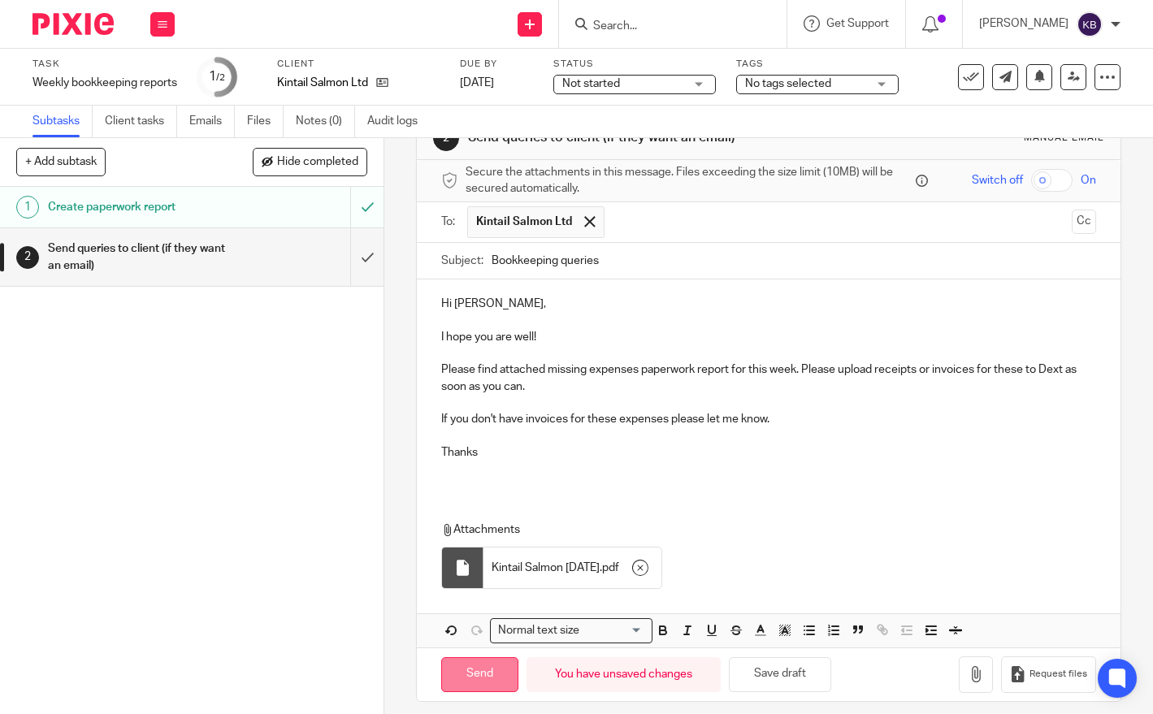
click at [477, 661] on input "Send" at bounding box center [479, 674] width 77 height 35
type input "Sent"
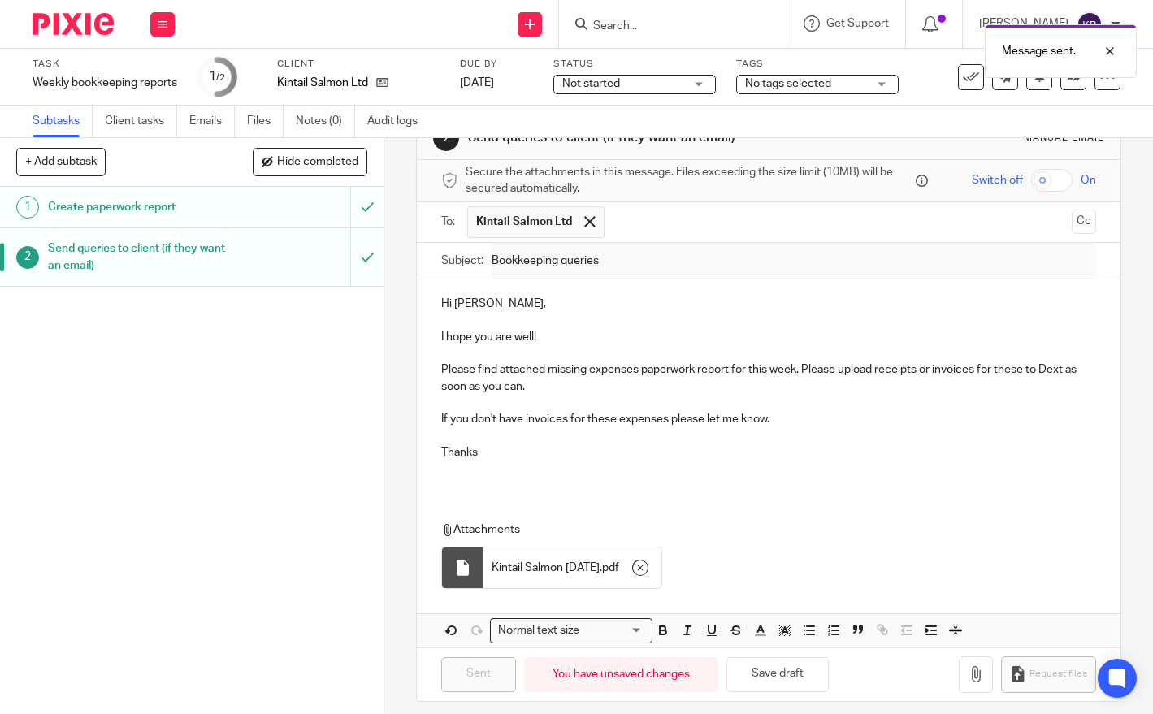
click at [84, 29] on img at bounding box center [72, 24] width 81 height 22
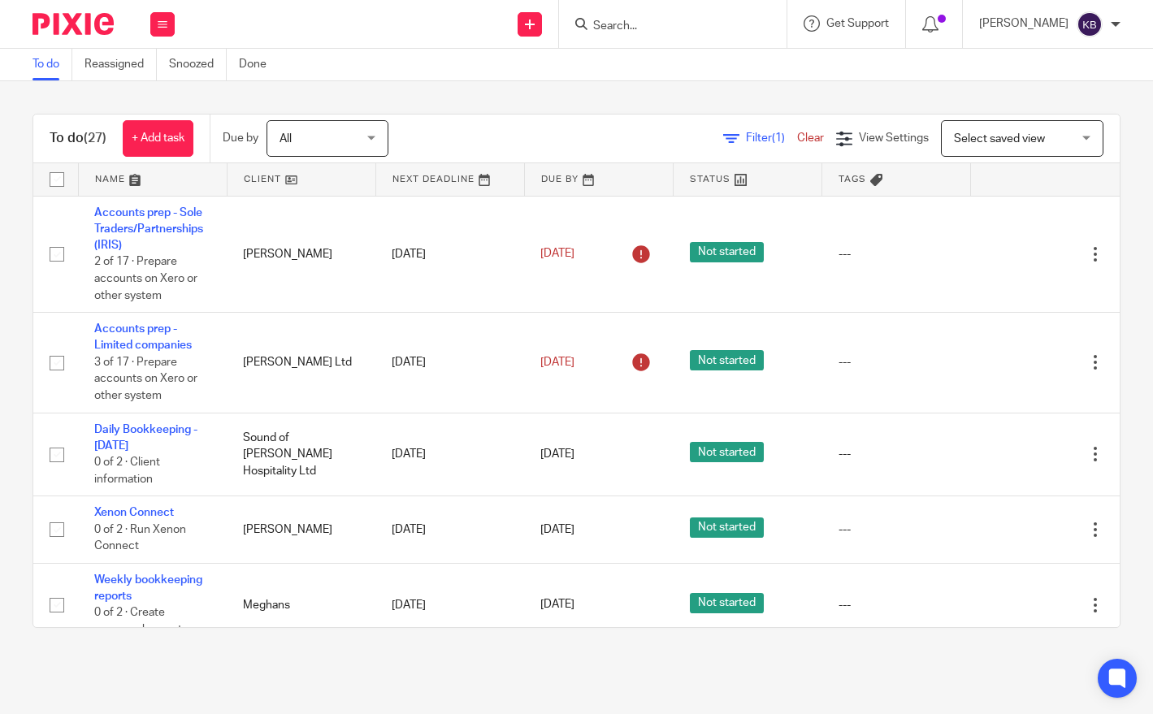
click at [275, 177] on link at bounding box center [301, 179] width 148 height 32
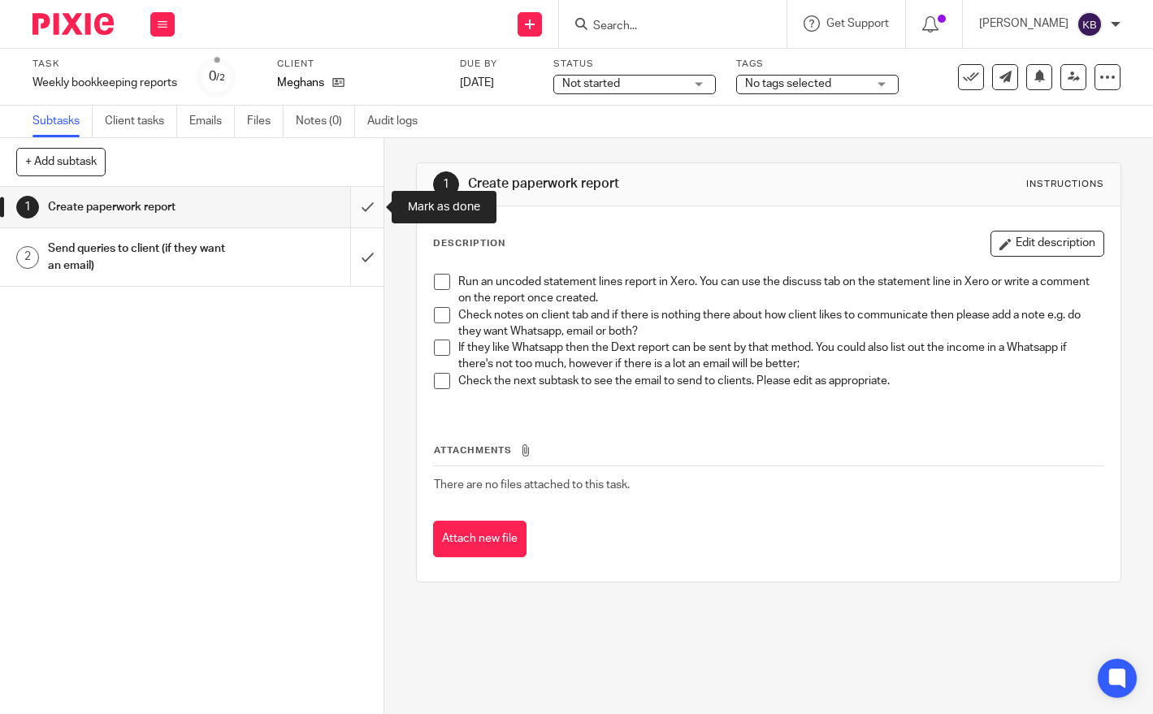
click at [374, 204] on input "submit" at bounding box center [191, 207] width 383 height 41
click at [308, 253] on div "Send queries to client (if they want an email)" at bounding box center [191, 256] width 286 height 41
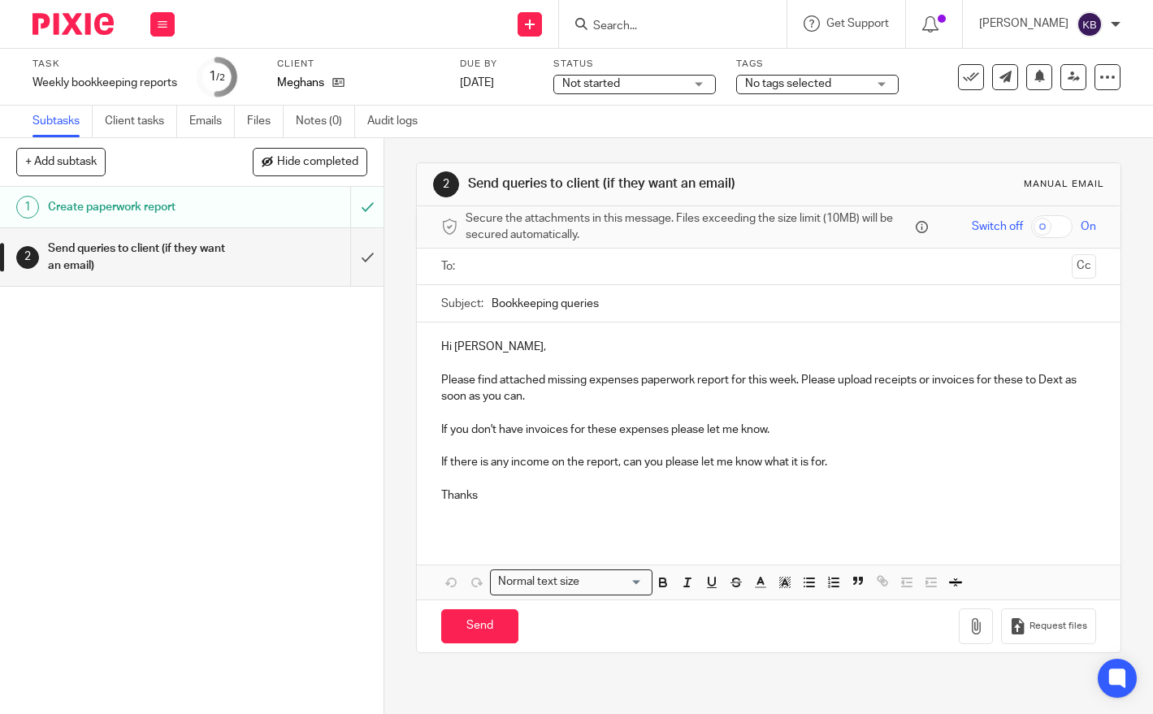
click at [495, 268] on input "text" at bounding box center [767, 266] width 593 height 19
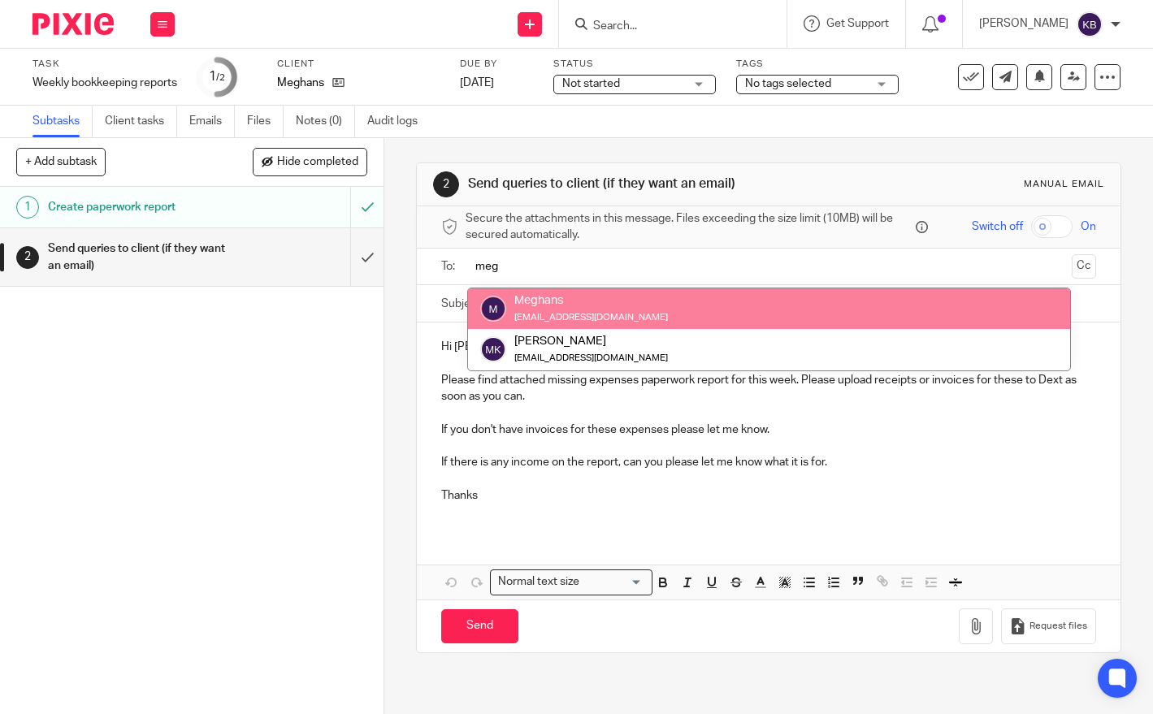
type input "meg"
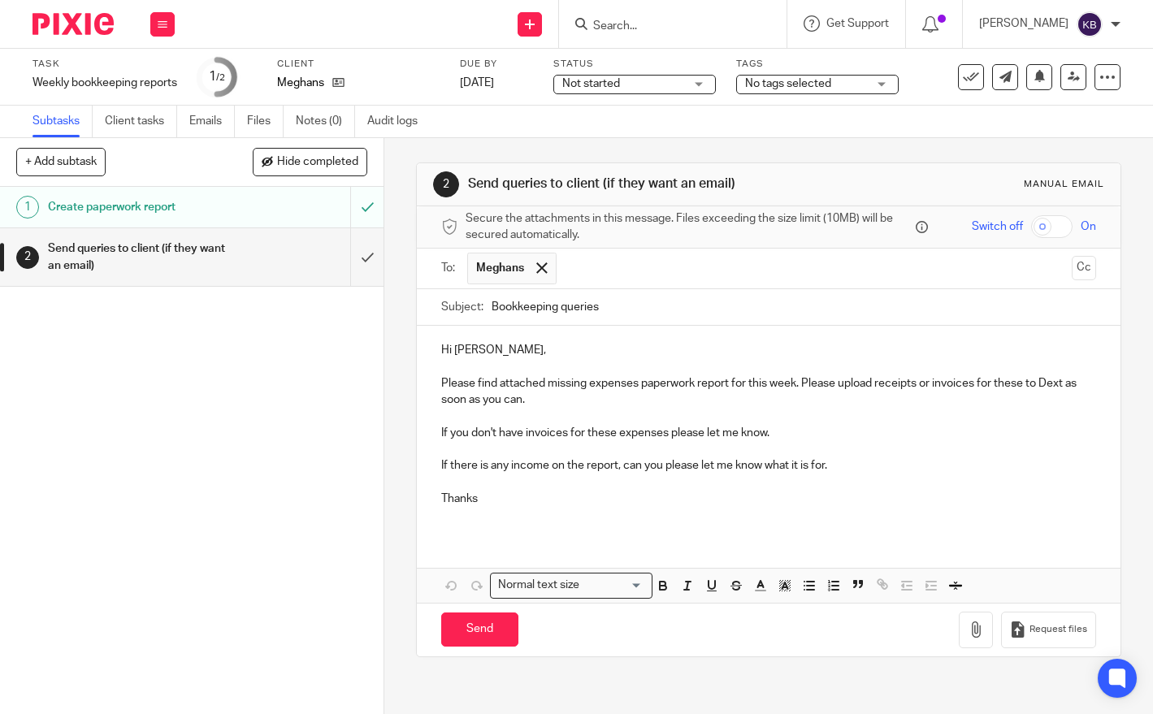
click at [555, 344] on p "Hi Meghan," at bounding box center [768, 350] width 654 height 16
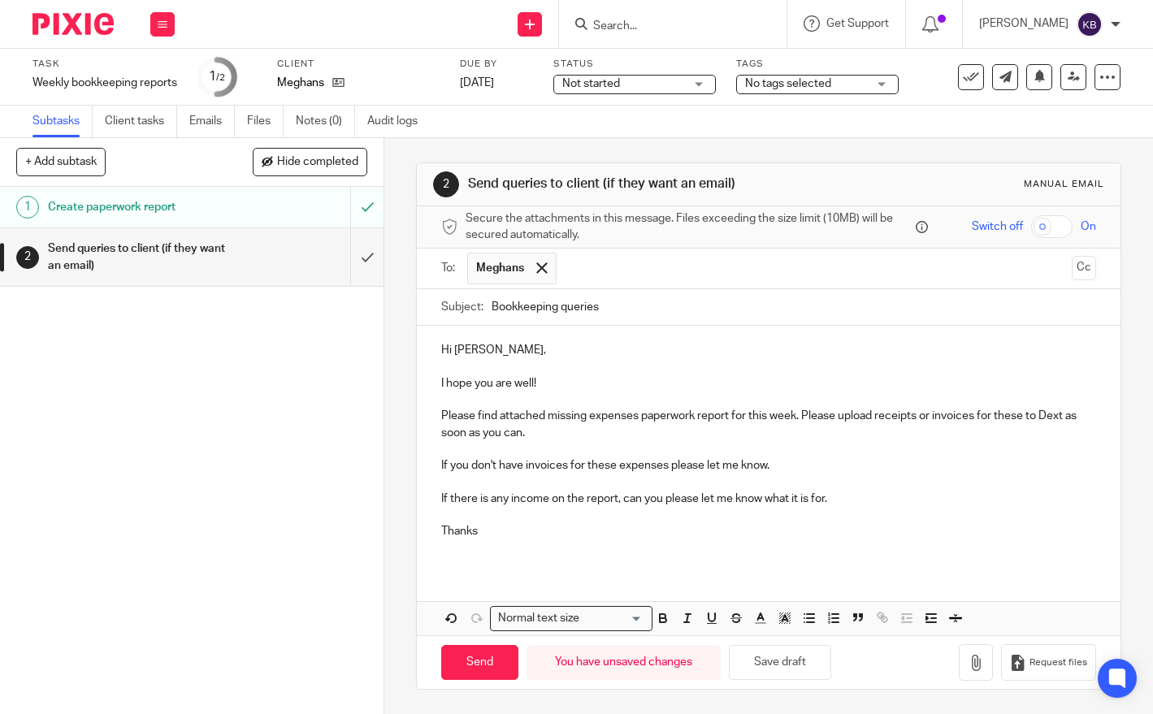
click at [815, 534] on p "Thanks" at bounding box center [768, 531] width 654 height 16
click at [766, 542] on p at bounding box center [768, 548] width 654 height 16
drag, startPoint x: 748, startPoint y: 492, endPoint x: 457, endPoint y: 497, distance: 290.8
click at [435, 483] on div "Hi Meghan, I hope you are well! Please find attached missing expenses paperwork…" at bounding box center [768, 447] width 703 height 242
click at [539, 516] on p at bounding box center [768, 515] width 654 height 16
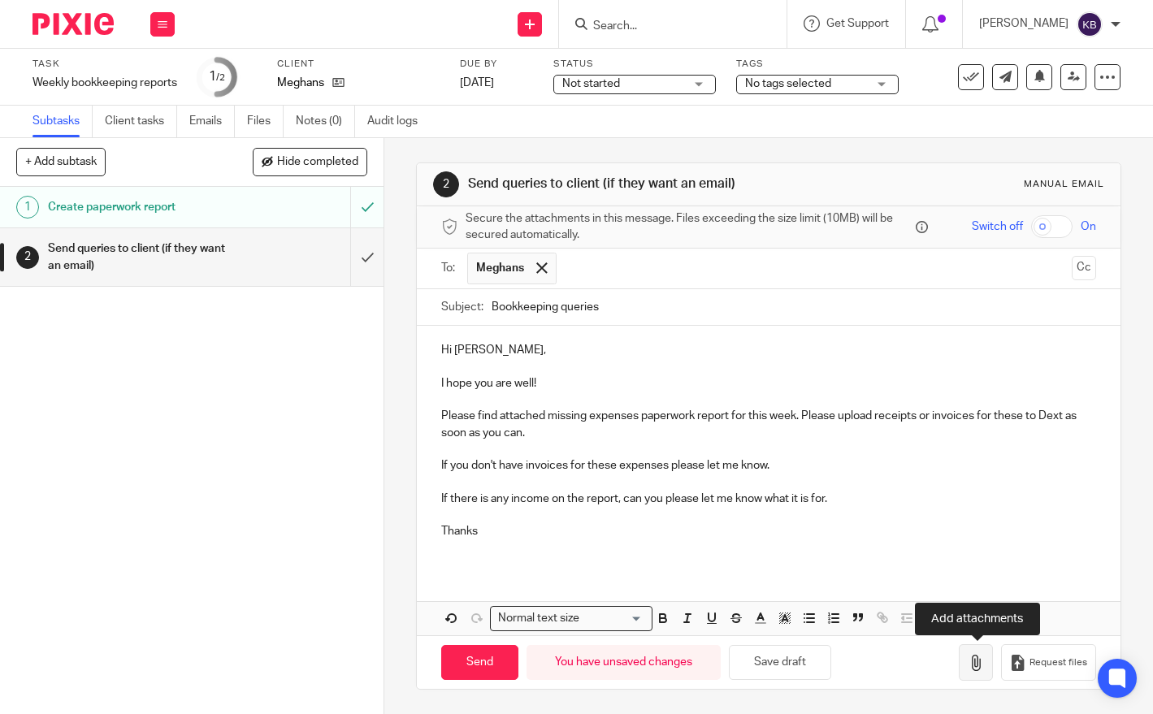
click at [967, 651] on button "button" at bounding box center [975, 662] width 34 height 37
click at [971, 657] on icon "button" at bounding box center [975, 663] width 16 height 16
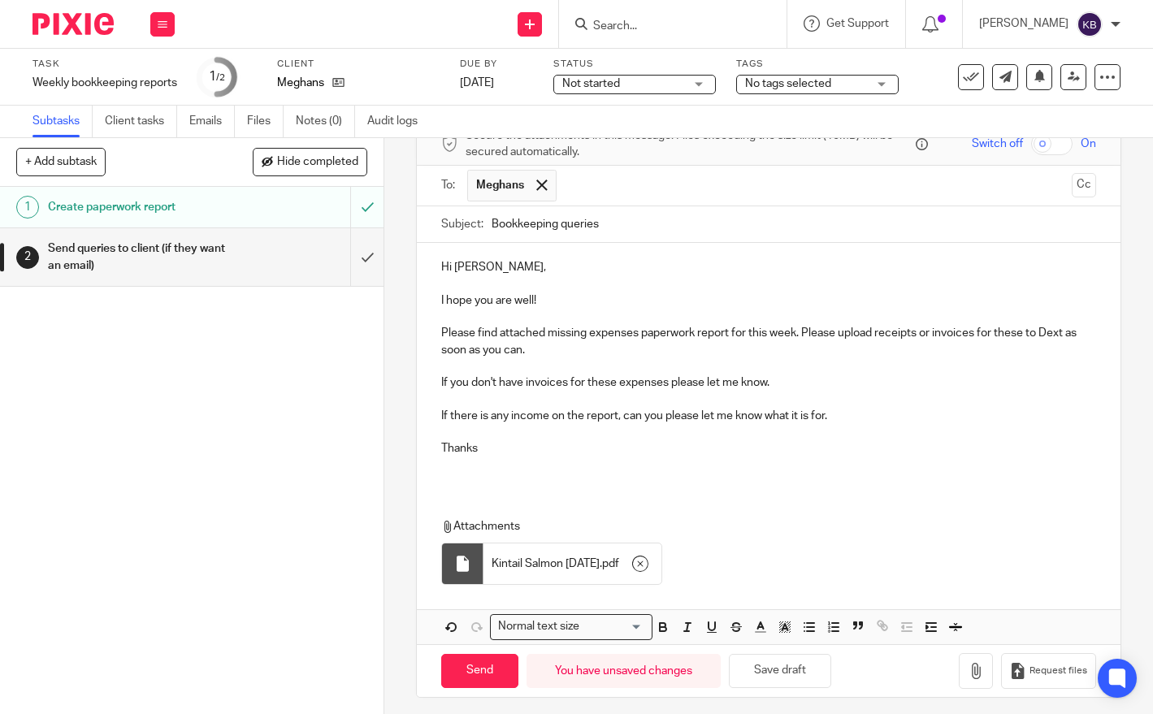
scroll to position [90, 0]
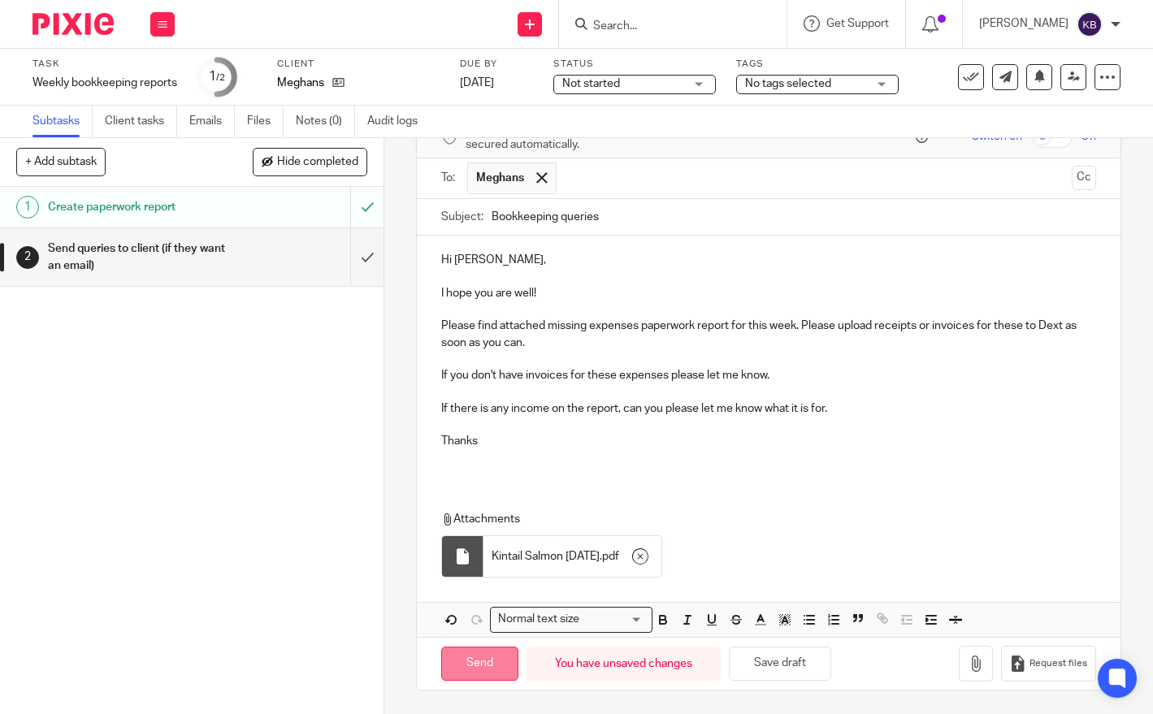
click at [471, 661] on input "Send" at bounding box center [479, 664] width 77 height 35
type input "Sent"
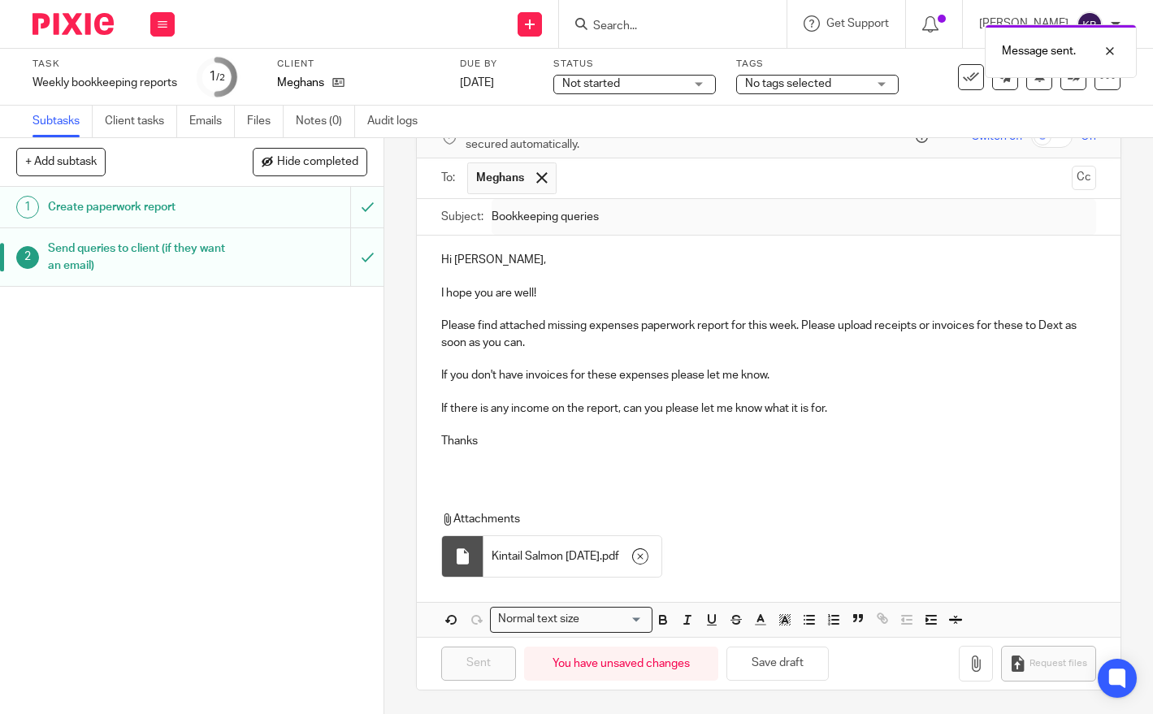
click at [72, 32] on img at bounding box center [72, 24] width 81 height 22
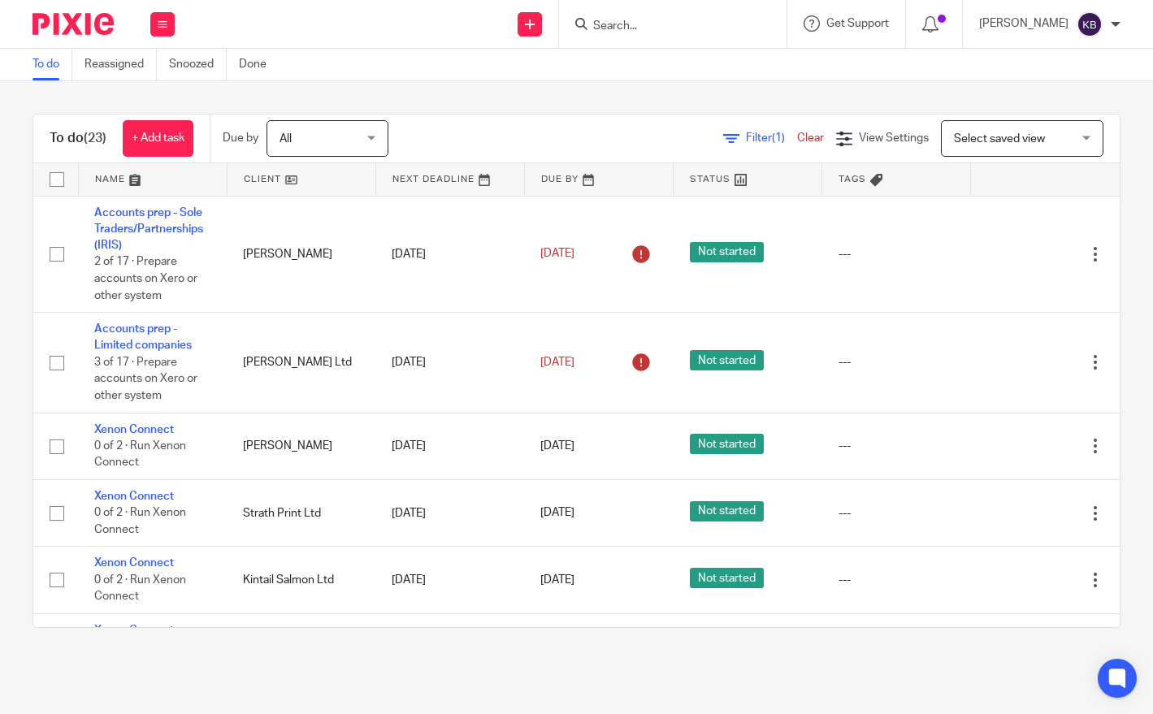
click at [283, 180] on link at bounding box center [301, 179] width 148 height 32
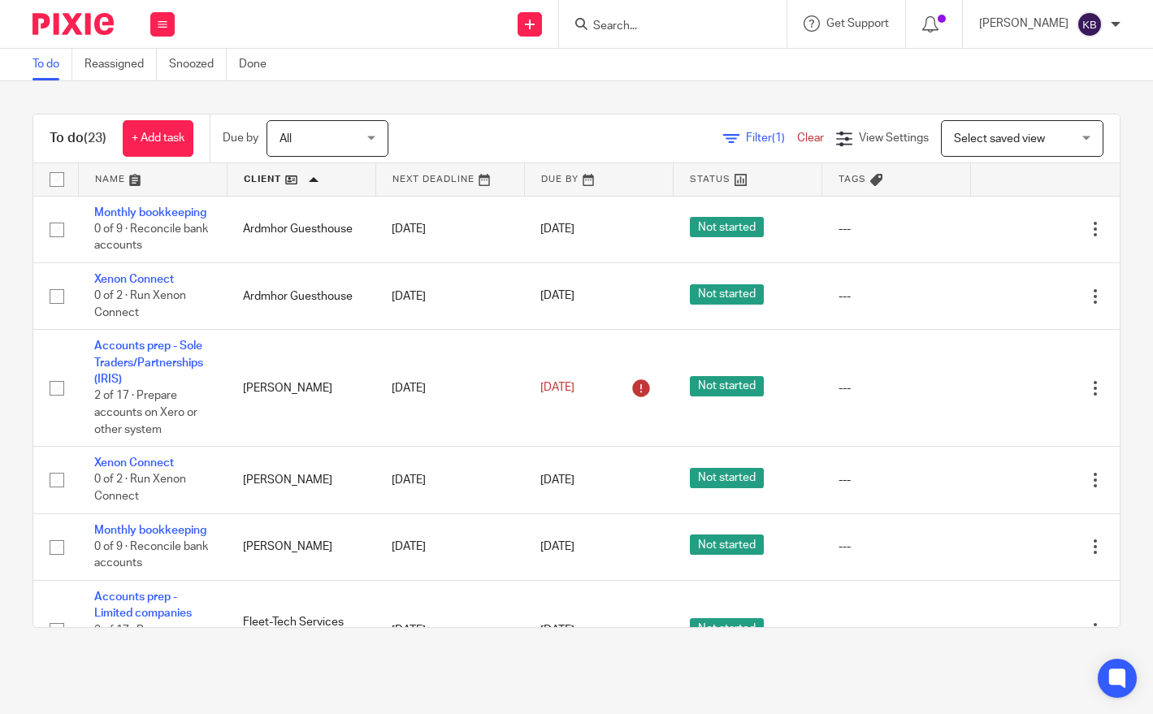
click at [150, 182] on link at bounding box center [153, 179] width 148 height 32
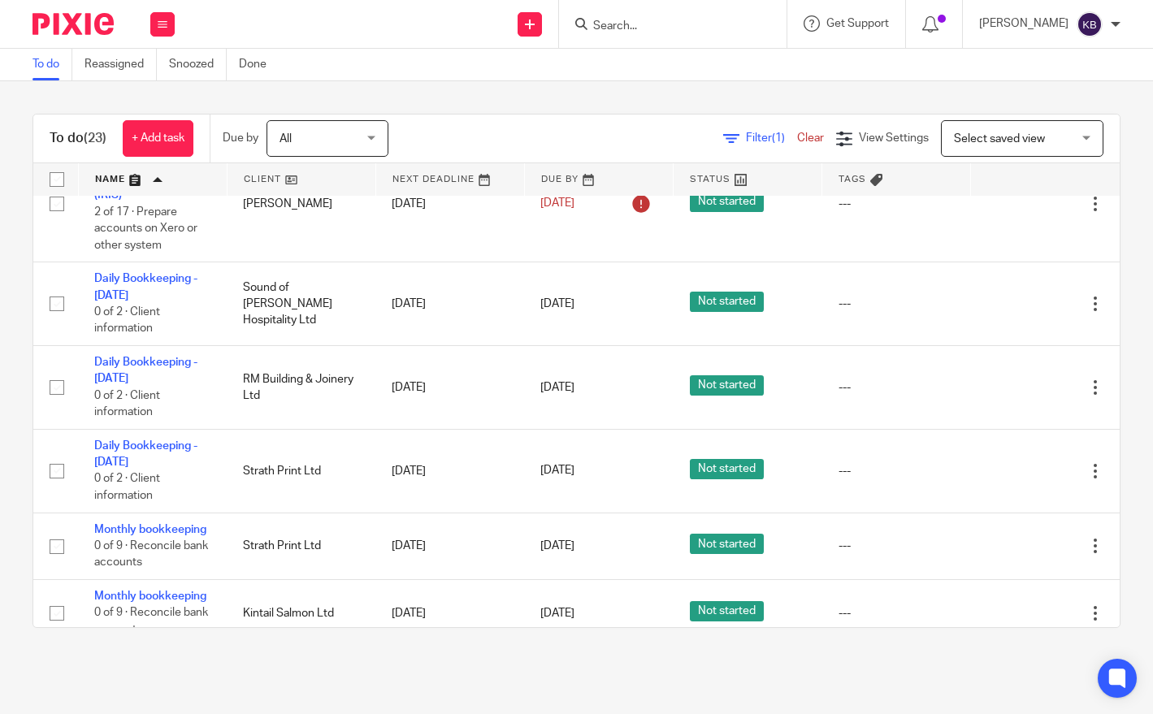
scroll to position [353, 0]
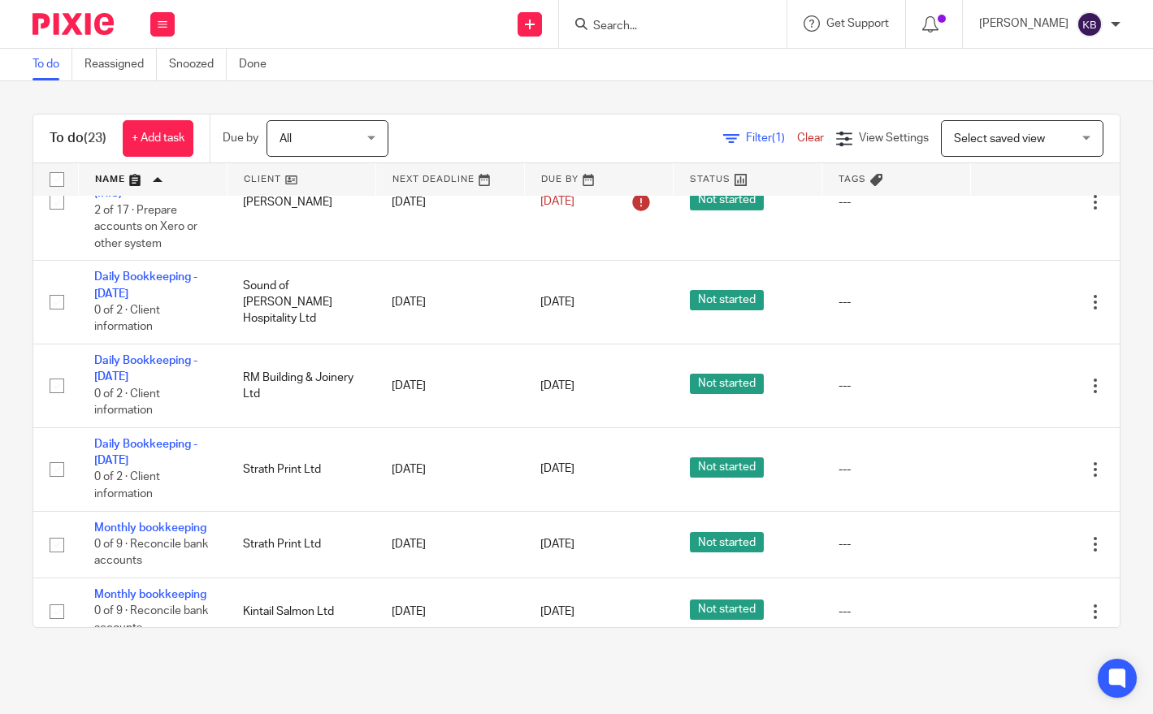
click at [317, 177] on link at bounding box center [301, 179] width 148 height 32
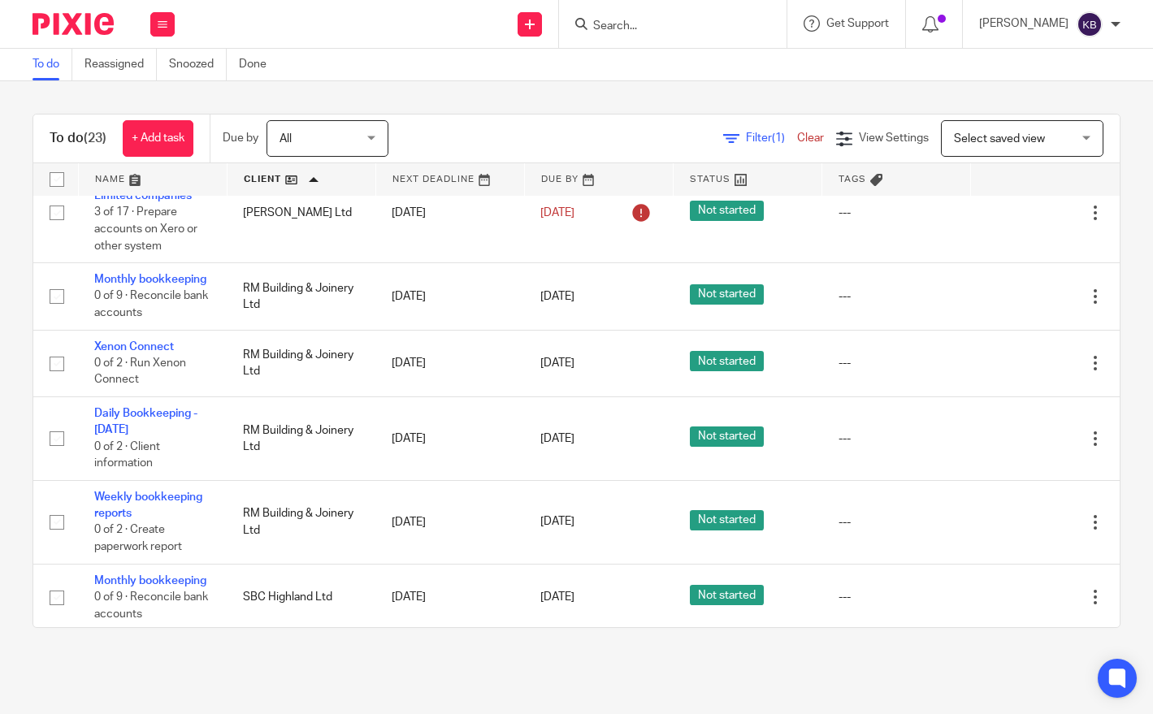
scroll to position [815, 0]
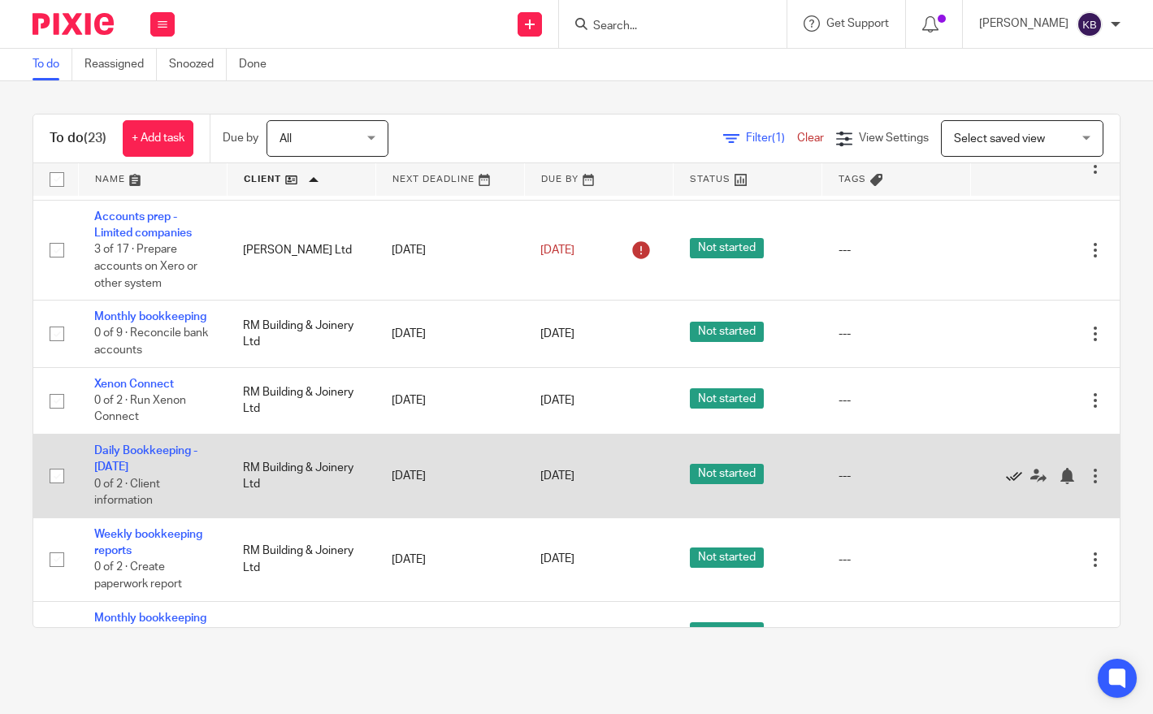
click at [1010, 484] on icon at bounding box center [1014, 476] width 16 height 16
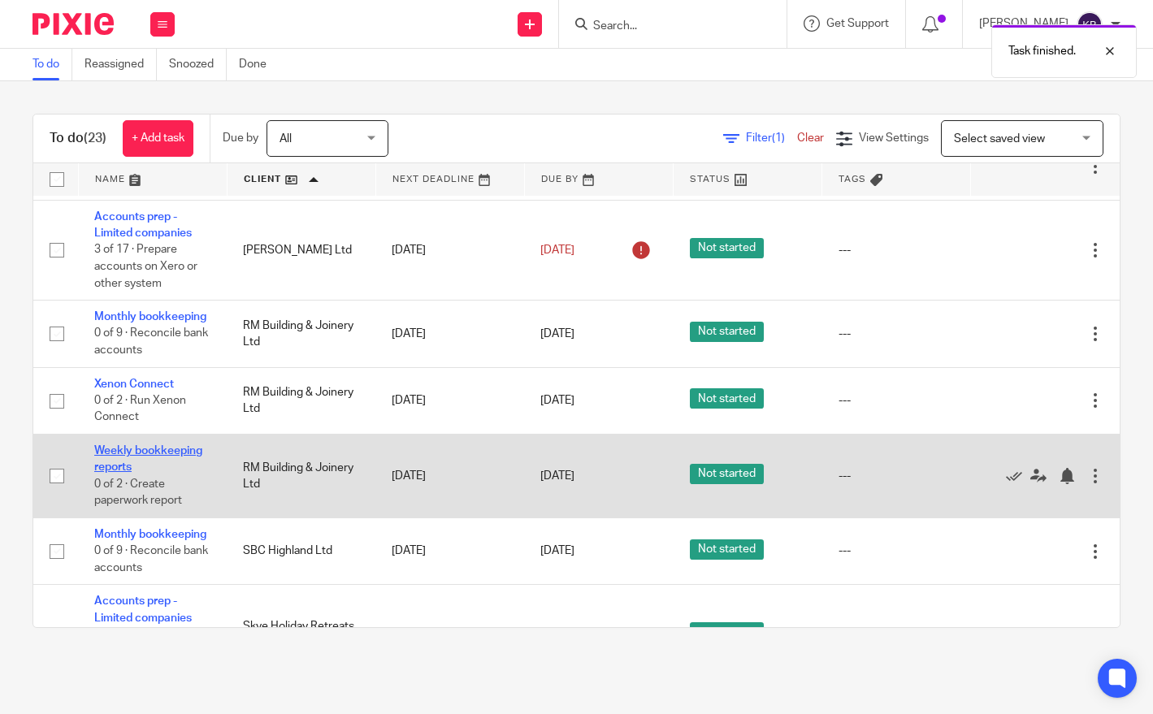
click at [182, 473] on link "Weekly bookkeeping reports" at bounding box center [148, 459] width 108 height 28
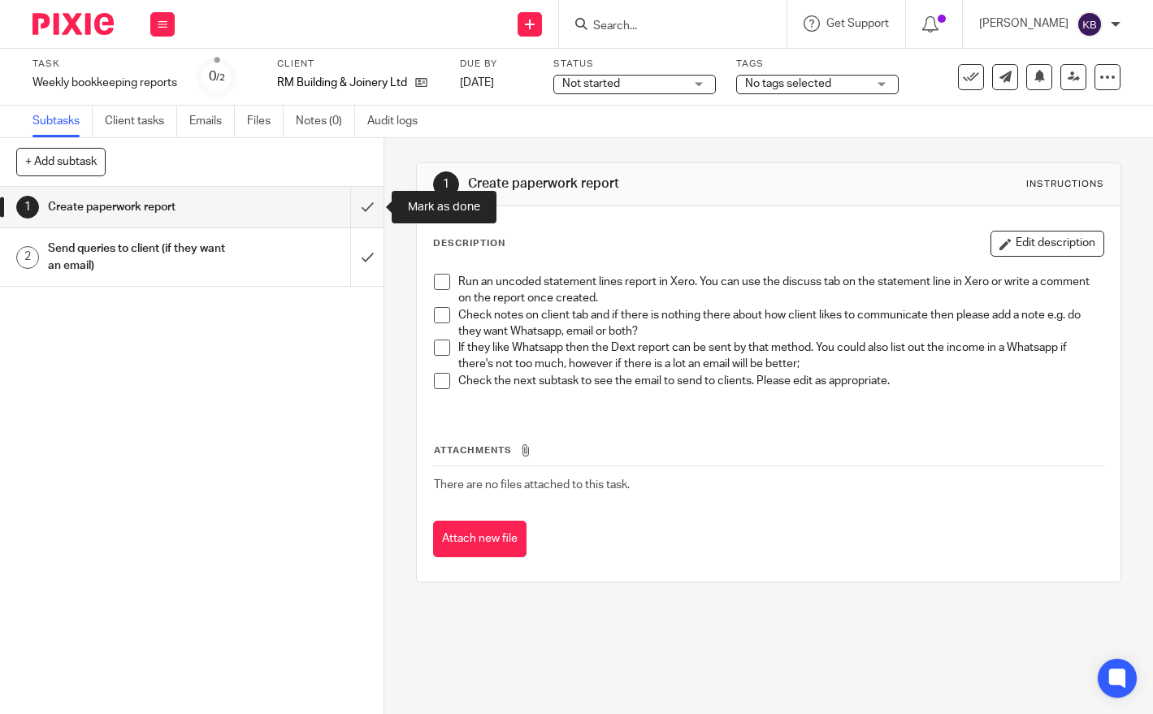
drag, startPoint x: 356, startPoint y: 205, endPoint x: 342, endPoint y: 223, distance: 22.6
click at [356, 205] on input "submit" at bounding box center [191, 207] width 383 height 41
click at [323, 234] on link "2 Send queries to client (if they want an email)" at bounding box center [175, 257] width 350 height 58
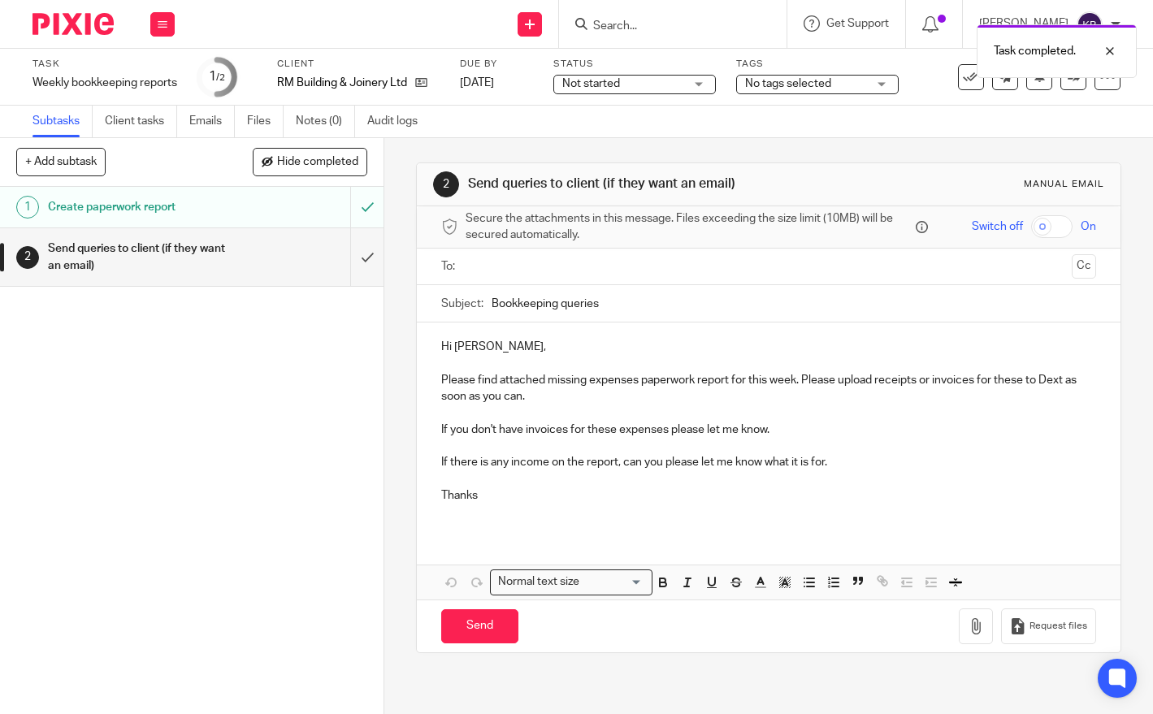
click at [528, 270] on input "text" at bounding box center [767, 266] width 593 height 19
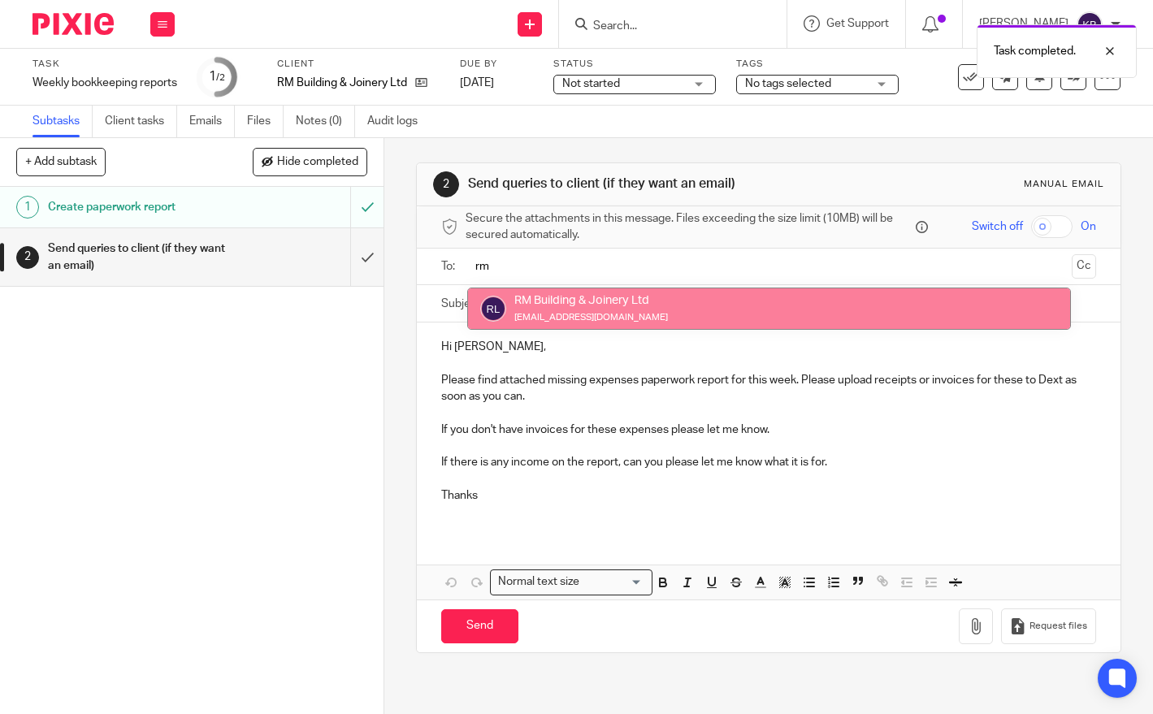
type input "rm"
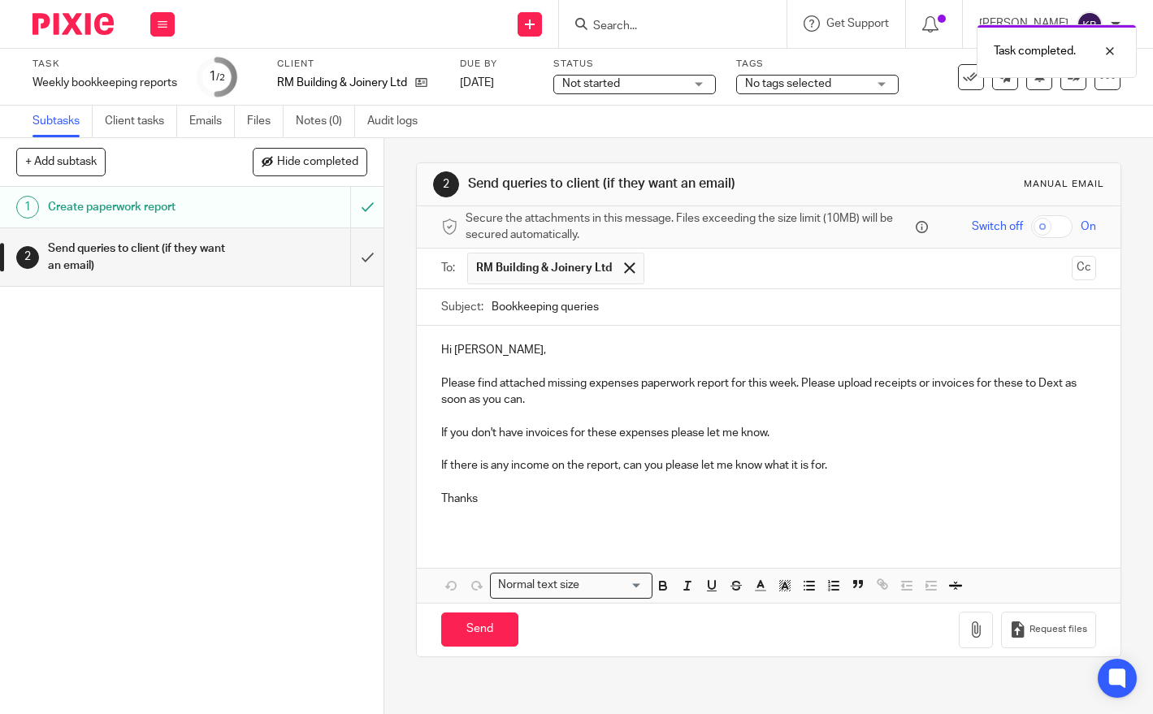
click at [914, 469] on p "If there is any income on the report, can you please let me know what it is for." at bounding box center [768, 465] width 654 height 16
click at [969, 625] on icon "button" at bounding box center [975, 629] width 16 height 16
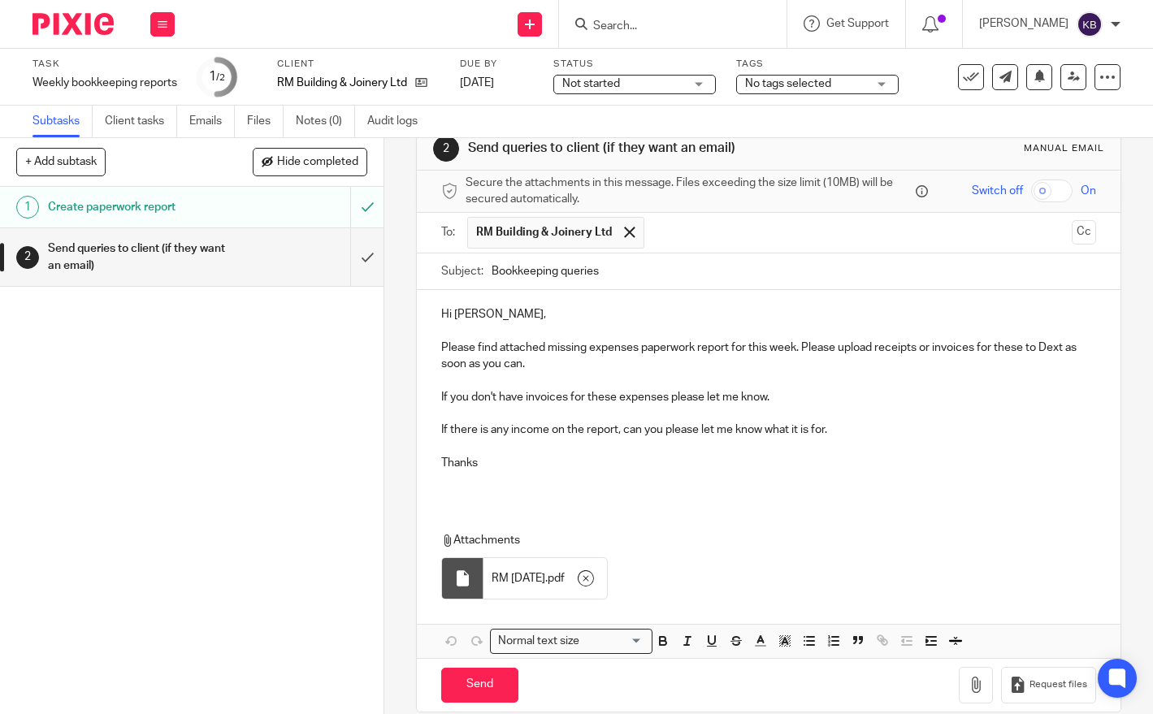
scroll to position [58, 0]
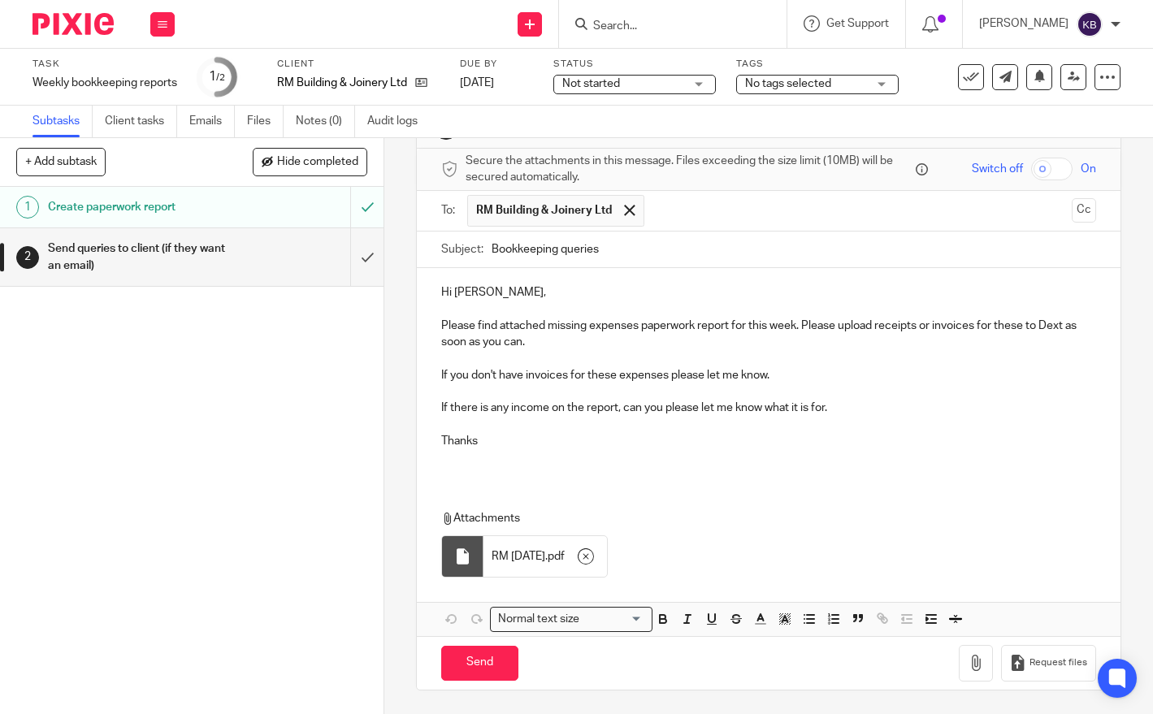
drag, startPoint x: 546, startPoint y: 307, endPoint x: 534, endPoint y: 296, distance: 16.7
click at [544, 305] on p at bounding box center [768, 309] width 654 height 16
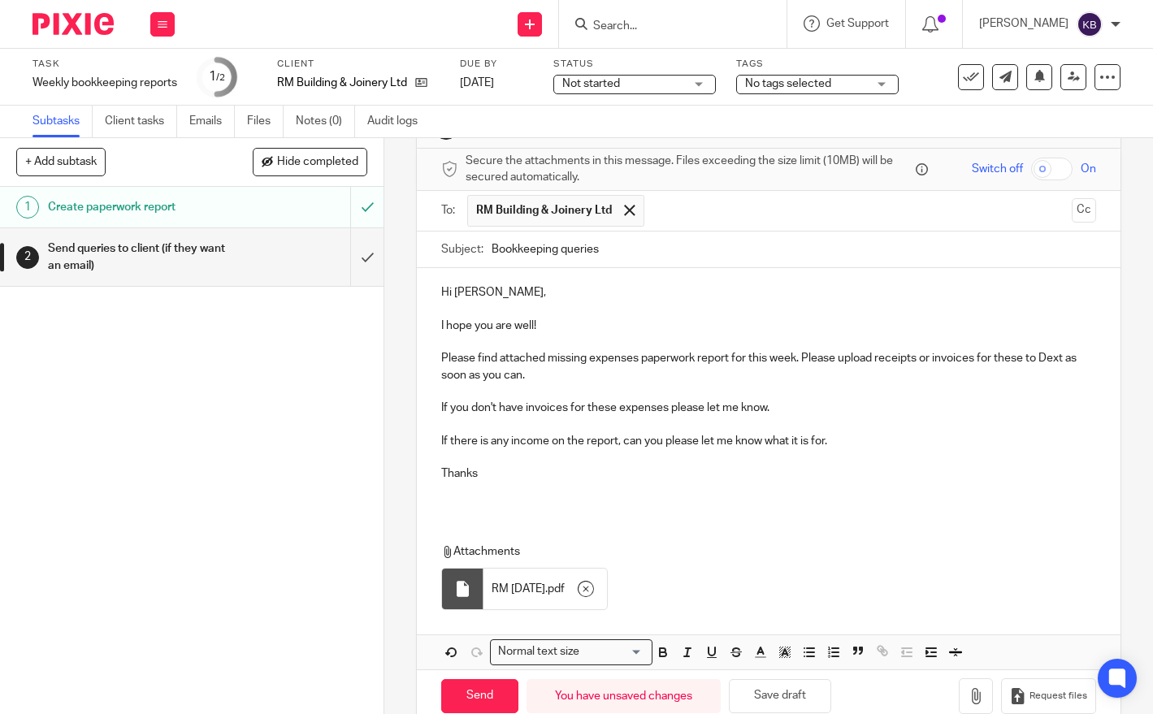
click at [782, 535] on div "Attachments RM 14.08.2025 . pdf" at bounding box center [768, 572] width 703 height 91
click at [461, 690] on input "Send" at bounding box center [479, 696] width 77 height 35
type input "Sent"
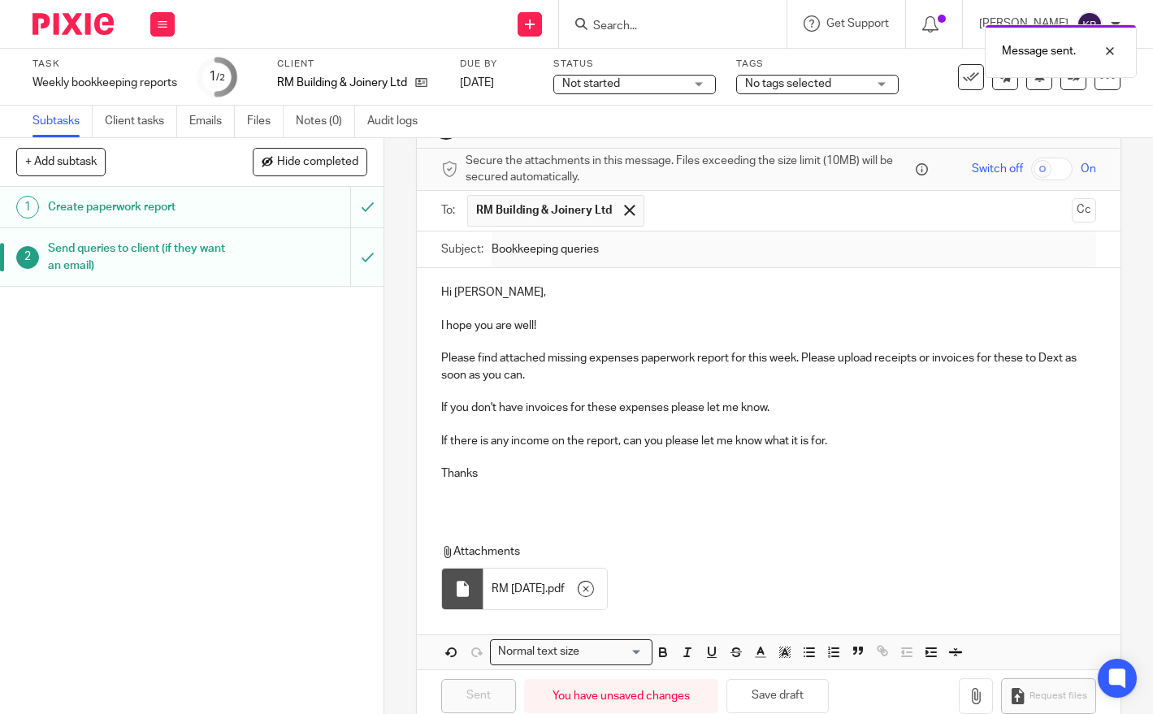
click at [62, 31] on img at bounding box center [72, 24] width 81 height 22
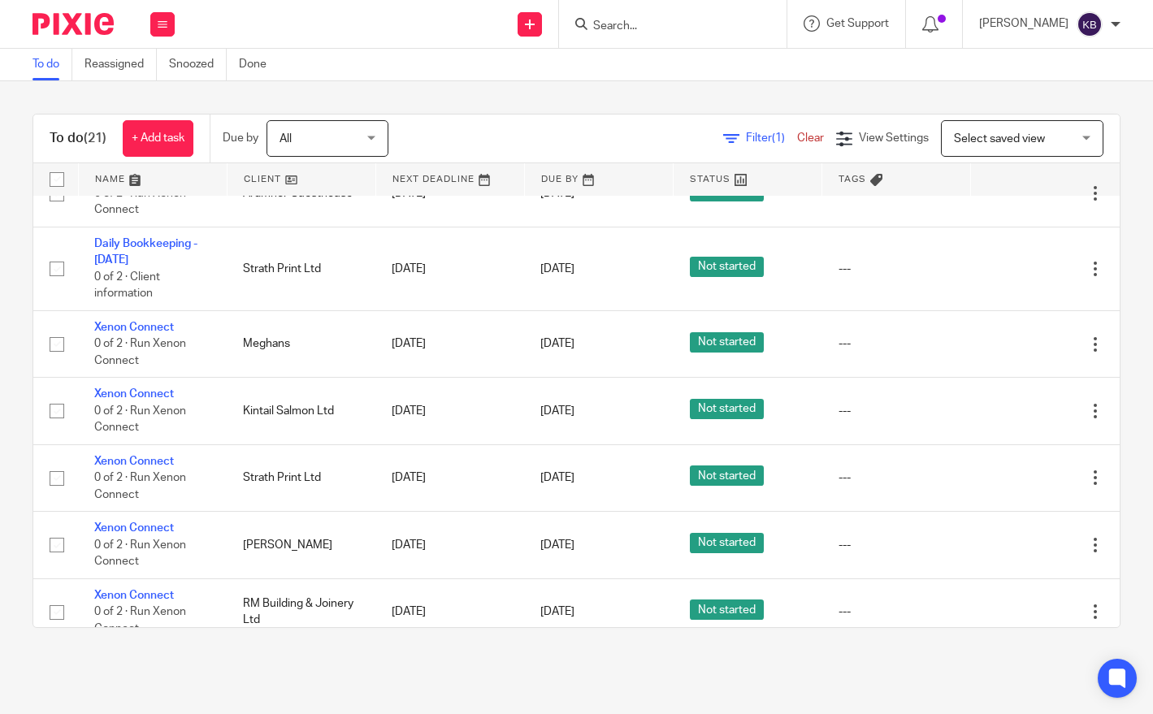
scroll to position [245, 0]
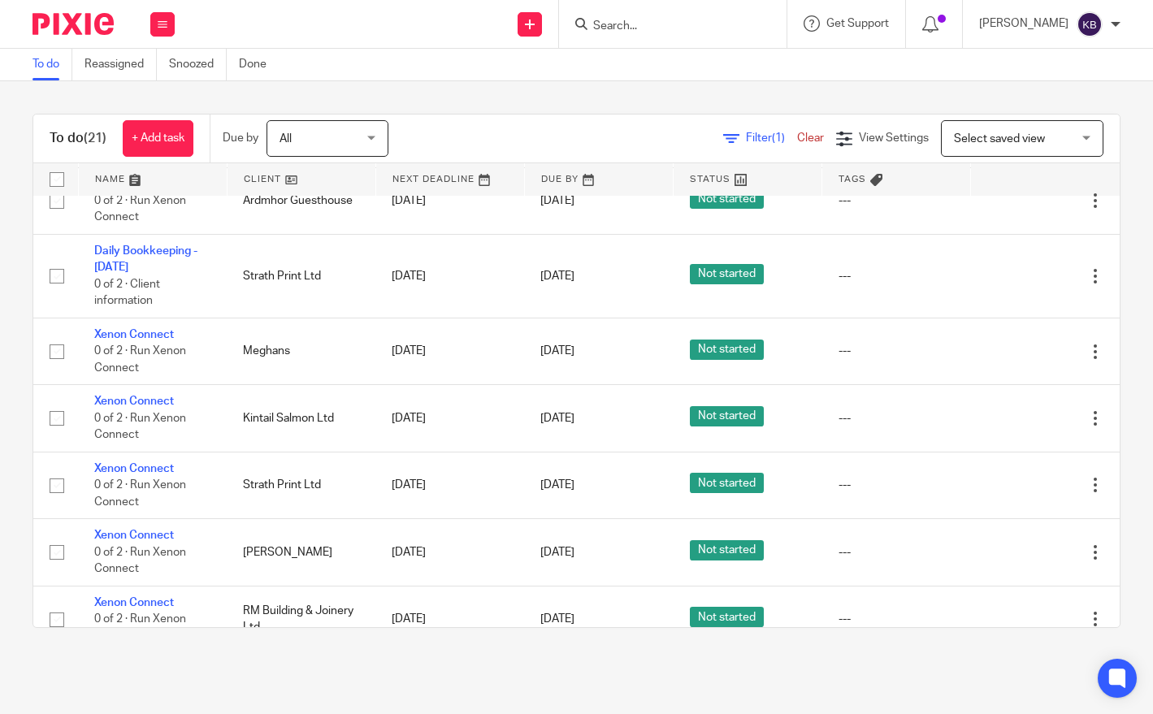
click at [273, 180] on link at bounding box center [301, 179] width 148 height 32
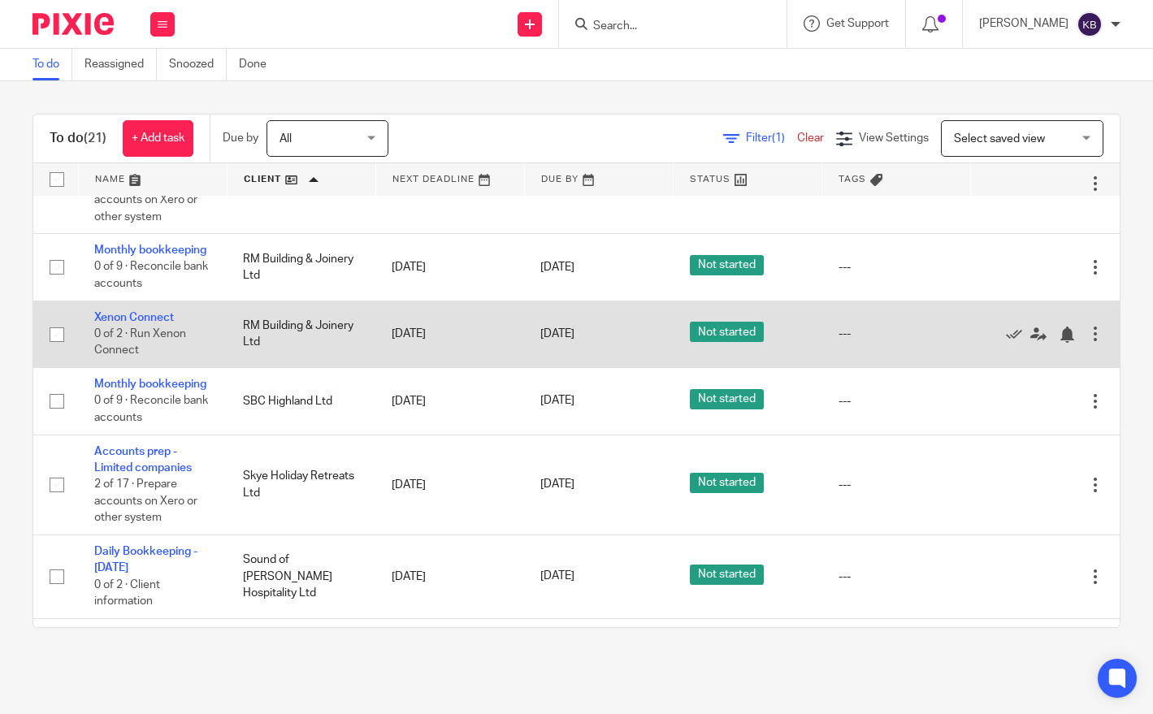
scroll to position [883, 0]
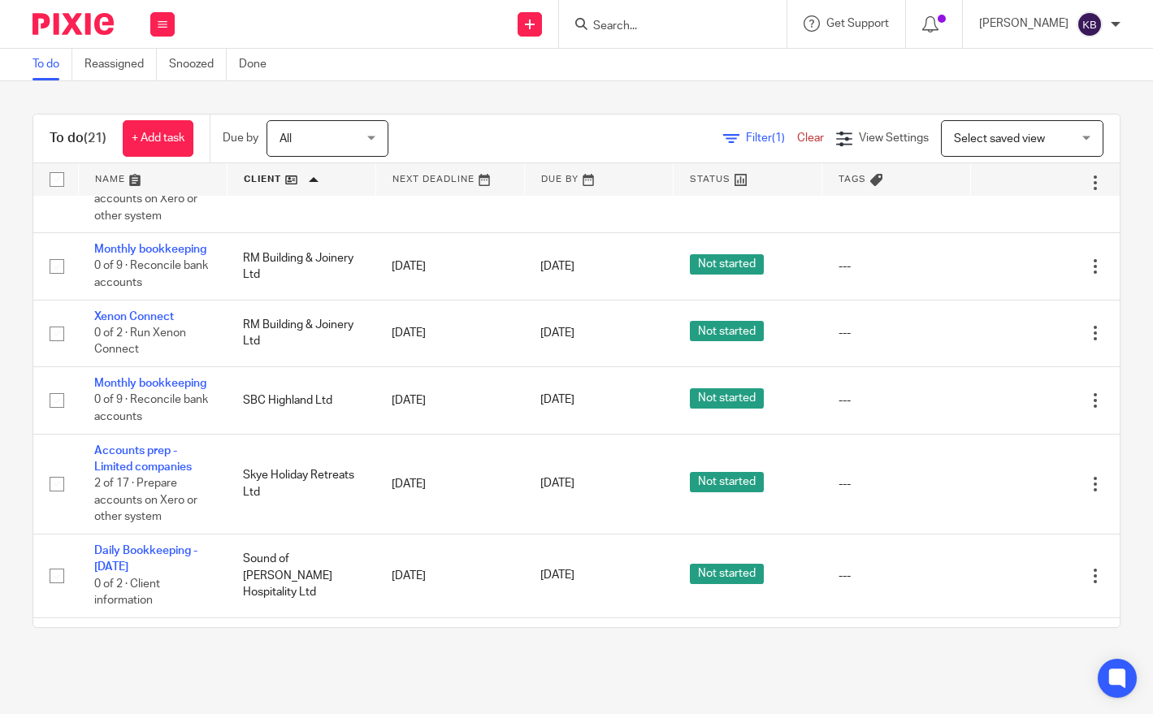
click at [669, 28] on input "Search" at bounding box center [664, 26] width 146 height 15
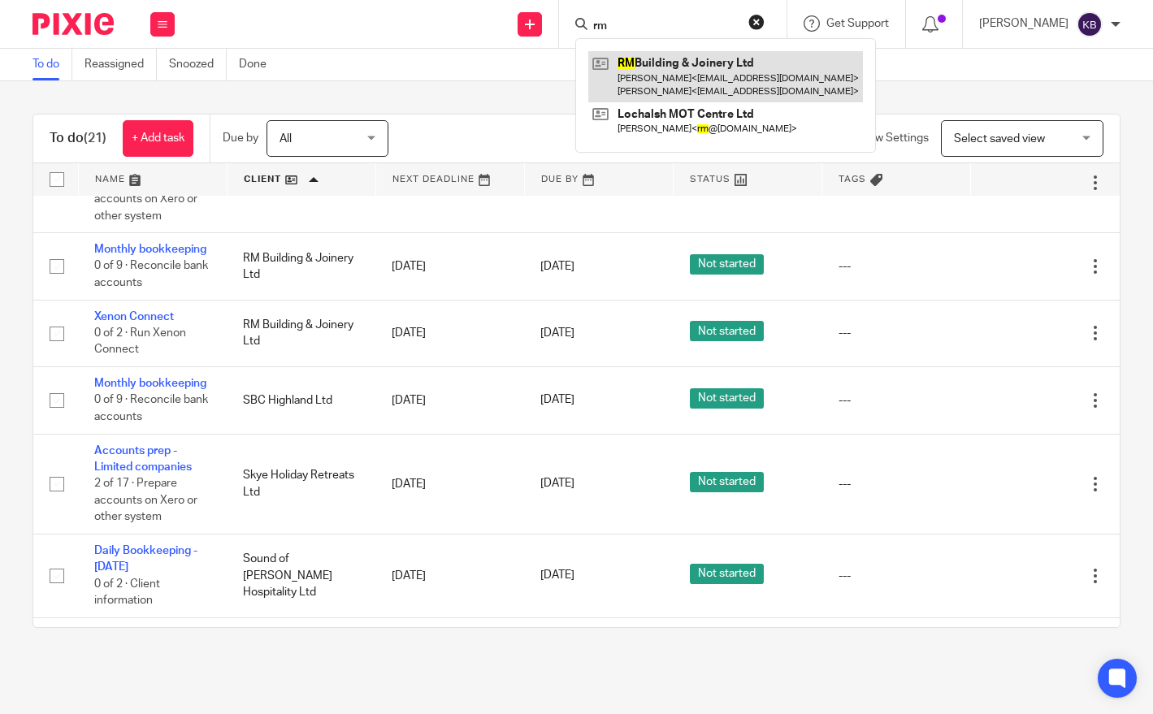
type input "rm"
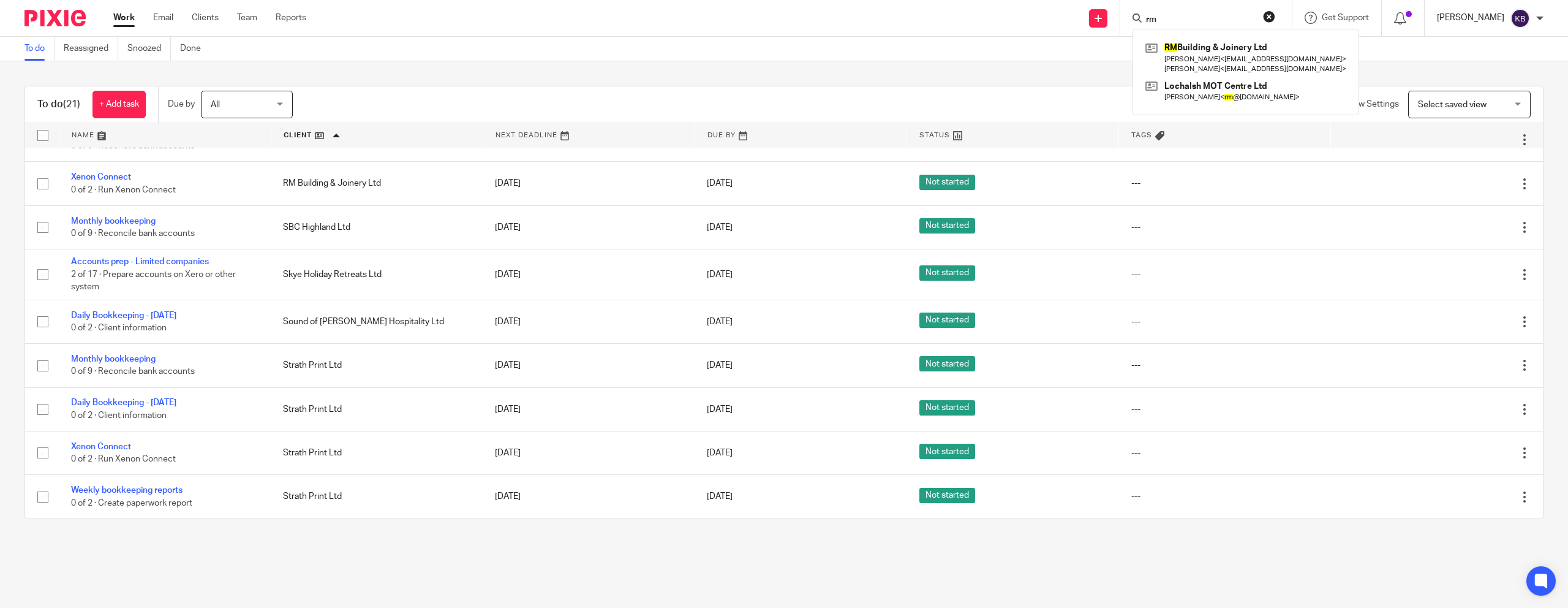
scroll to position [603, 0]
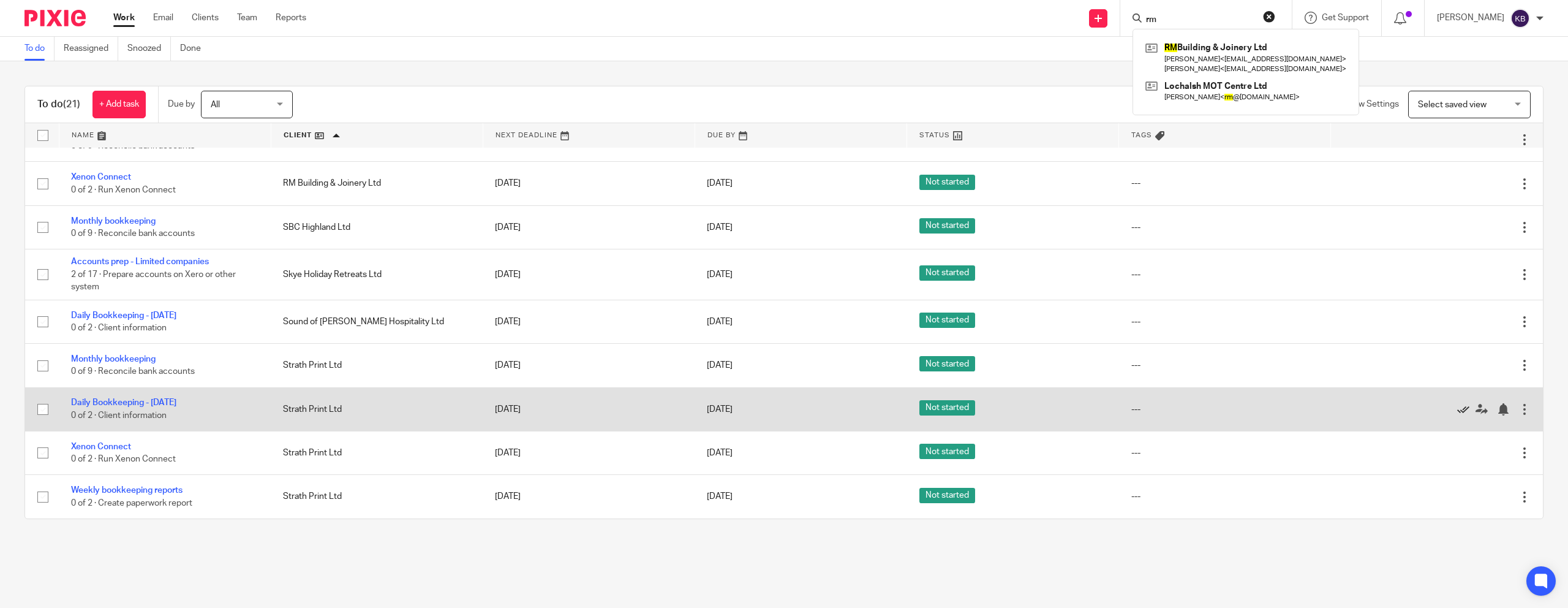
click at [869, 407] on icon at bounding box center [1463, 409] width 12 height 12
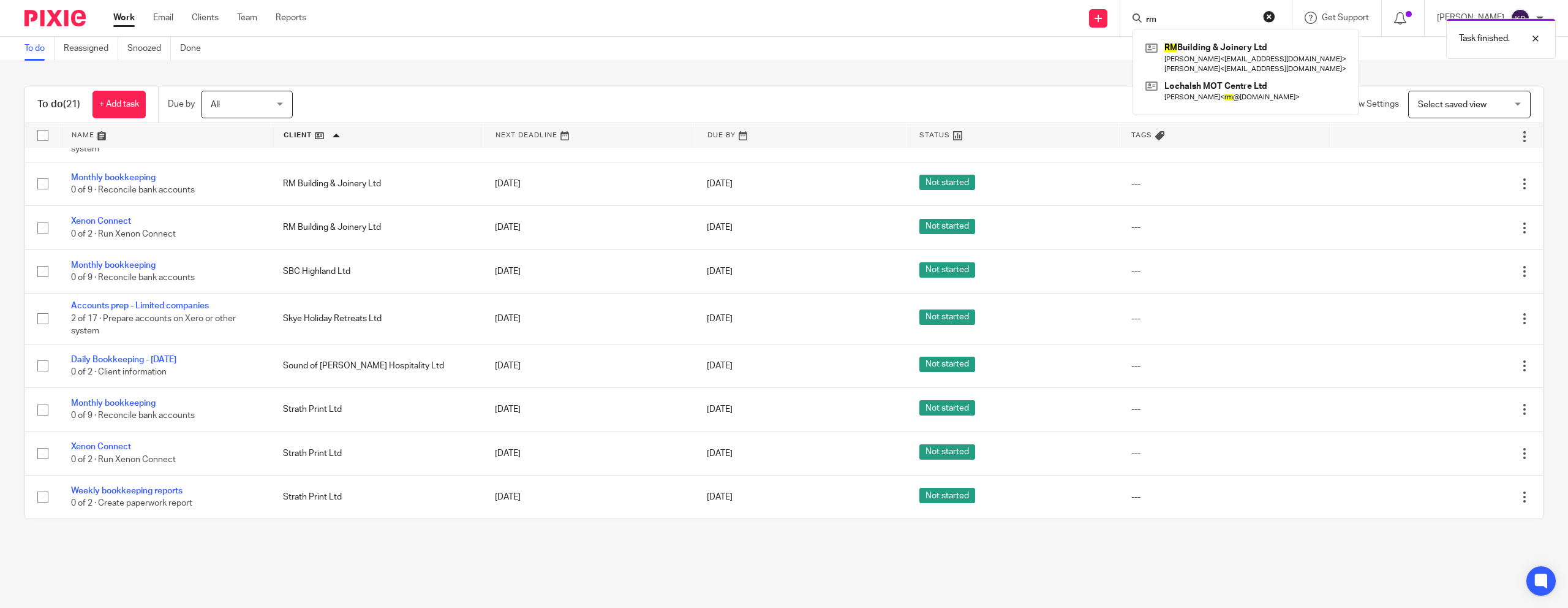
scroll to position [558, 0]
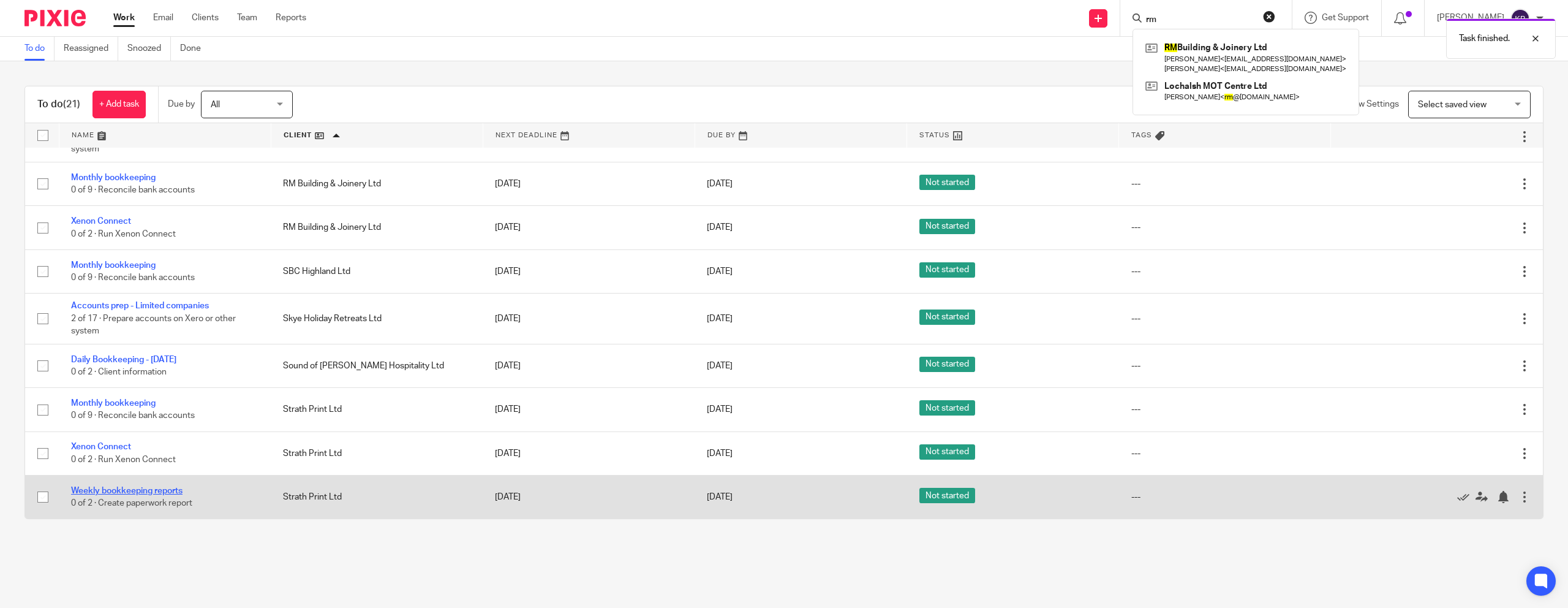
click at [158, 487] on link "Weekly bookkeeping reports" at bounding box center [127, 490] width 112 height 8
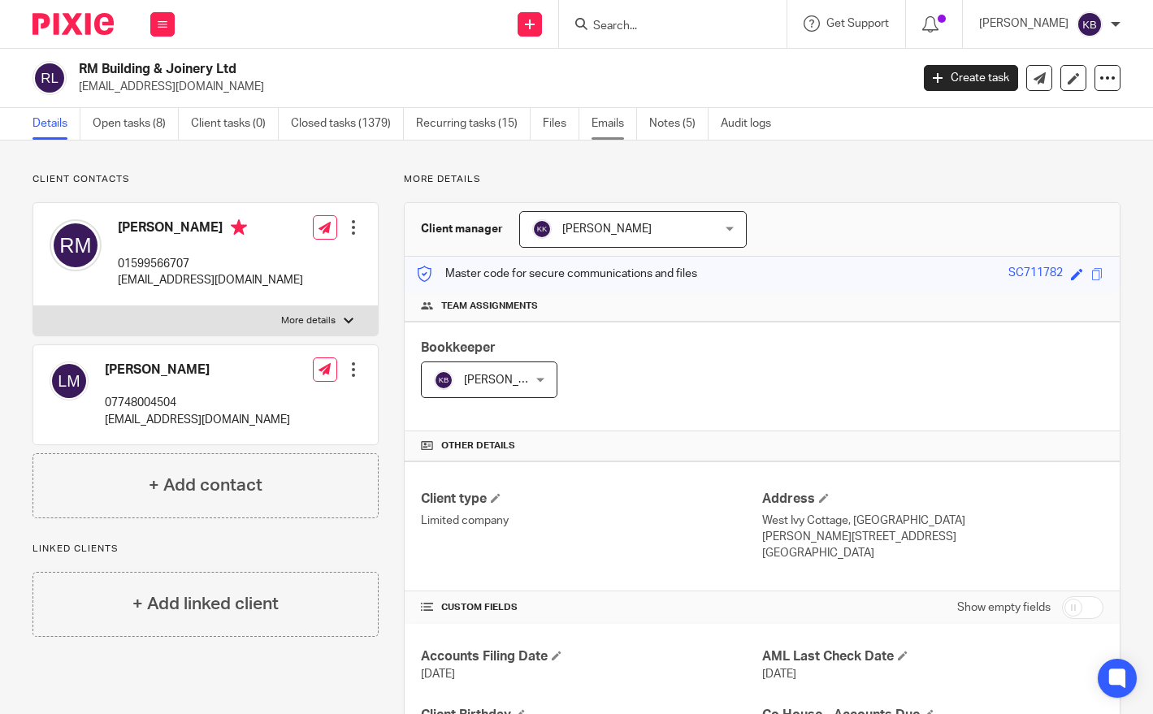
click at [627, 120] on link "Emails" at bounding box center [613, 124] width 45 height 32
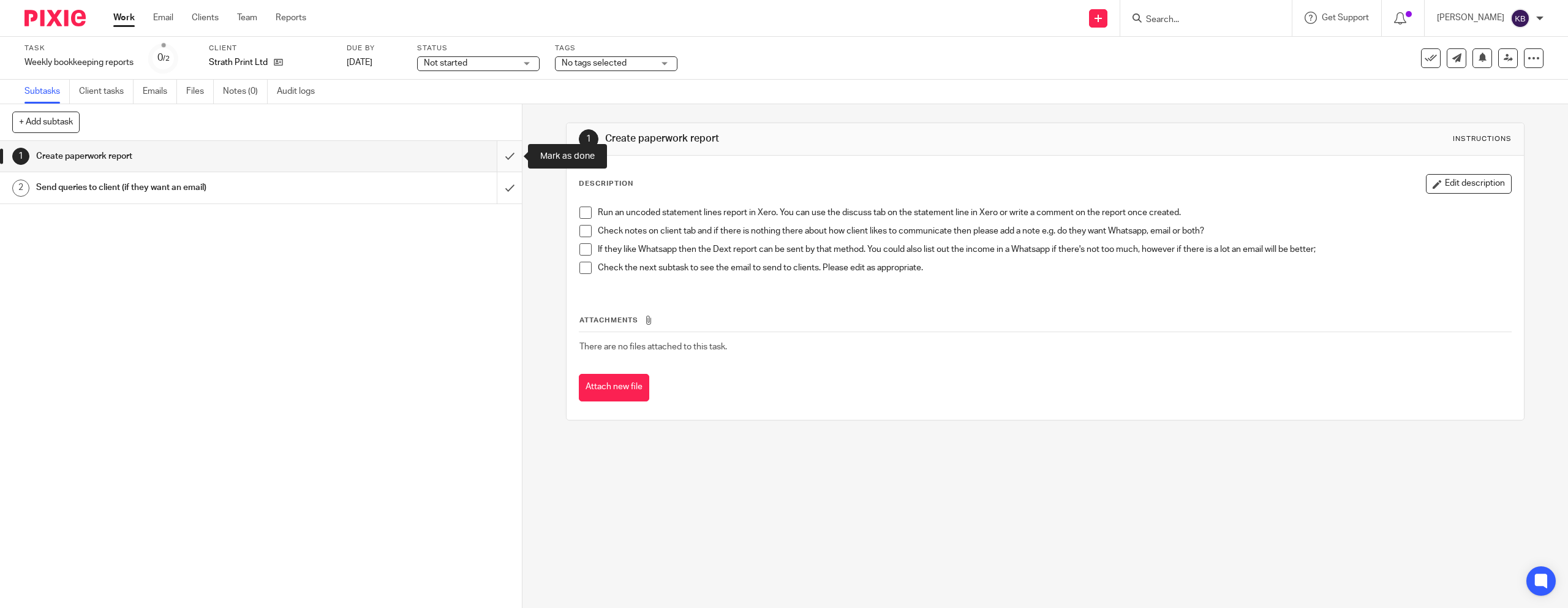
click at [508, 154] on input "submit" at bounding box center [261, 156] width 522 height 31
click at [428, 192] on div "Send queries to client (if they want an email)" at bounding box center [260, 187] width 449 height 18
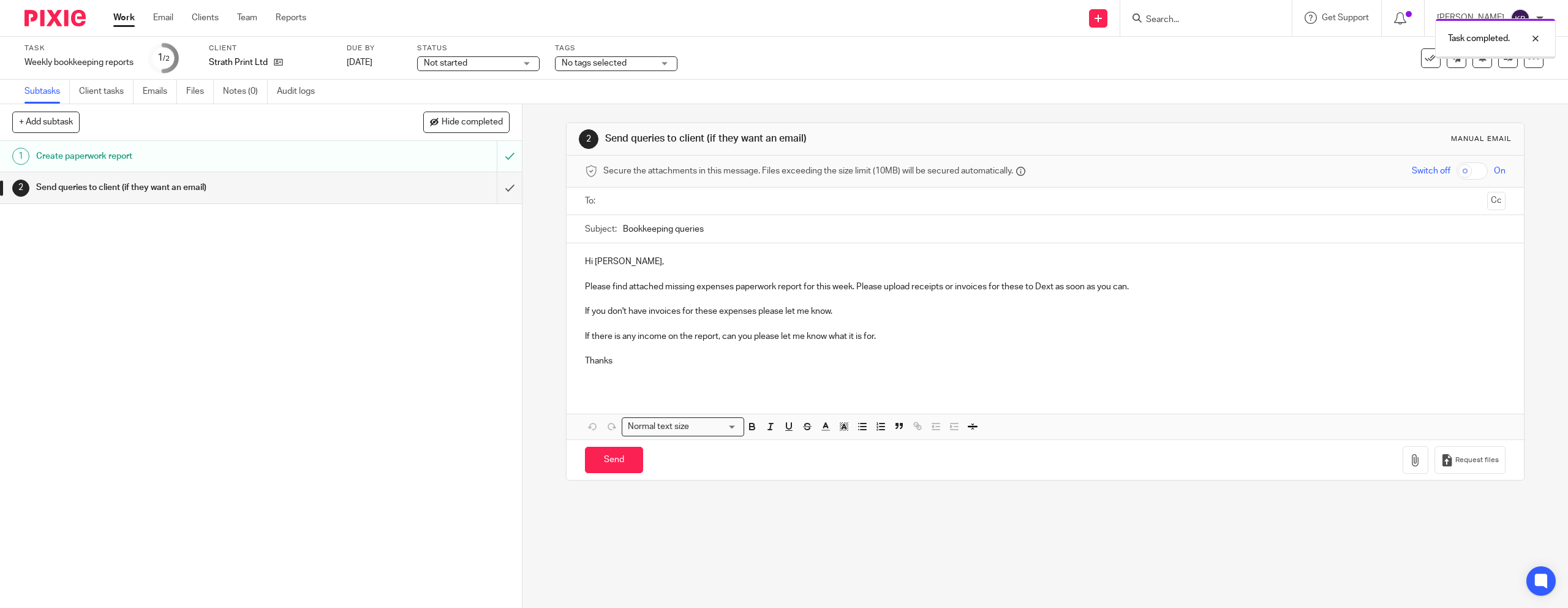
click at [660, 205] on input "text" at bounding box center [1045, 201] width 874 height 14
drag, startPoint x: 621, startPoint y: 263, endPoint x: 620, endPoint y: 272, distance: 9.1
click at [621, 267] on p "Hi [PERSON_NAME]," at bounding box center [1045, 264] width 920 height 12
click at [684, 355] on p at bounding box center [1045, 351] width 920 height 12
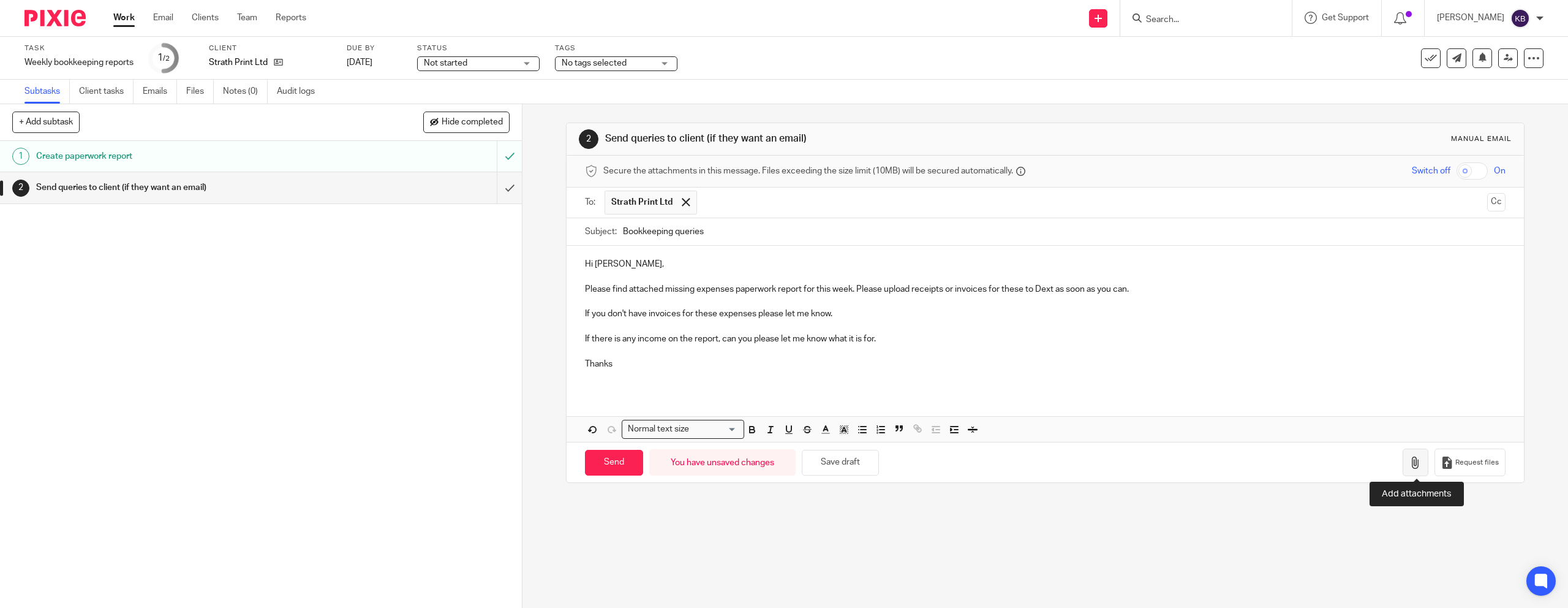
click at [1410, 468] on button "button" at bounding box center [1416, 462] width 26 height 28
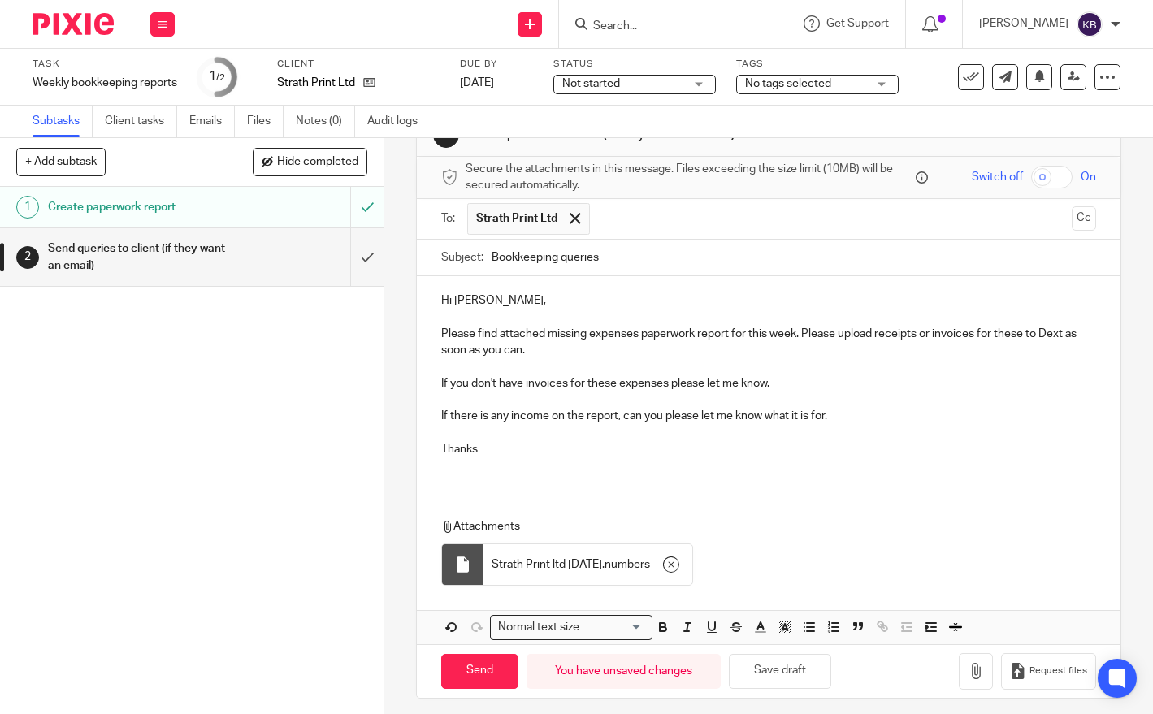
scroll to position [58, 0]
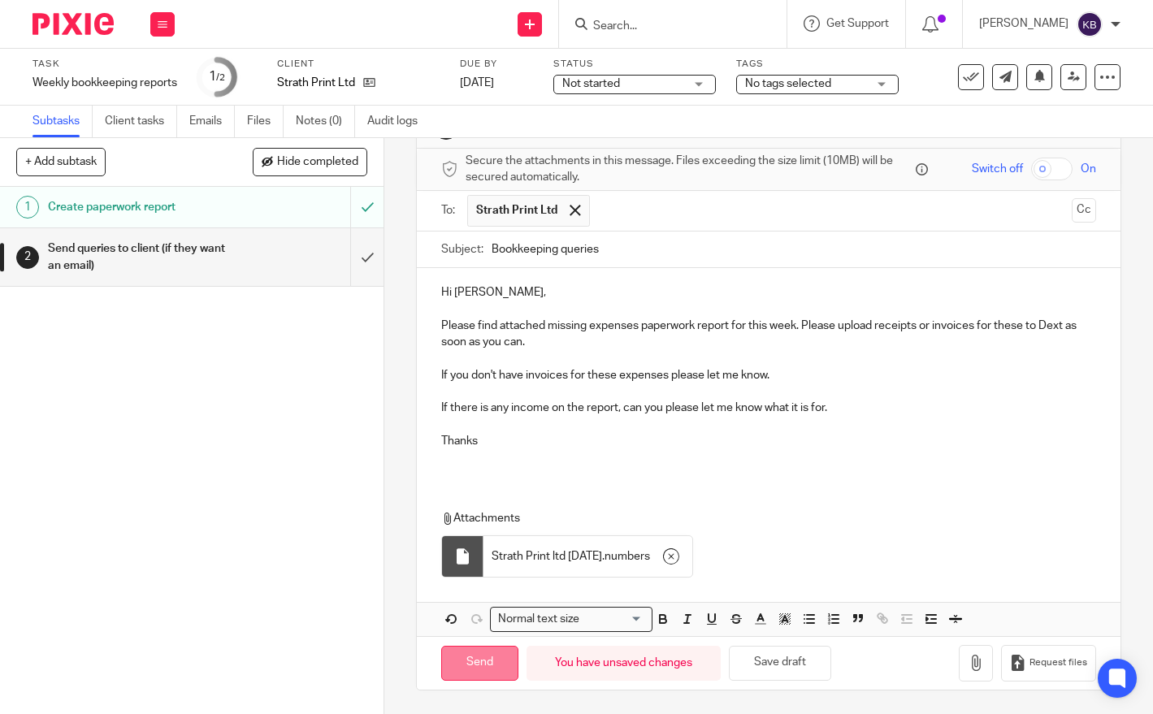
click at [483, 663] on input "Send" at bounding box center [479, 663] width 77 height 35
type input "Sent"
click at [65, 13] on img at bounding box center [72, 24] width 81 height 22
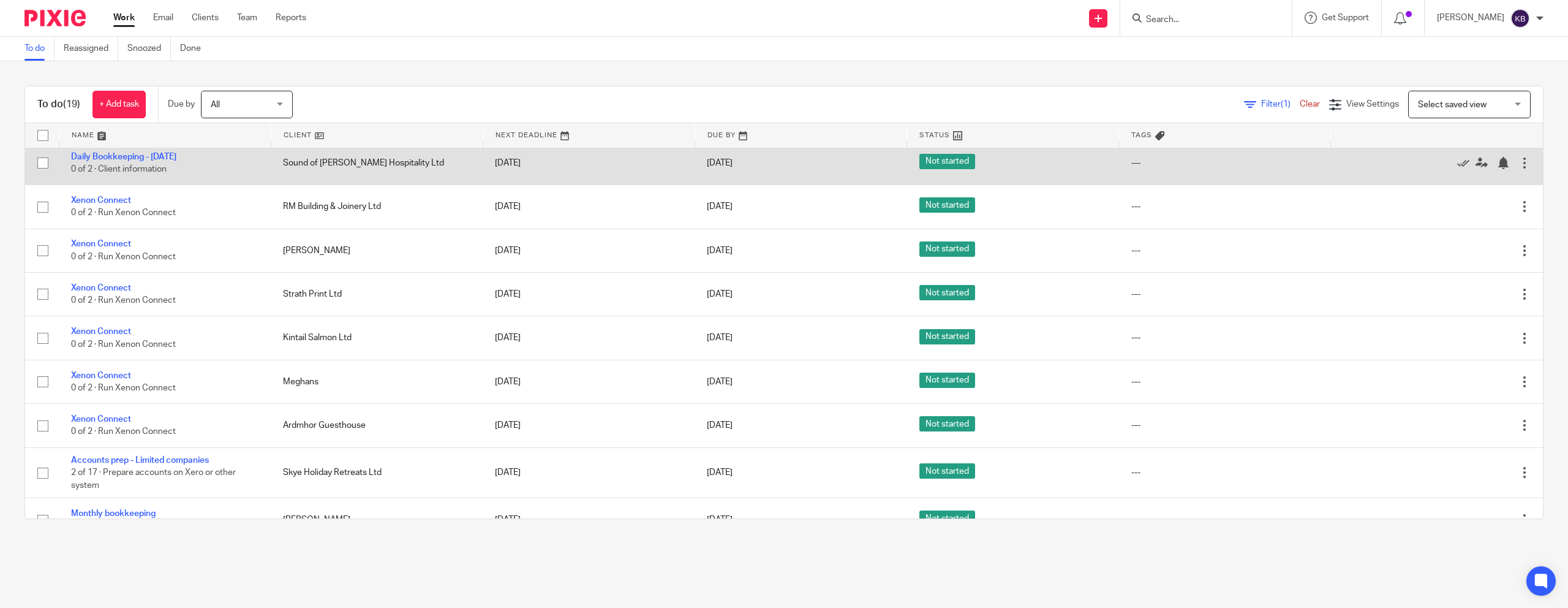
scroll to position [119, 0]
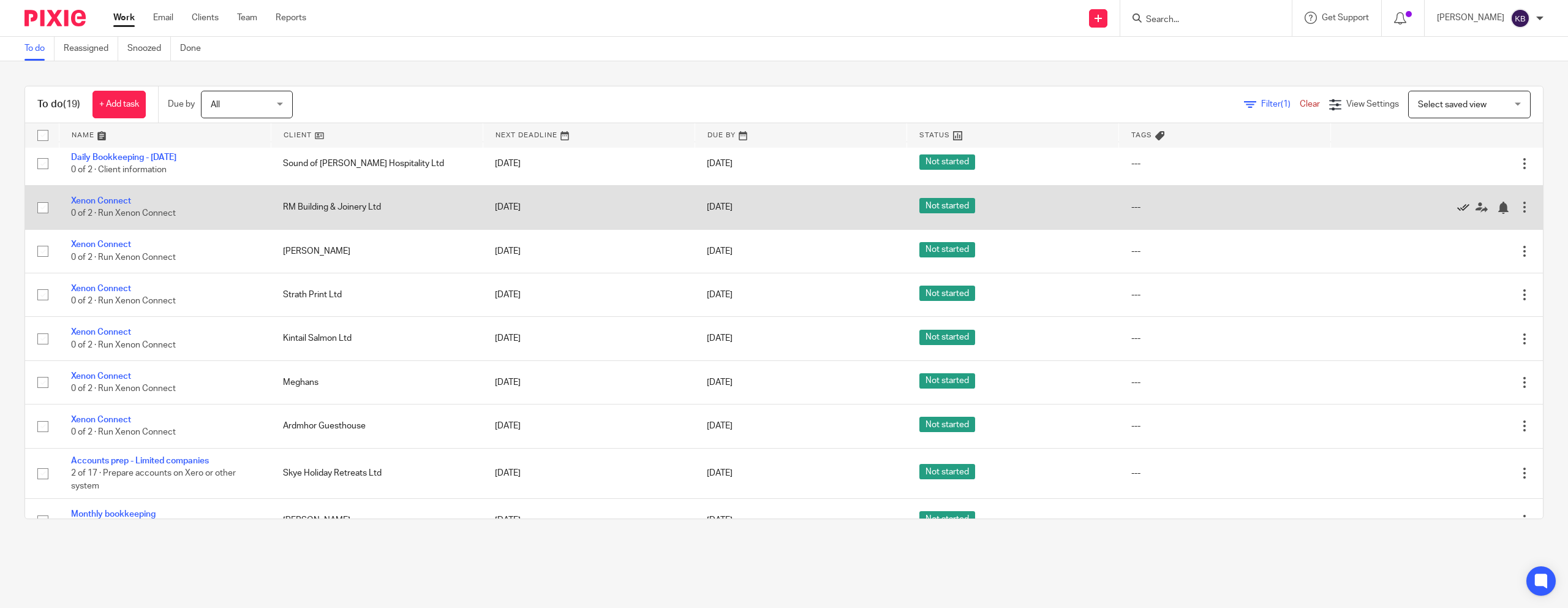
click at [869, 213] on icon at bounding box center [1463, 207] width 12 height 12
click at [869, 210] on icon at bounding box center [1463, 207] width 12 height 12
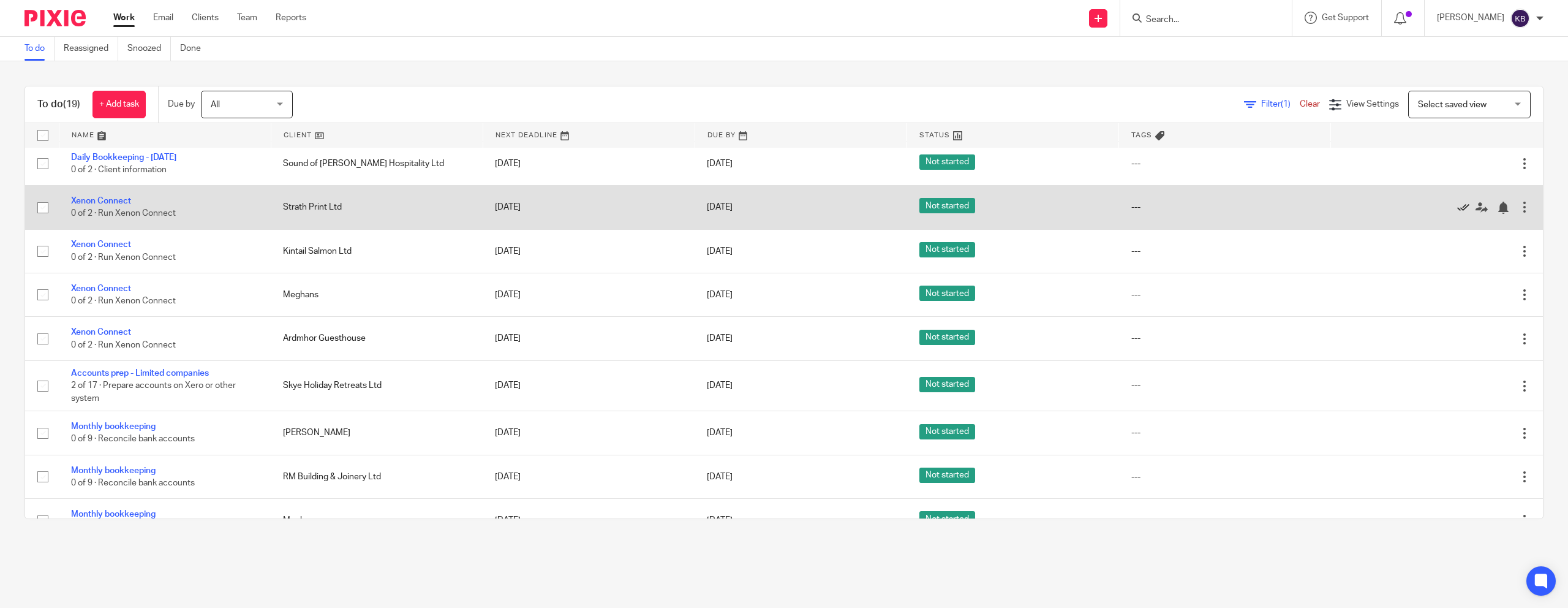
click at [869, 213] on icon at bounding box center [1463, 207] width 12 height 12
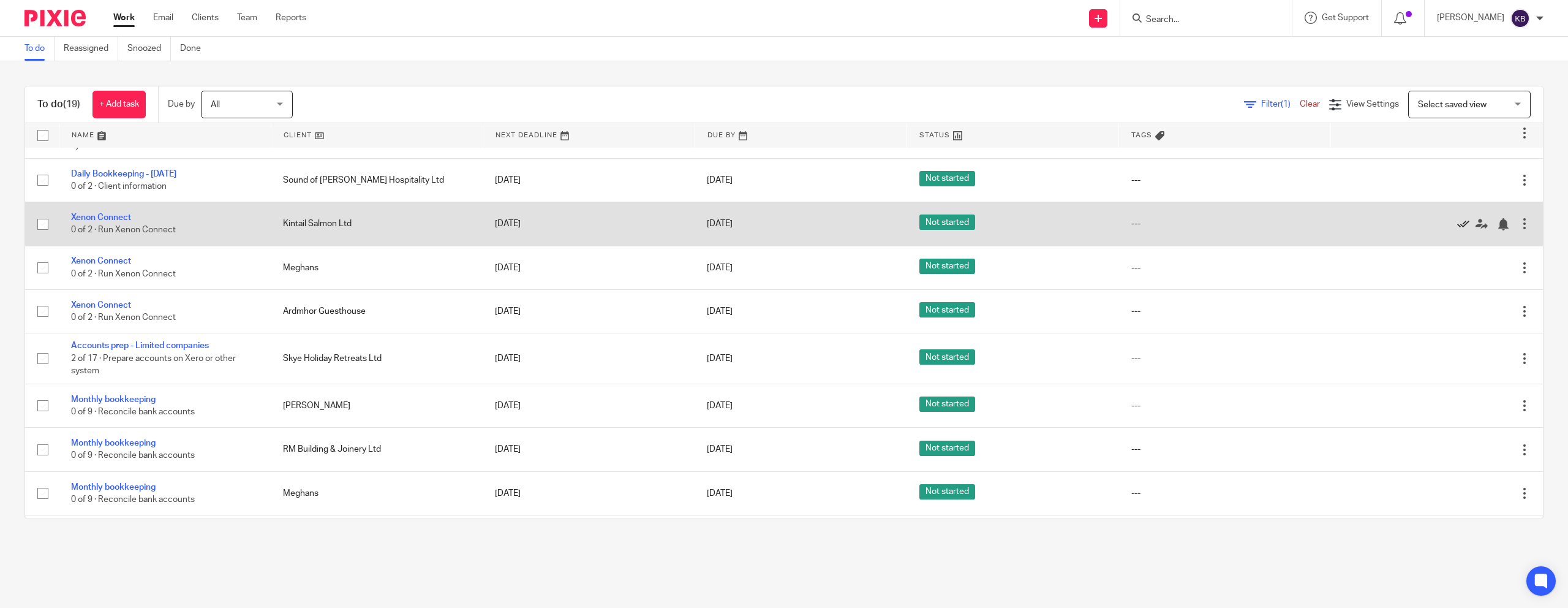
scroll to position [104, 0]
click at [869, 233] on div "Edit task Delete" at bounding box center [1437, 223] width 188 height 31
click at [869, 223] on div at bounding box center [1431, 223] width 175 height 12
click at [869, 223] on icon at bounding box center [1463, 223] width 12 height 12
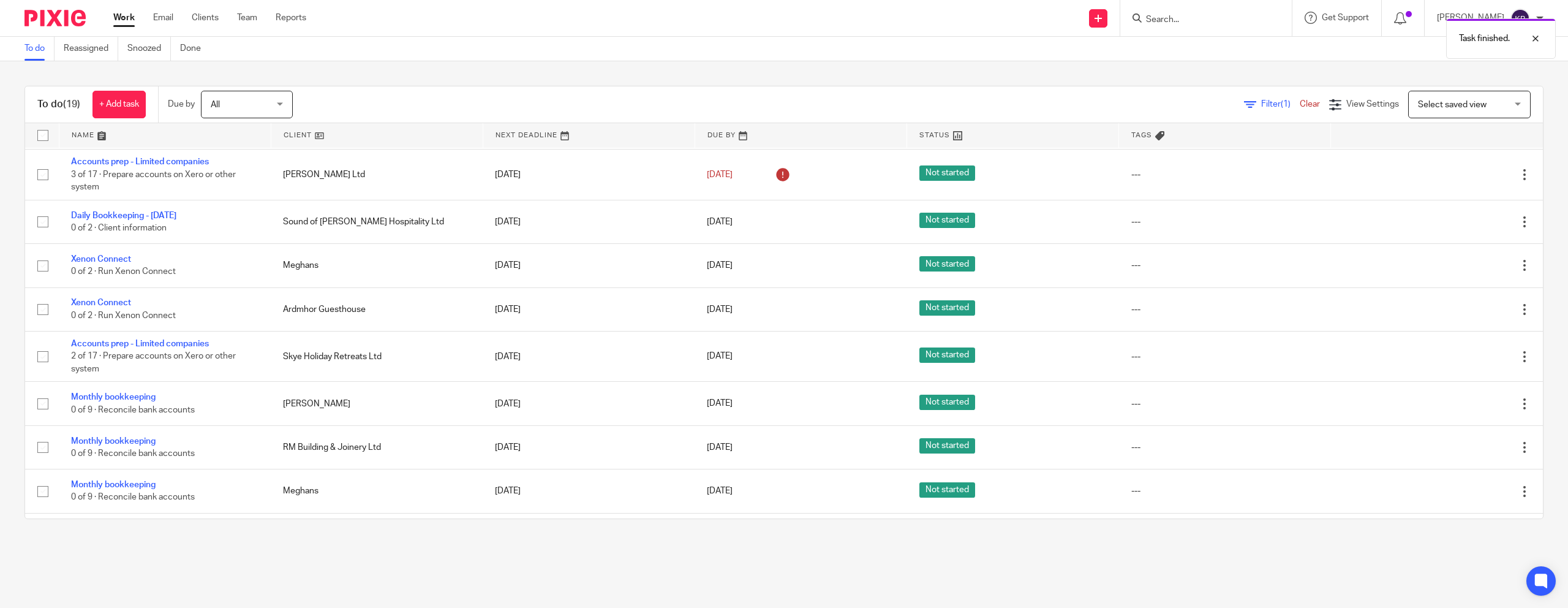
scroll to position [58, 0]
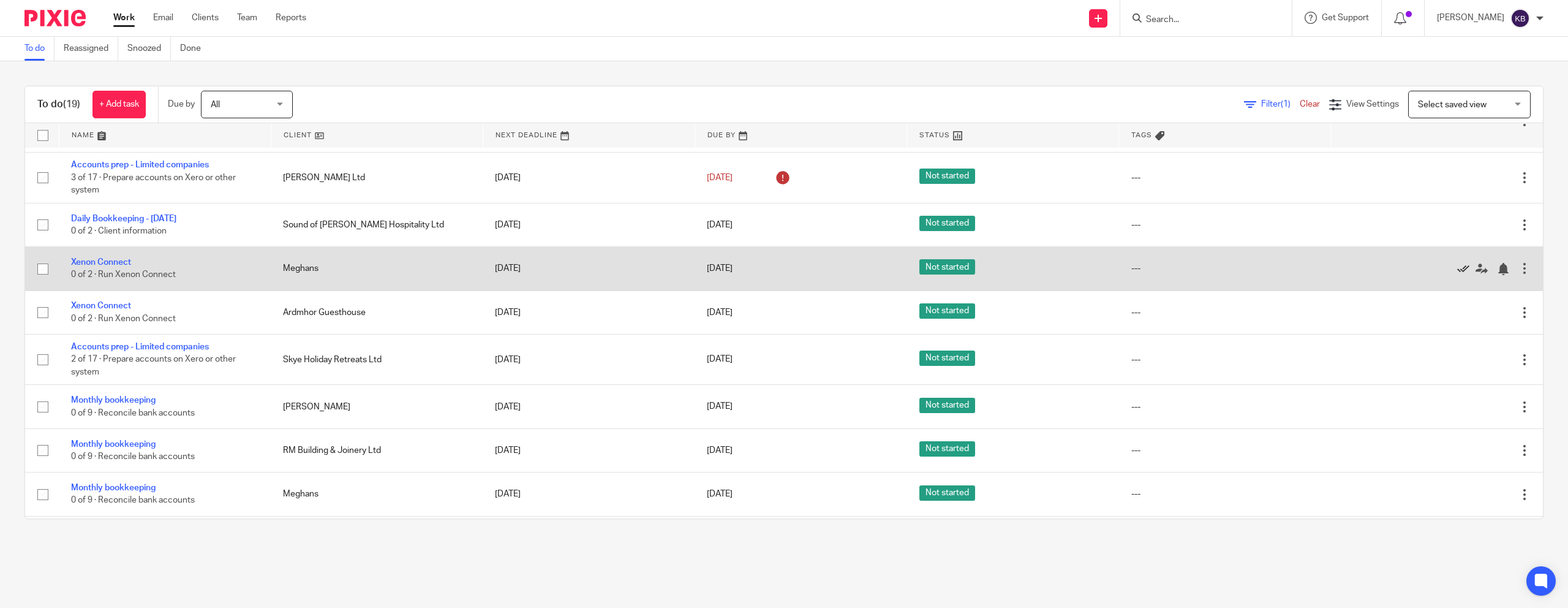
click at [869, 272] on icon at bounding box center [1463, 269] width 12 height 12
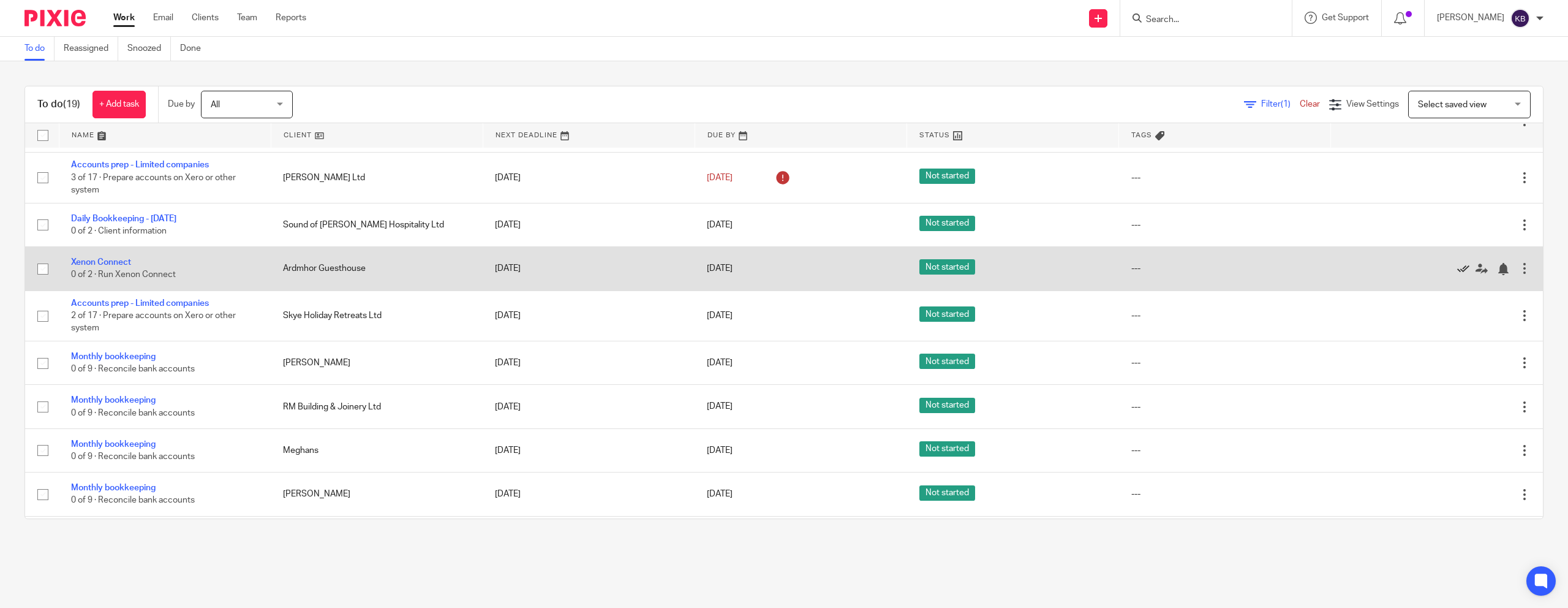
click at [869, 272] on icon at bounding box center [1463, 269] width 12 height 12
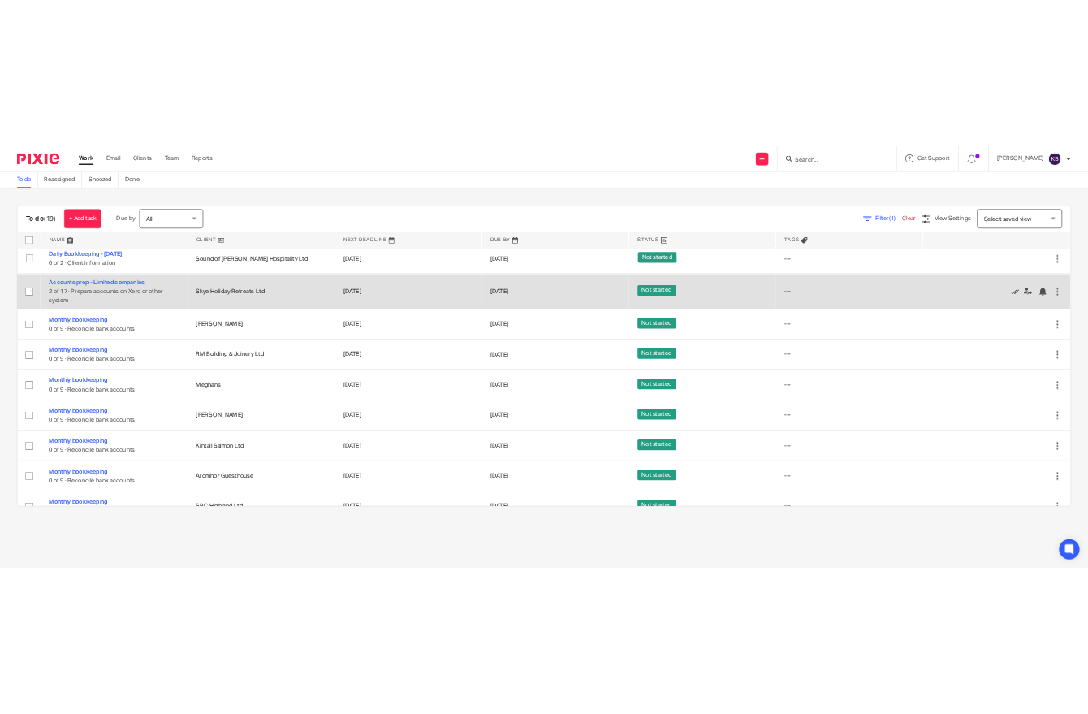
scroll to position [328, 0]
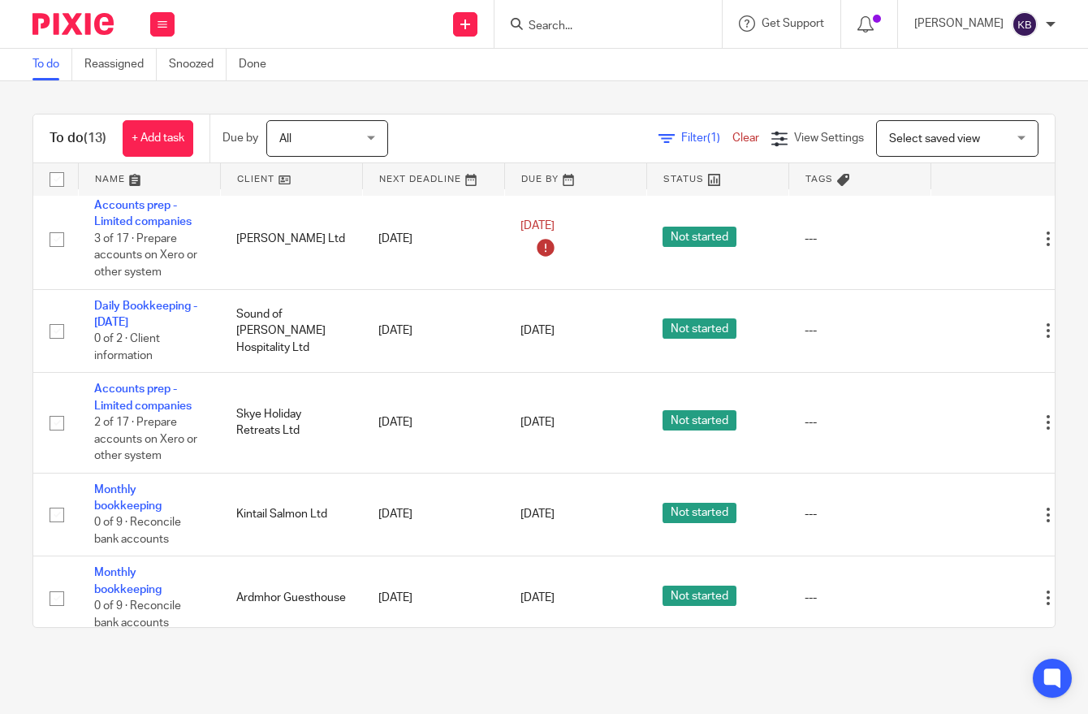
scroll to position [123, 0]
